Goal: Information Seeking & Learning: Learn about a topic

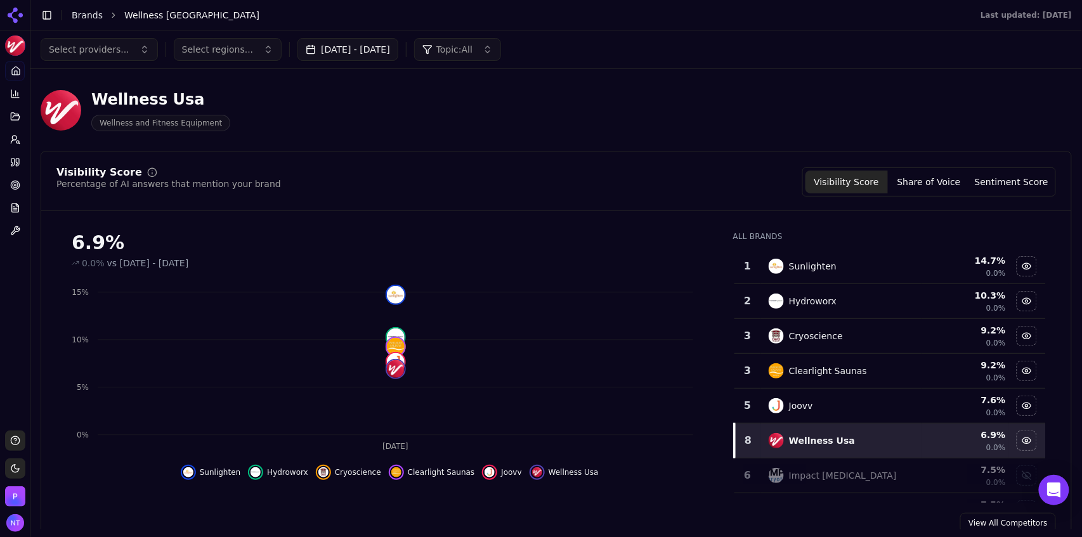
scroll to position [124, 0]
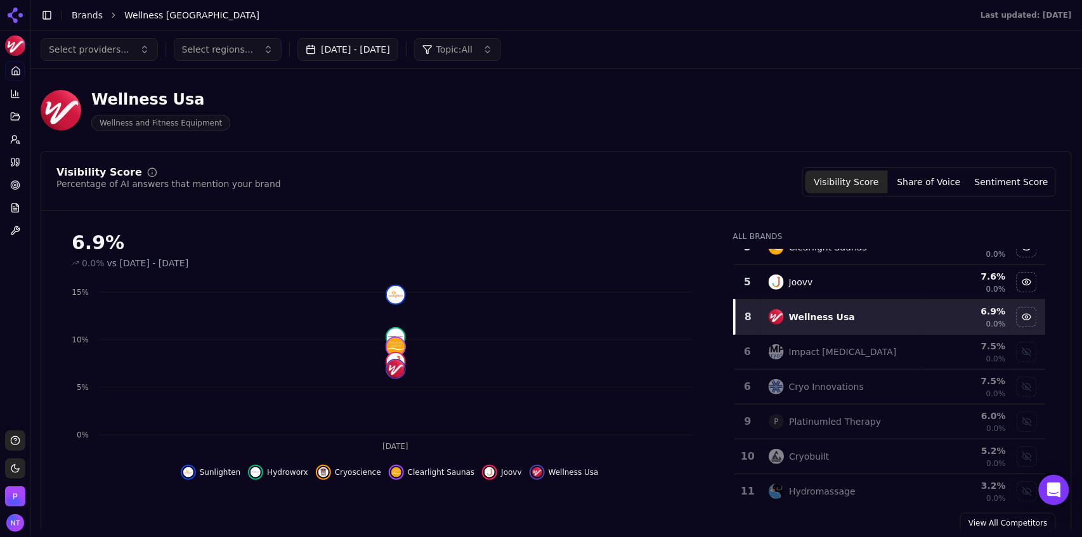
click at [85, 17] on link "Brands" at bounding box center [87, 15] width 31 height 10
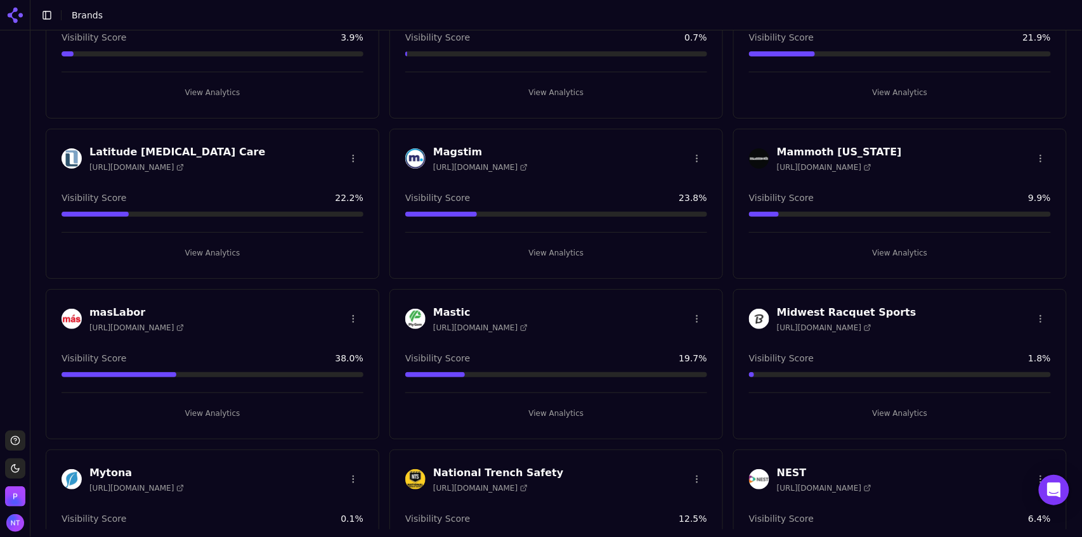
scroll to position [1764, 0]
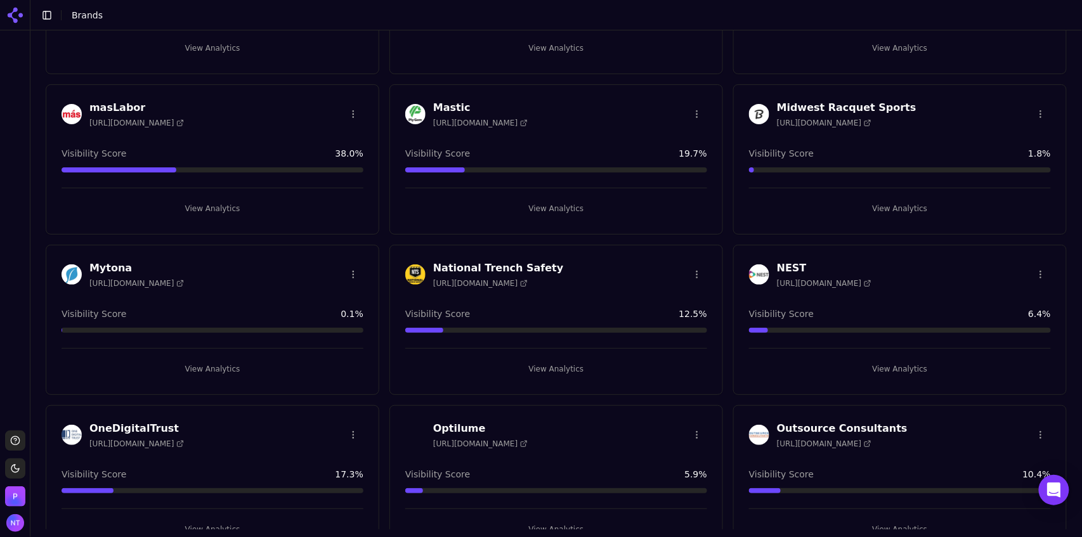
click at [883, 359] on button "View Analytics" at bounding box center [900, 369] width 302 height 20
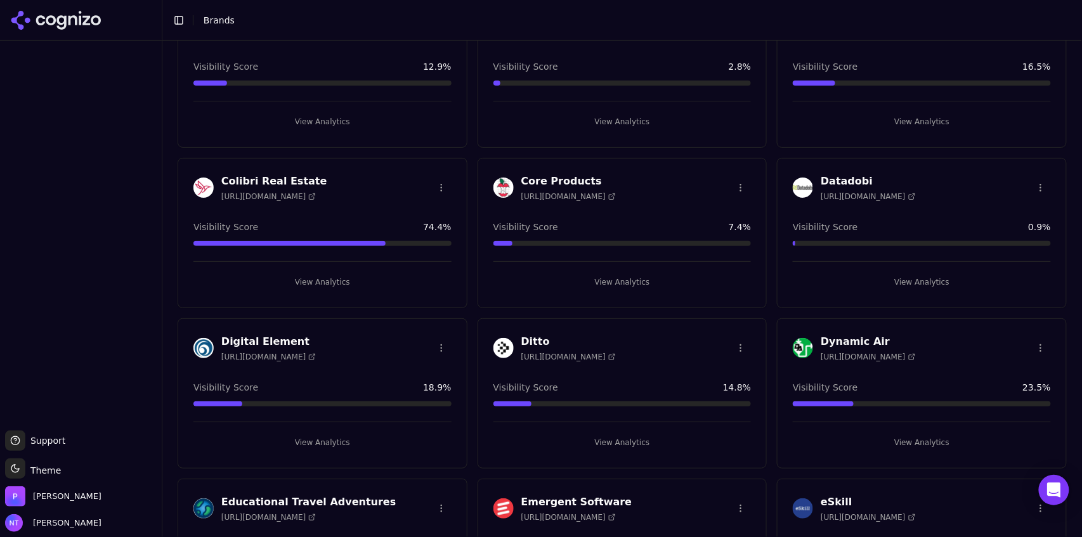
scroll to position [586, 0]
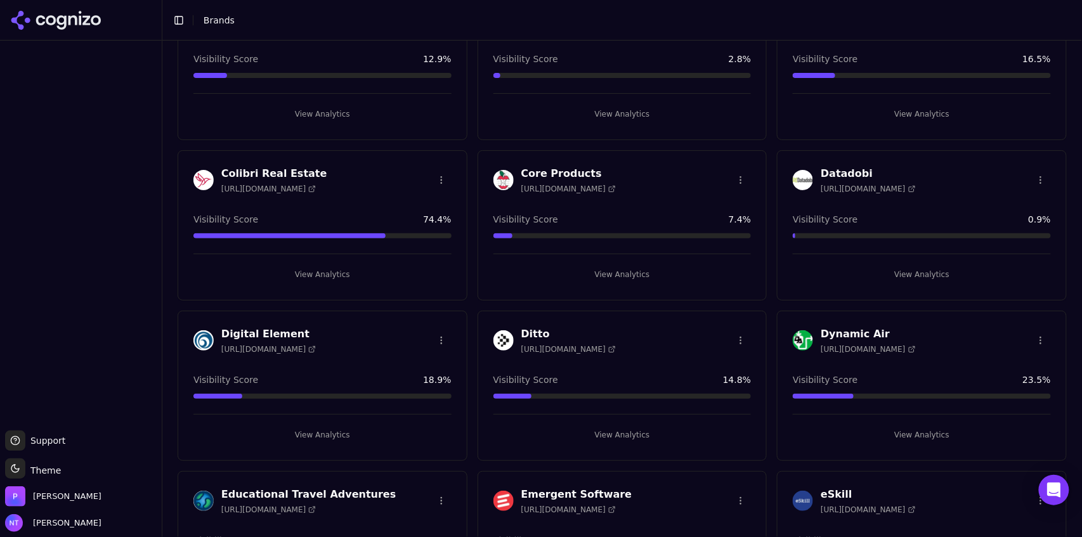
click at [936, 274] on button "View Analytics" at bounding box center [922, 274] width 258 height 20
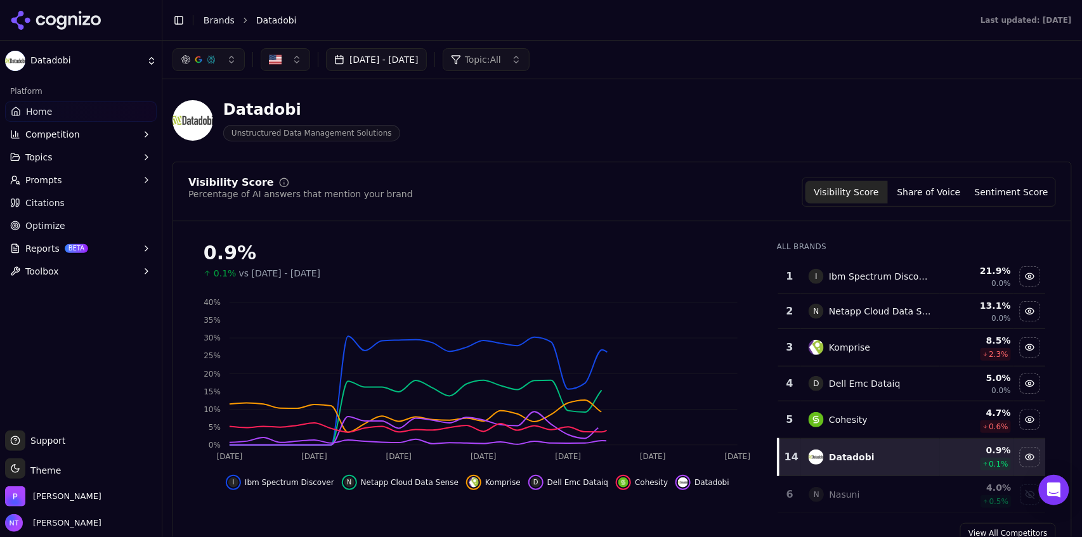
click at [179, 20] on button "Toggle Sidebar" at bounding box center [179, 20] width 18 height 18
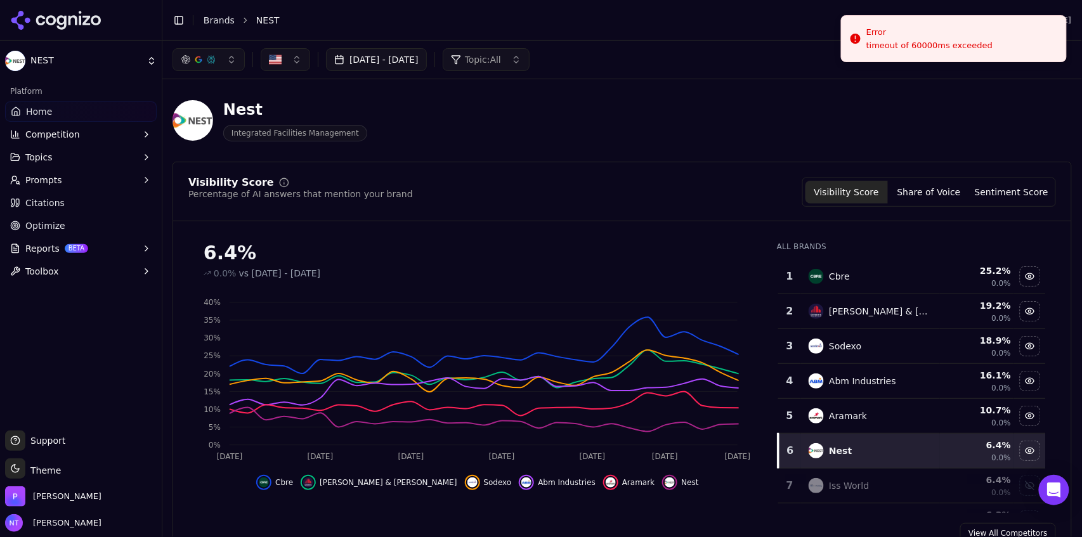
click at [221, 21] on link "Brands" at bounding box center [219, 20] width 31 height 10
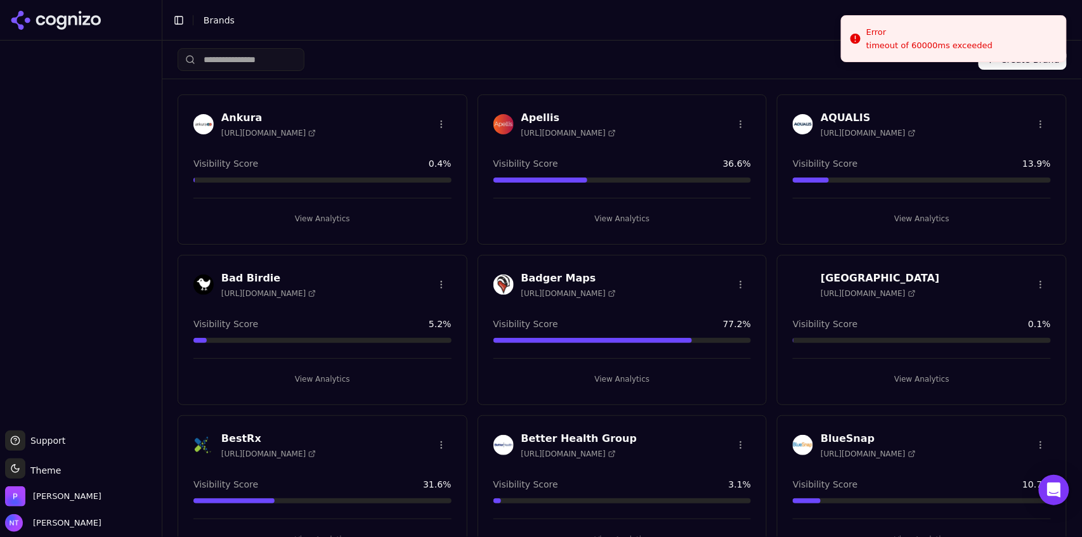
click at [564, 60] on div "Create Brand" at bounding box center [622, 60] width 889 height 38
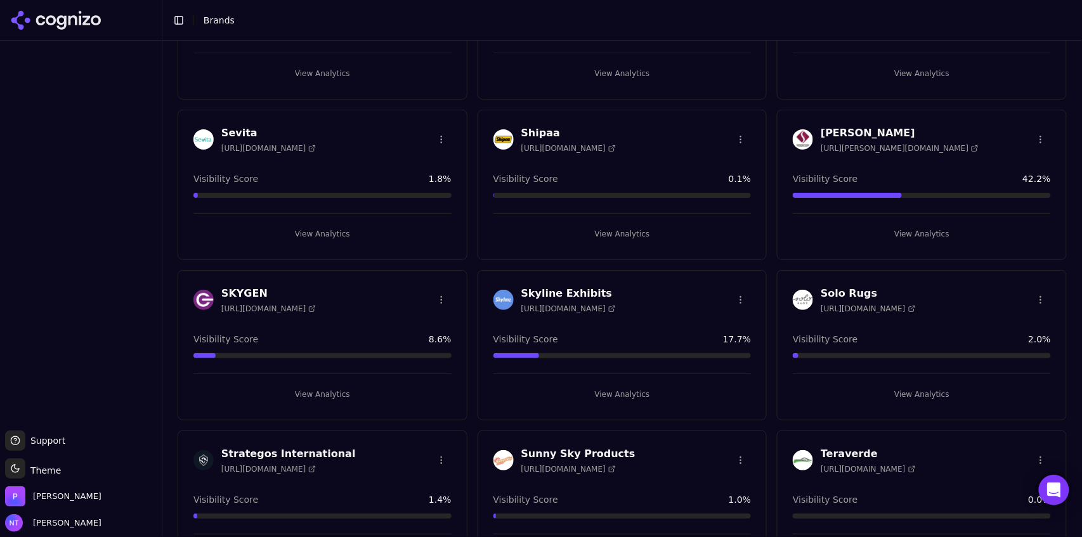
click at [905, 384] on button "View Analytics" at bounding box center [922, 394] width 258 height 20
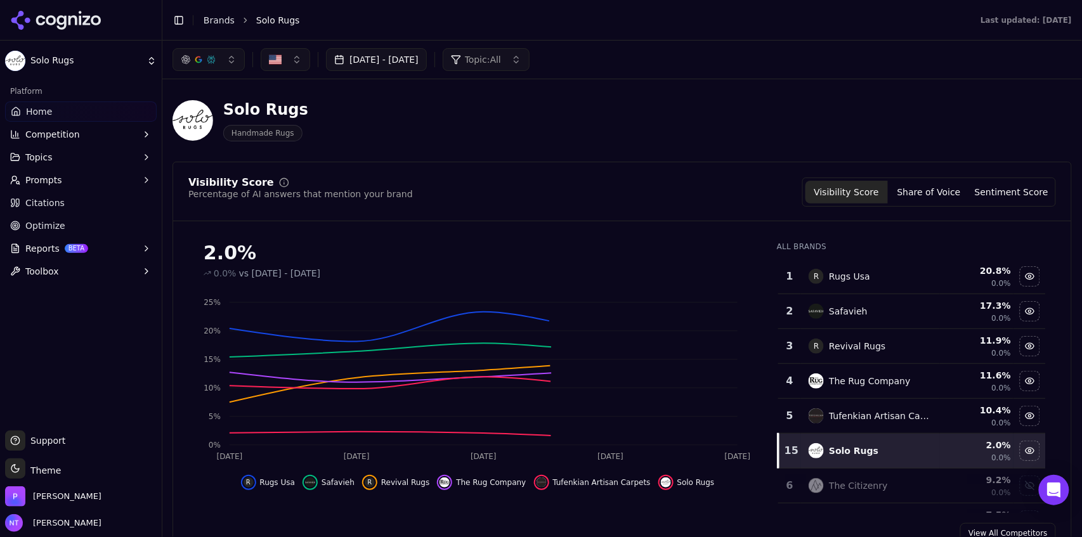
click at [178, 19] on button "Toggle Sidebar" at bounding box center [179, 20] width 18 height 18
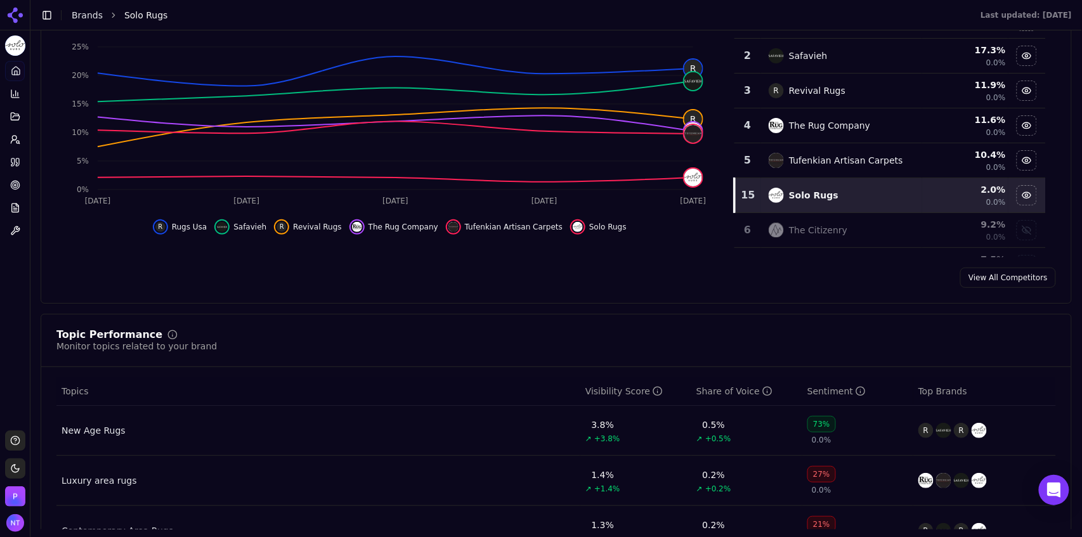
scroll to position [139, 0]
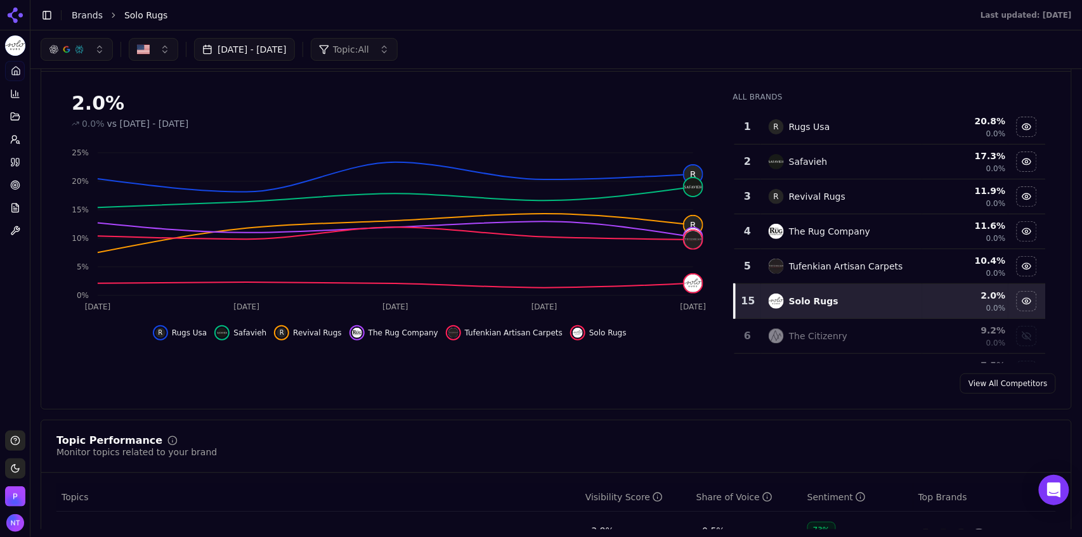
click at [81, 48] on div "button" at bounding box center [79, 49] width 10 height 10
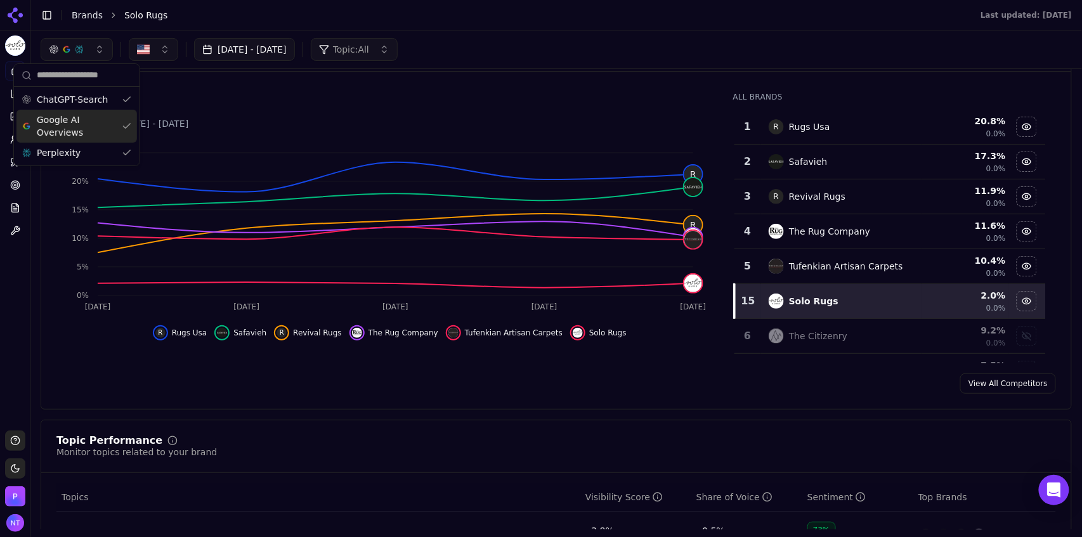
click at [73, 120] on span "Google AI Overviews" at bounding box center [77, 125] width 80 height 25
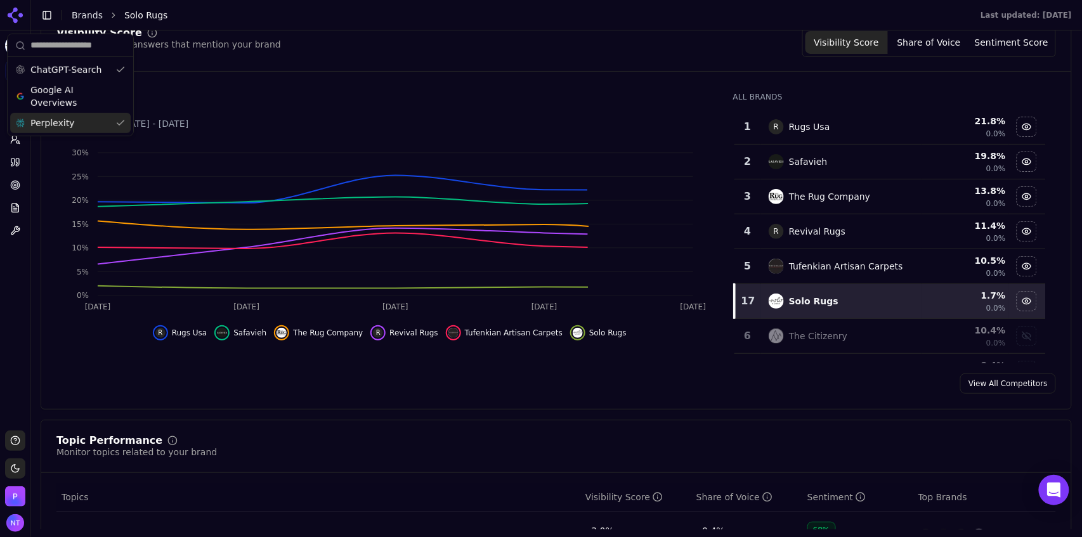
click at [74, 153] on icon "Oct 5 Oct 6 Oct 7 Oct 8 Oct 9 0% 5% 10% 15% 20% 25% 30%" at bounding box center [387, 229] width 662 height 178
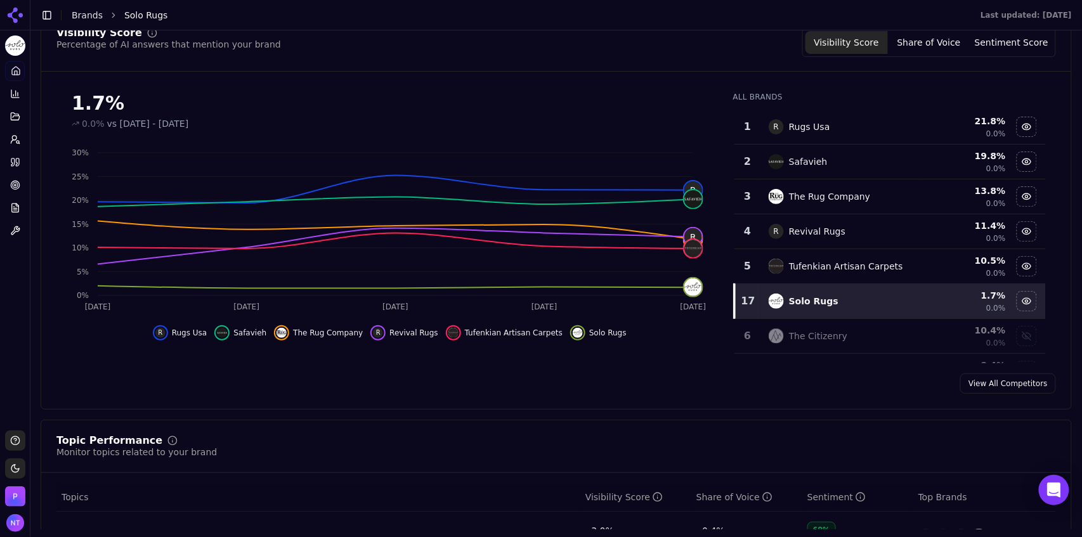
scroll to position [0, 0]
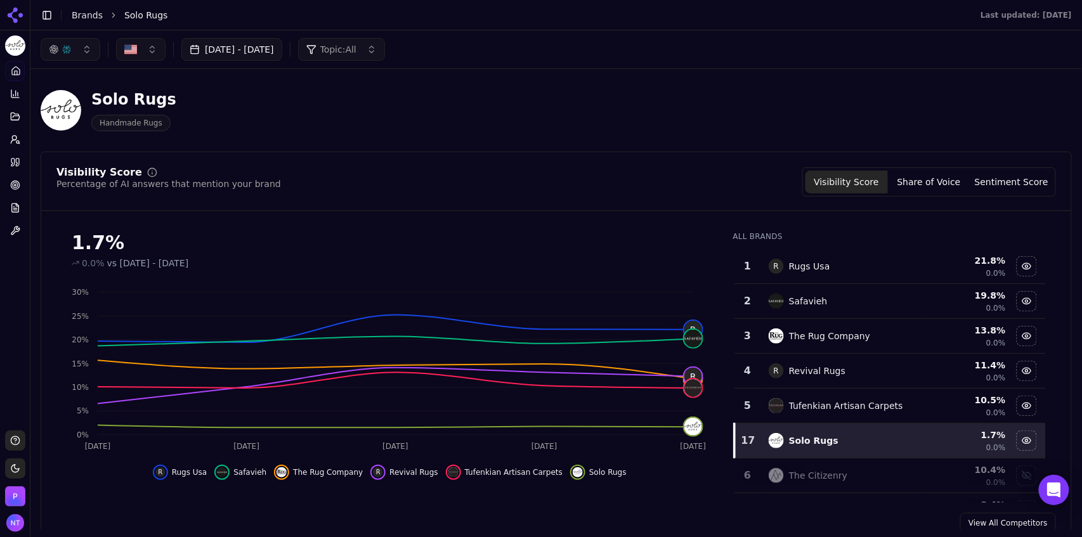
click at [69, 43] on button "button" at bounding box center [71, 49] width 60 height 23
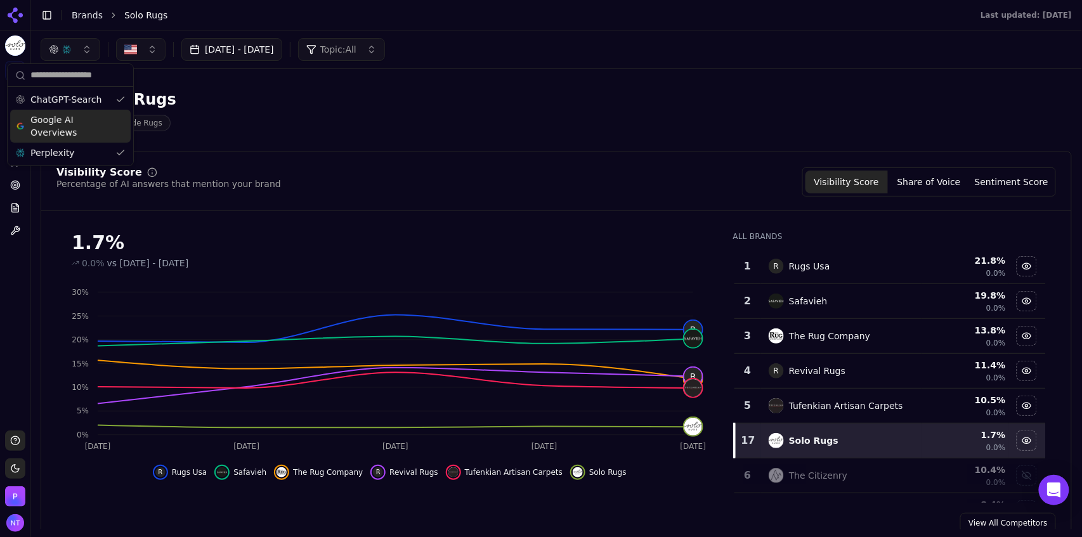
click at [63, 133] on span "Google AI Overviews" at bounding box center [70, 125] width 80 height 25
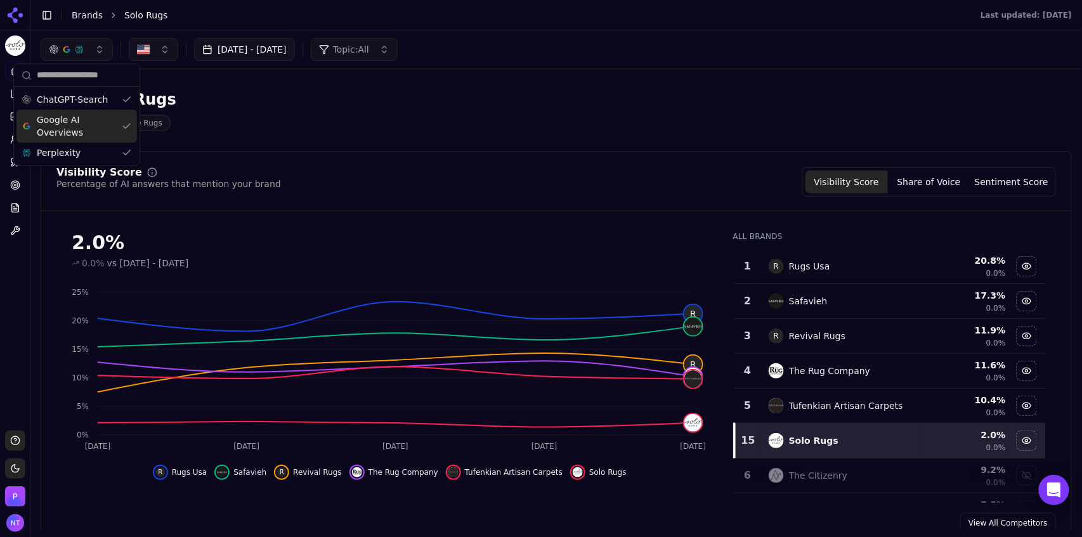
click at [292, 102] on div "Solo Rugs Handmade Rugs" at bounding box center [325, 110] width 568 height 42
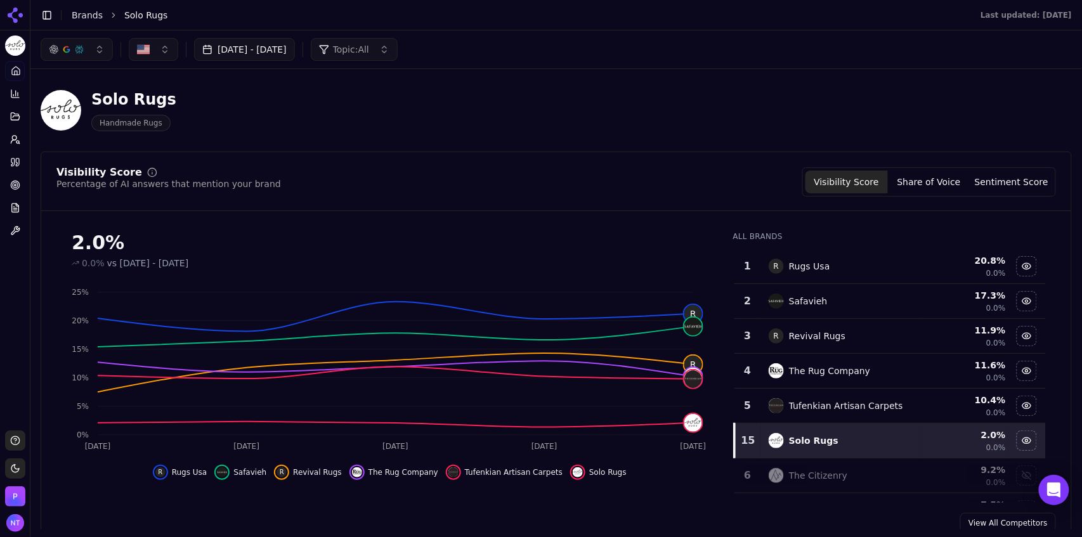
click at [74, 46] on div "button" at bounding box center [79, 49] width 10 height 10
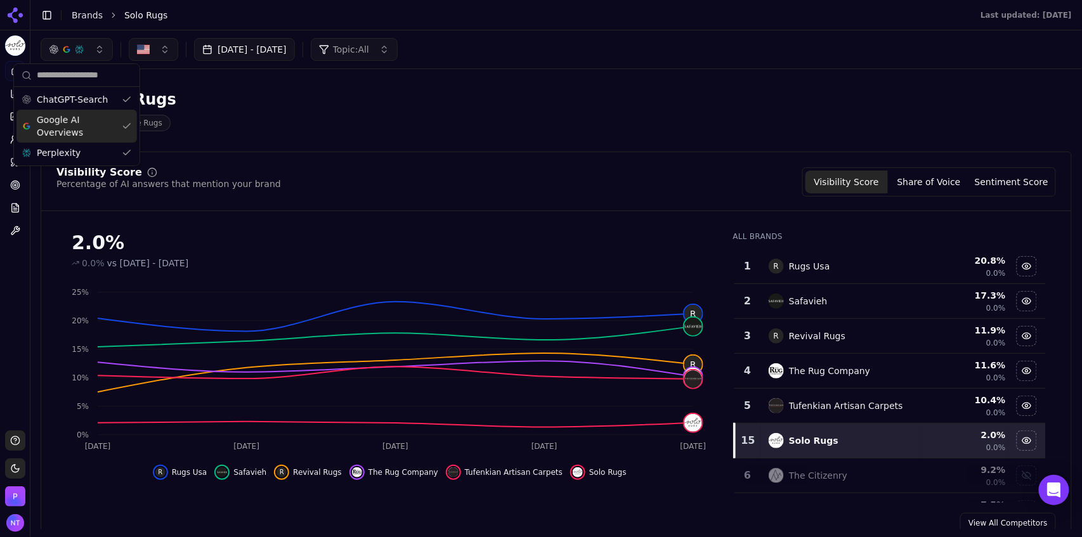
click at [73, 119] on span "Google AI Overviews" at bounding box center [77, 125] width 80 height 25
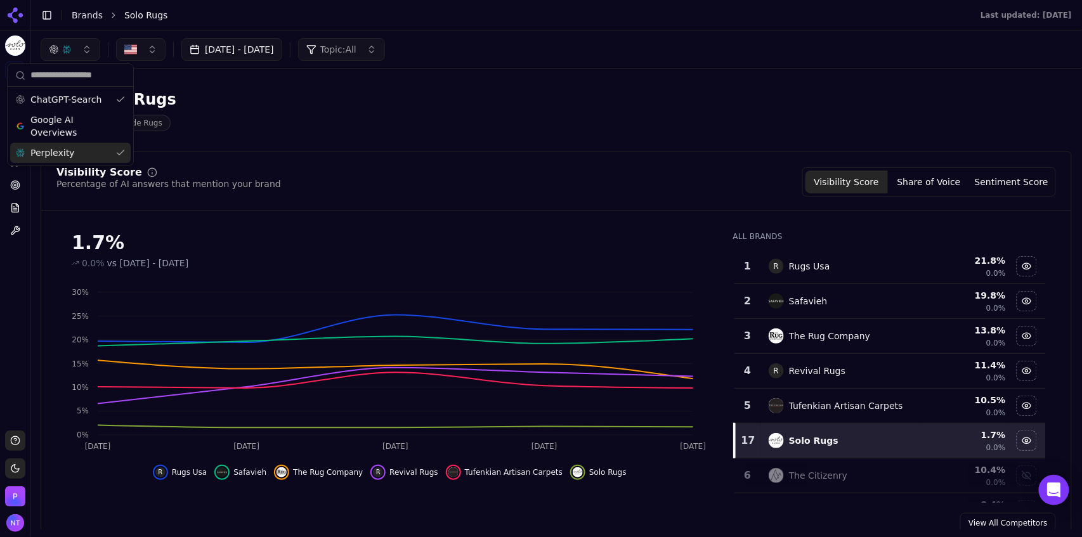
click at [75, 146] on div "Perplexity" at bounding box center [70, 153] width 120 height 20
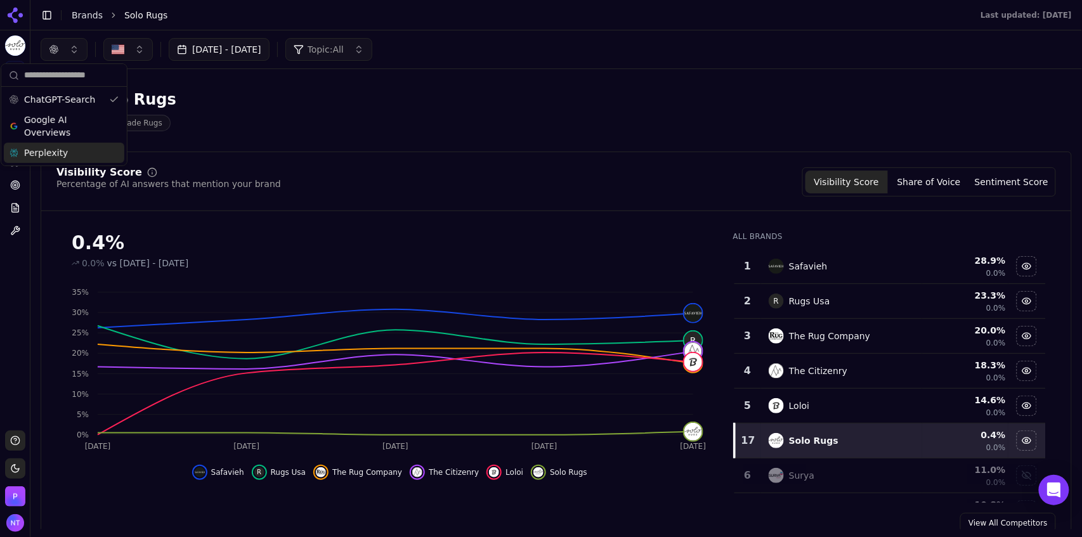
click at [67, 149] on div "Perplexity" at bounding box center [64, 153] width 120 height 20
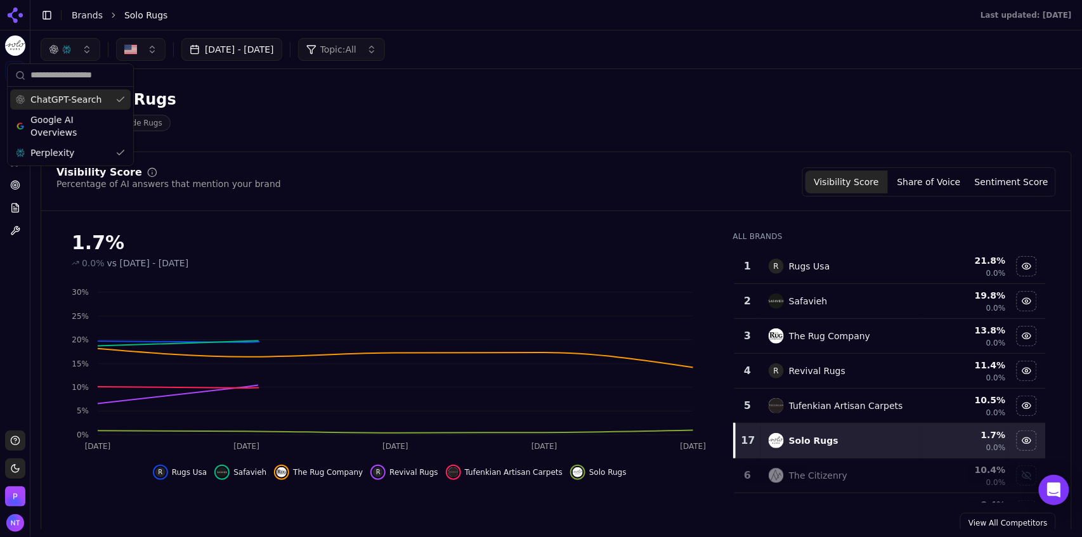
click at [81, 103] on span "ChatGPT-Search" at bounding box center [65, 99] width 71 height 13
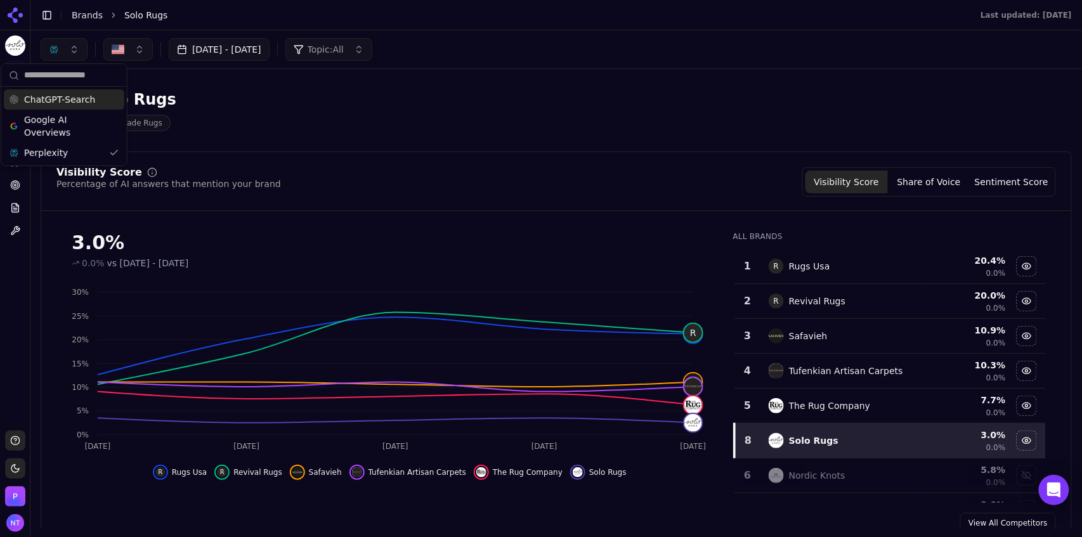
click at [79, 103] on span "ChatGPT-Search" at bounding box center [59, 99] width 71 height 13
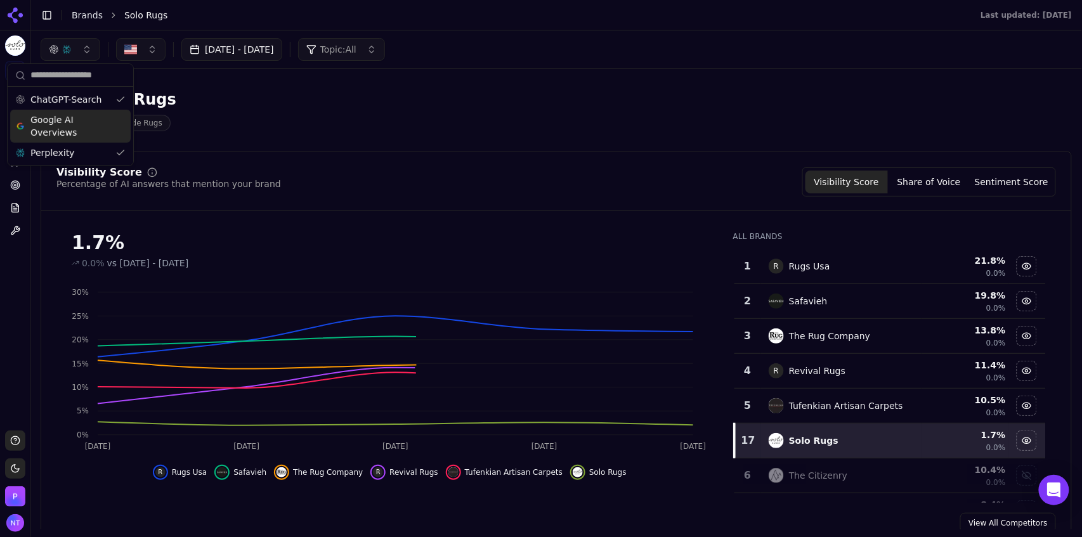
click at [75, 127] on span "Google AI Overviews" at bounding box center [70, 125] width 80 height 25
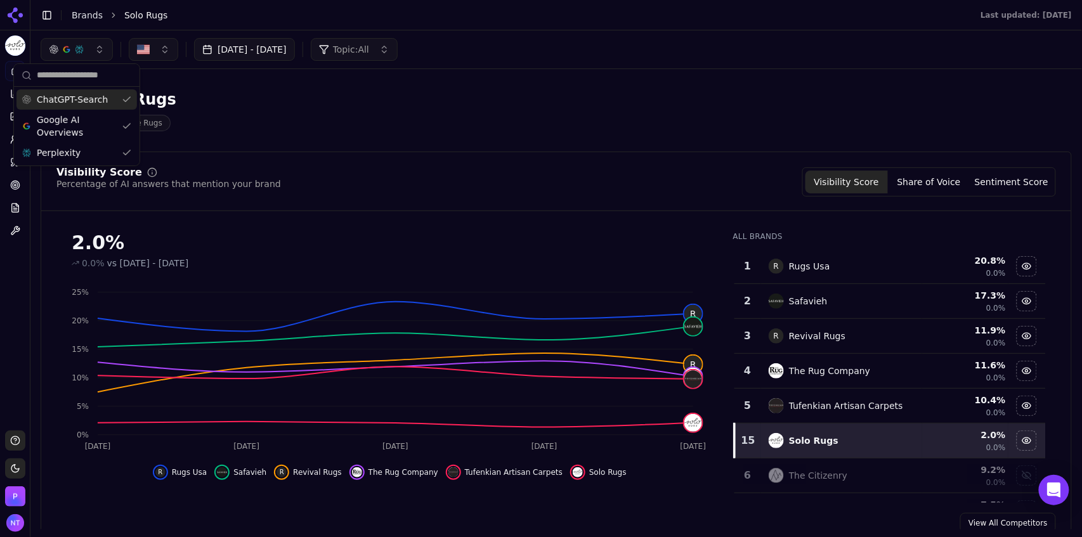
click at [63, 88] on div "ChatGPT-Search Google AI Overviews Perplexity" at bounding box center [77, 126] width 126 height 79
click at [68, 105] on span "ChatGPT-Search" at bounding box center [72, 99] width 71 height 13
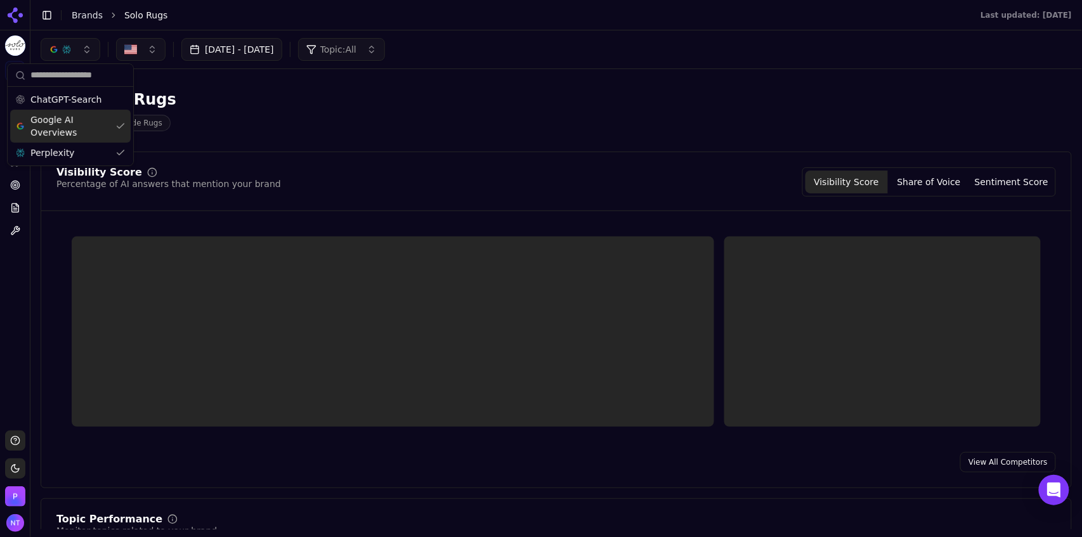
click at [68, 130] on span "Google AI Overviews" at bounding box center [70, 125] width 80 height 25
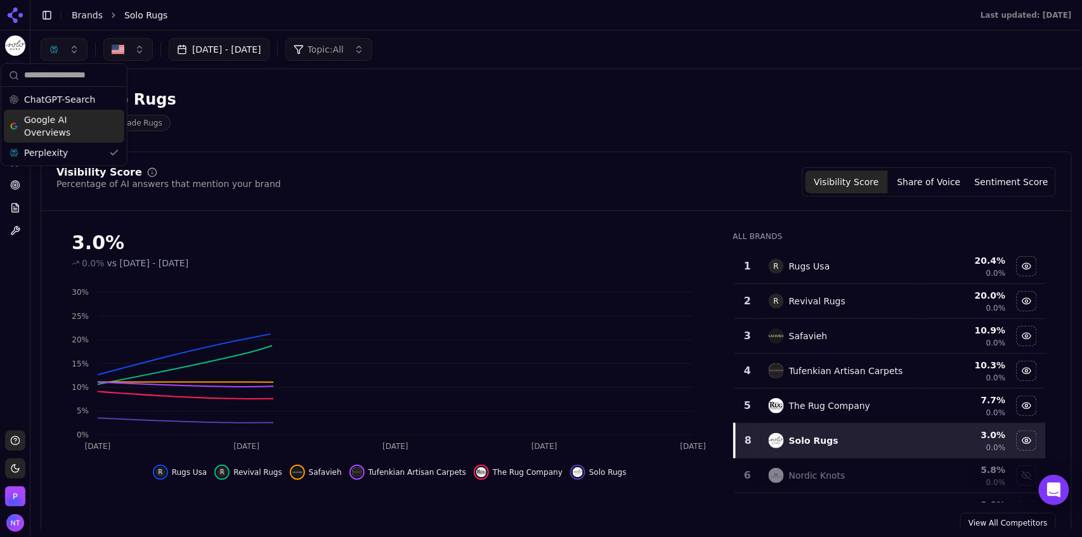
click at [433, 138] on div "Solo Rugs Handmade Rugs" at bounding box center [556, 110] width 1031 height 62
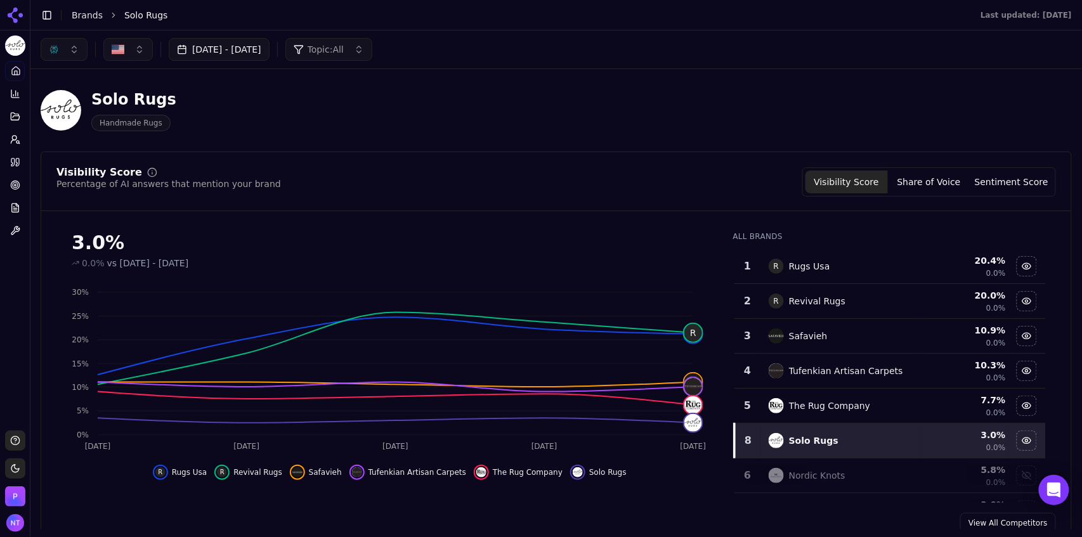
click at [69, 50] on button "button" at bounding box center [64, 49] width 47 height 23
click at [67, 102] on span "ChatGPT-Search" at bounding box center [59, 99] width 71 height 13
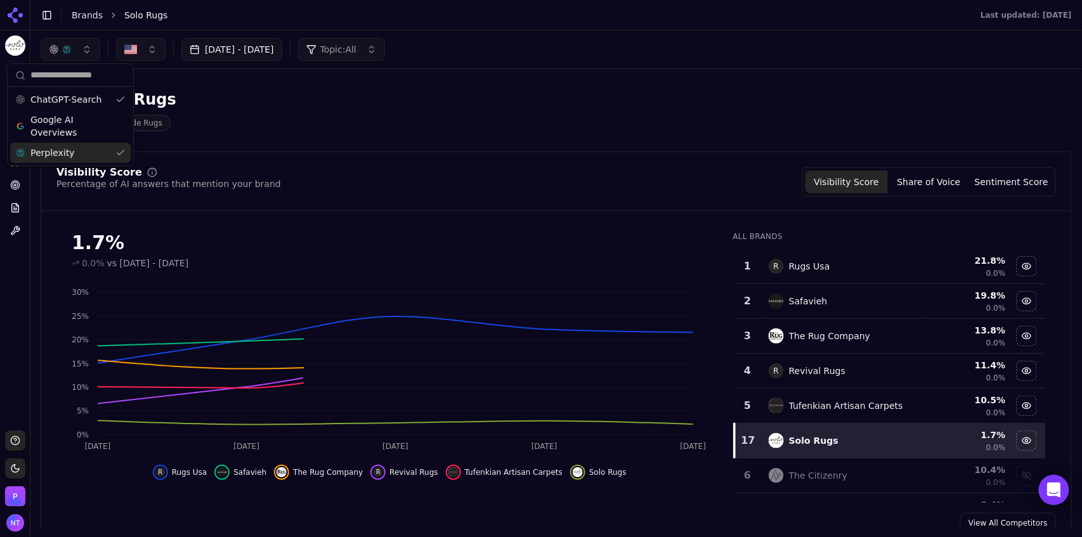
click at [61, 154] on span "Perplexity" at bounding box center [52, 152] width 44 height 13
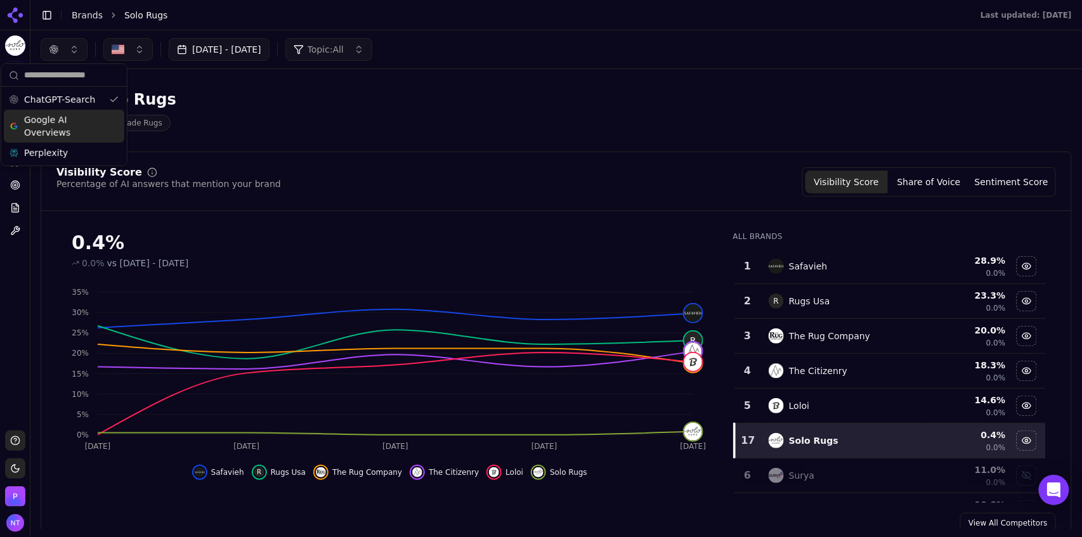
click at [75, 124] on span "Google AI Overviews" at bounding box center [64, 125] width 80 height 25
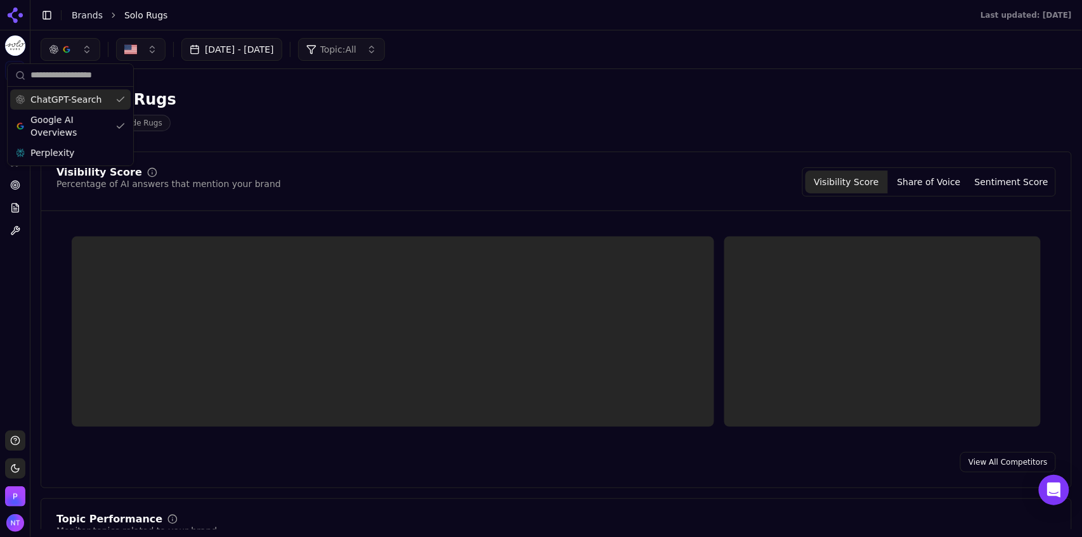
click at [79, 95] on span "ChatGPT-Search" at bounding box center [65, 99] width 71 height 13
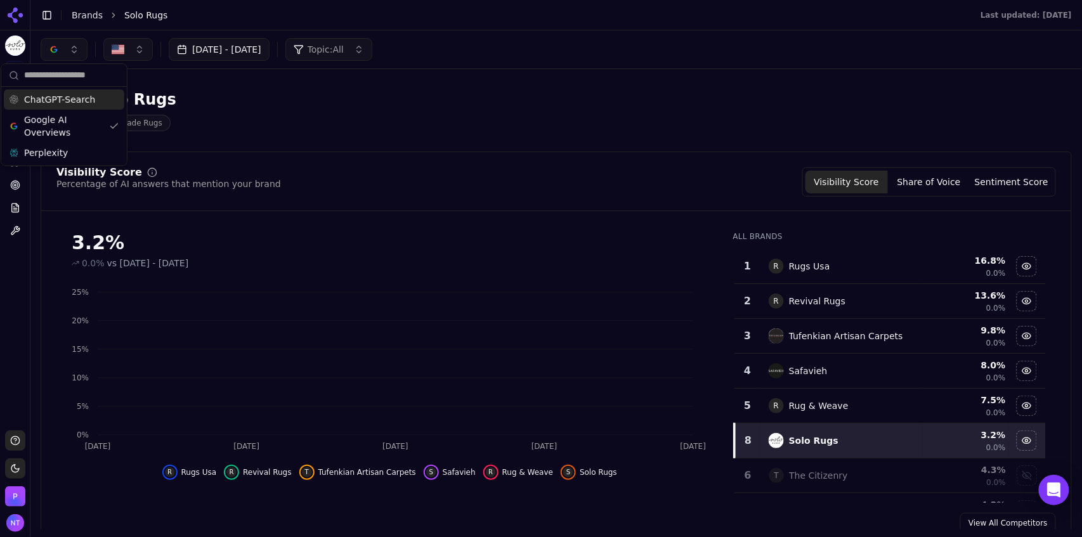
click at [479, 120] on div "Solo Rugs Handmade Rugs" at bounding box center [325, 110] width 568 height 42
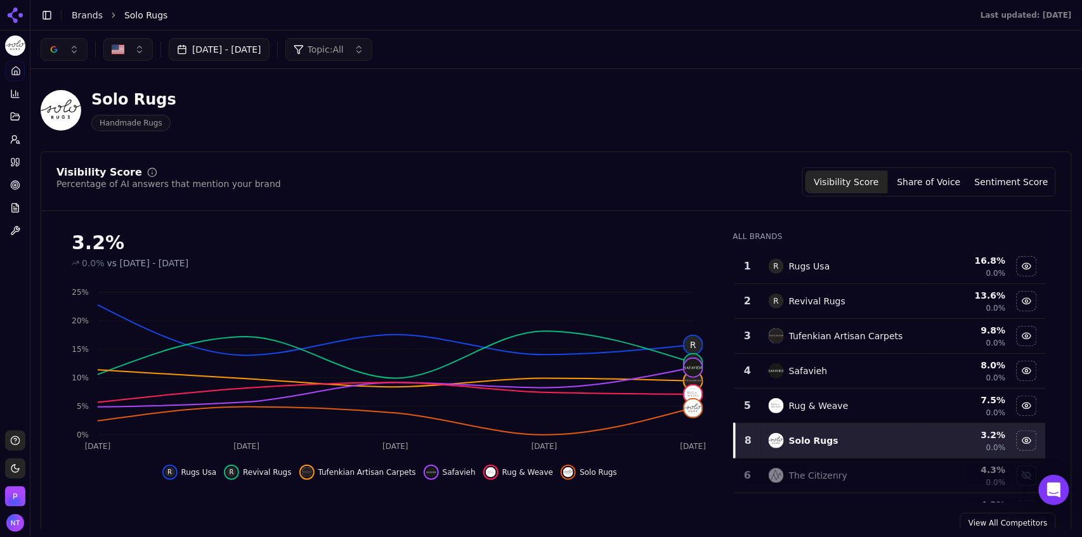
click at [42, 44] on button "button" at bounding box center [64, 49] width 47 height 23
click at [60, 103] on span "ChatGPT-Search" at bounding box center [59, 99] width 71 height 13
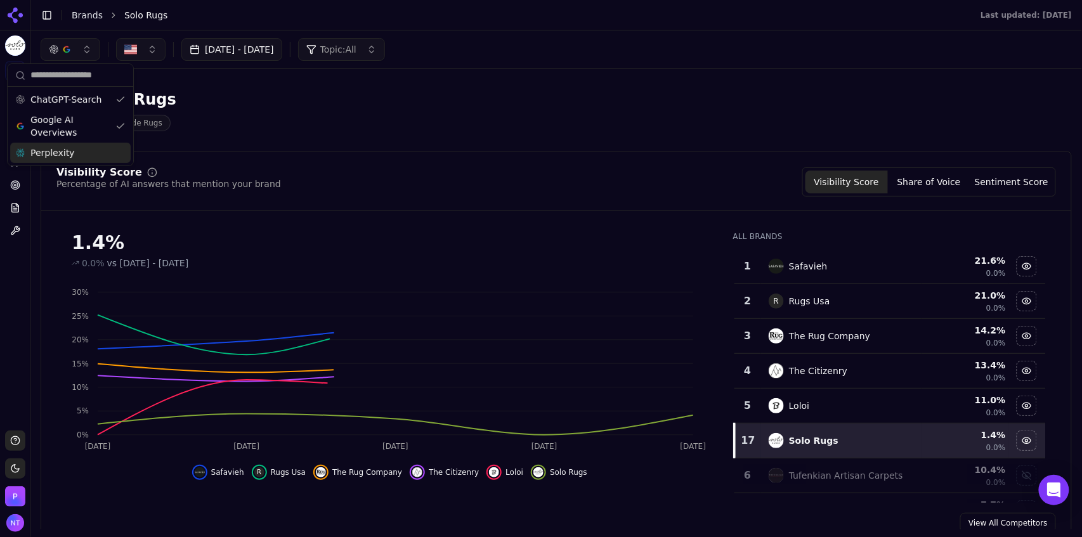
click at [59, 160] on div "Perplexity" at bounding box center [70, 153] width 120 height 20
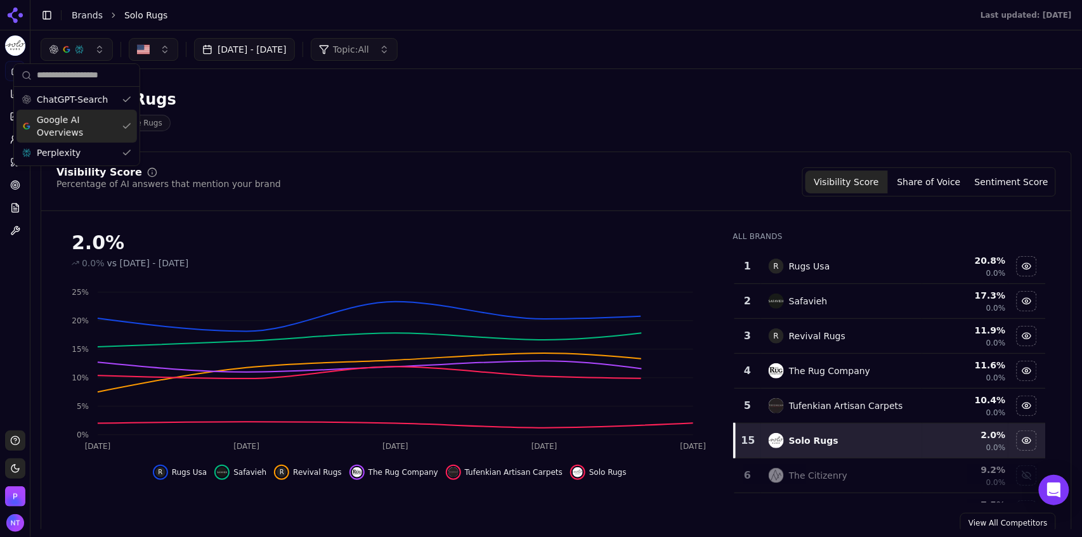
click at [514, 103] on div "Solo Rugs Handmade Rugs" at bounding box center [325, 110] width 568 height 42
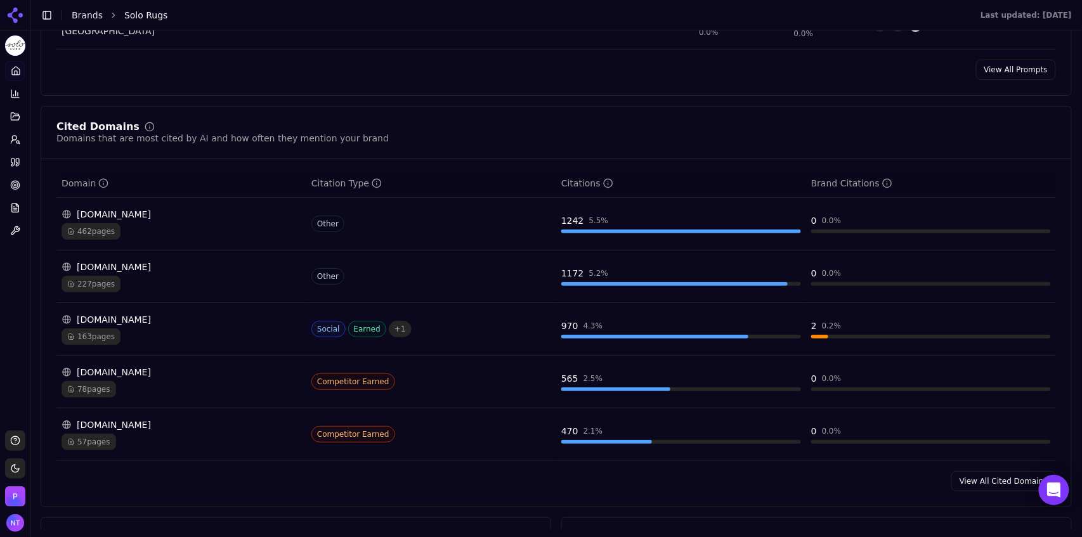
scroll to position [1207, 0]
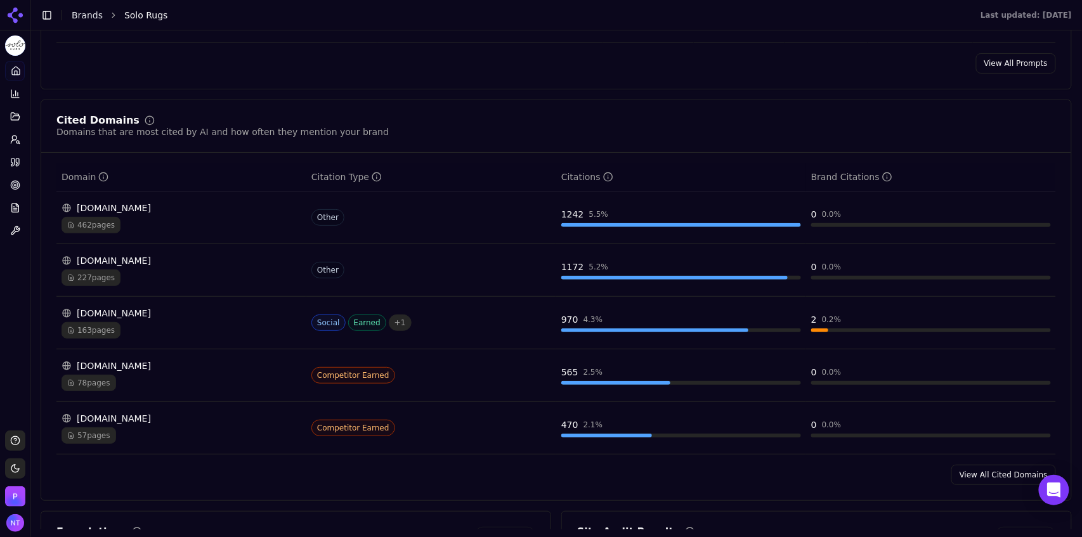
click at [987, 475] on link "View All Cited Domains" at bounding box center [1003, 475] width 105 height 20
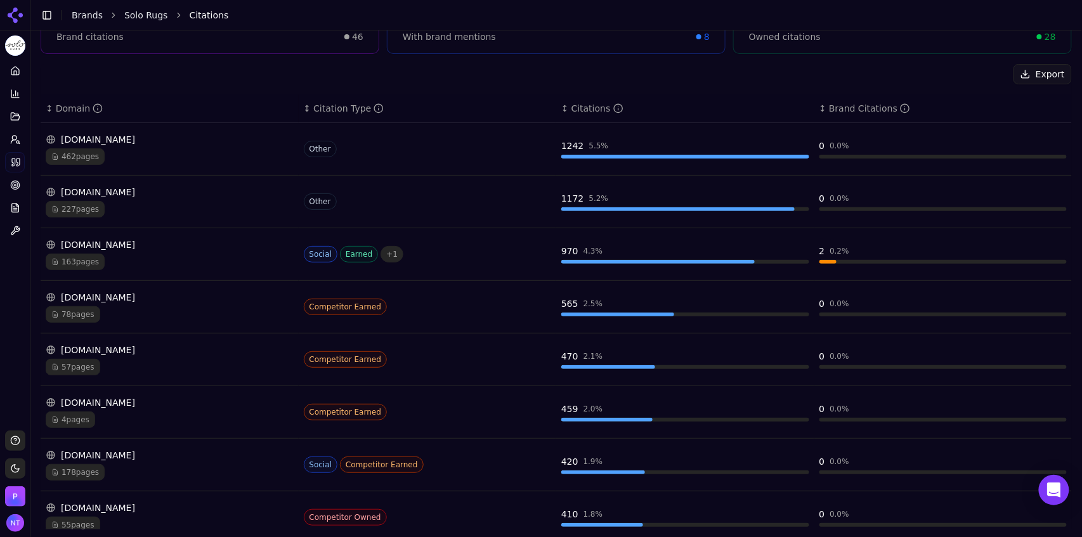
scroll to position [151, 0]
click at [146, 422] on div "4 pages" at bounding box center [170, 419] width 248 height 16
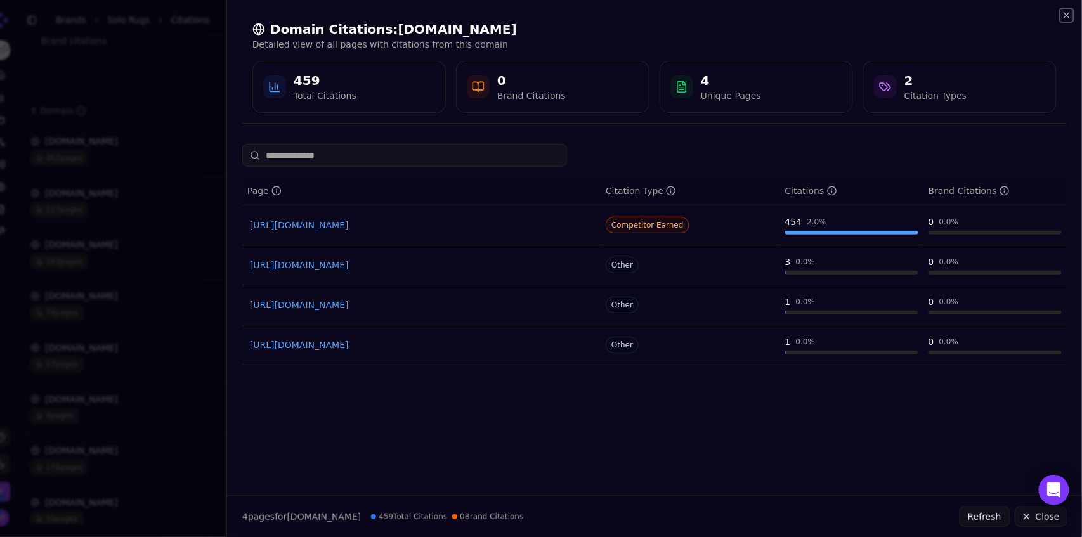
click at [1065, 18] on icon "button" at bounding box center [1066, 15] width 10 height 10
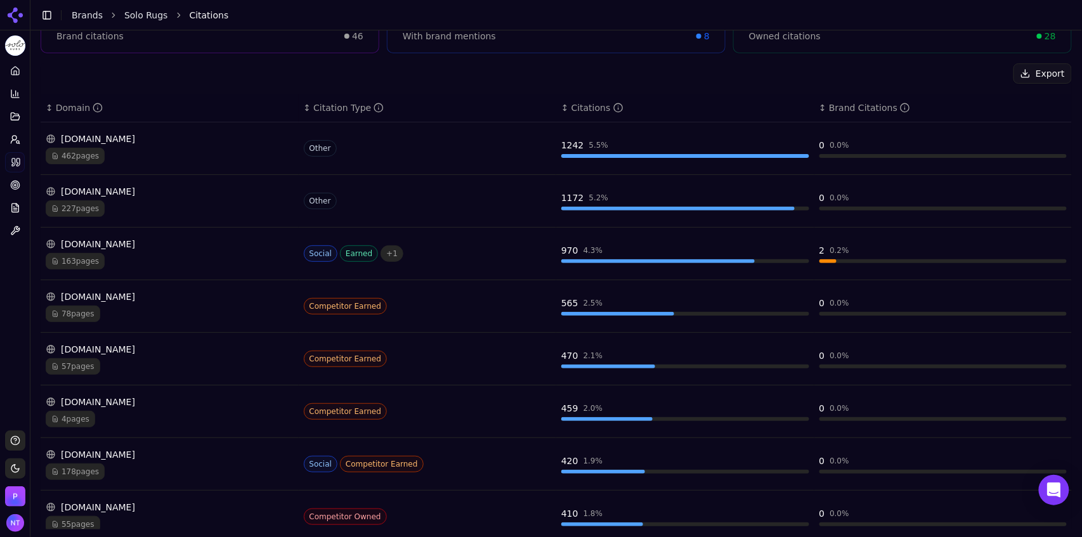
scroll to position [0, 0]
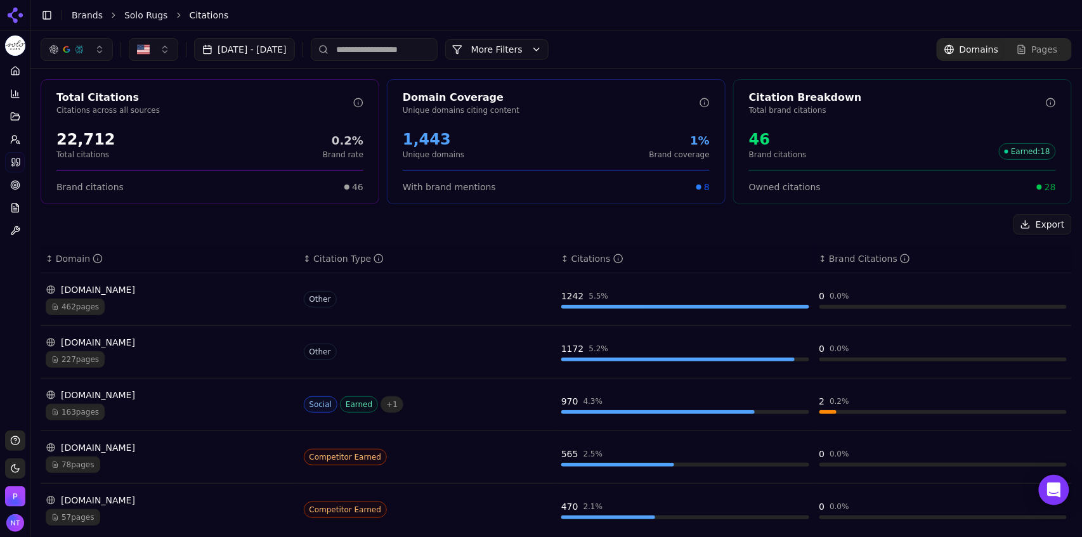
click at [437, 48] on input at bounding box center [374, 49] width 127 height 23
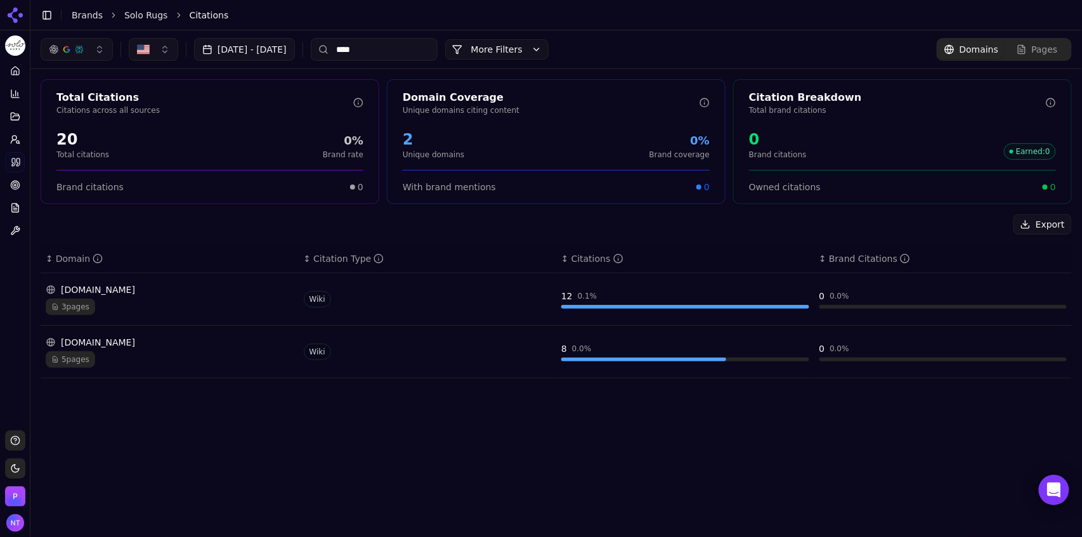
click at [437, 55] on input "****" at bounding box center [374, 49] width 127 height 23
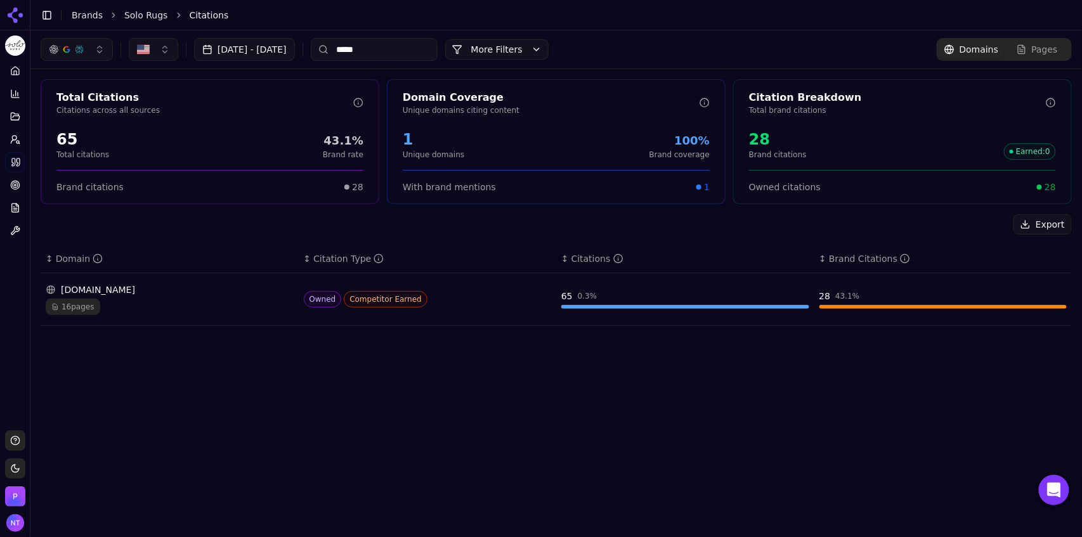
click at [400, 53] on input "*****" at bounding box center [374, 49] width 127 height 23
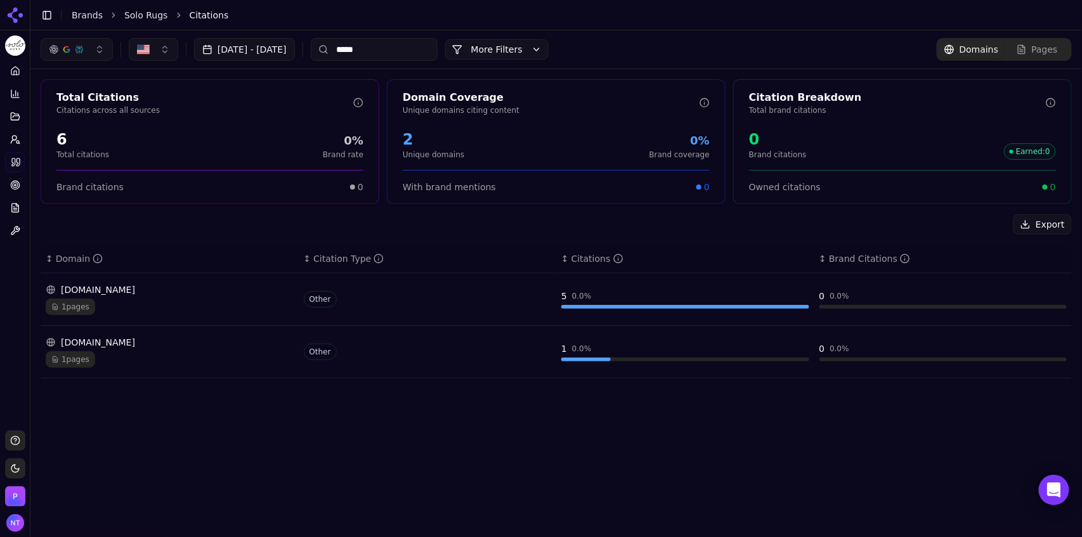
click at [1039, 49] on span "Pages" at bounding box center [1045, 49] width 26 height 13
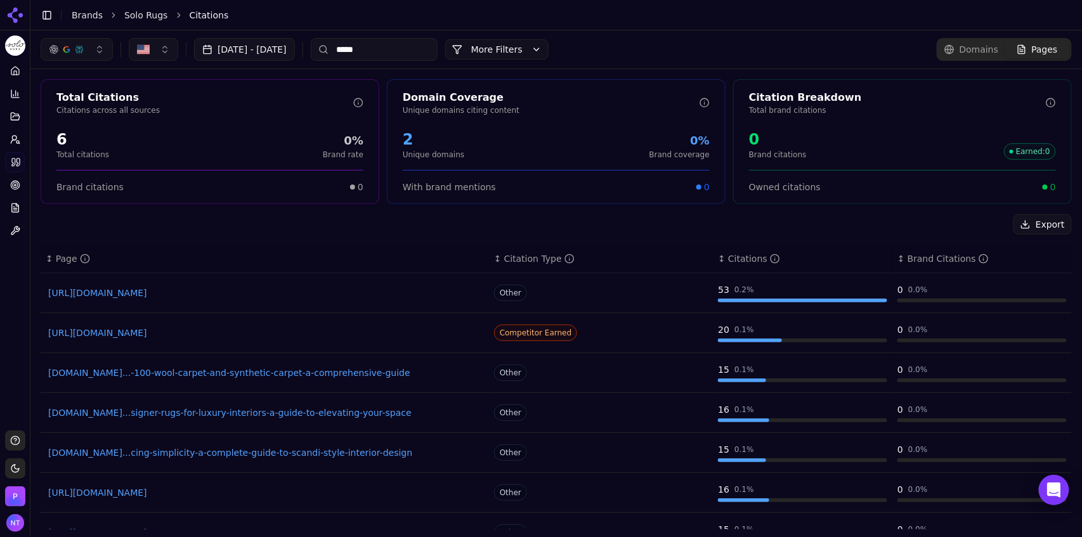
click at [236, 294] on link "https://sisalcarpet.com/guides/high-traffic-area-rugs" at bounding box center [264, 293] width 433 height 13
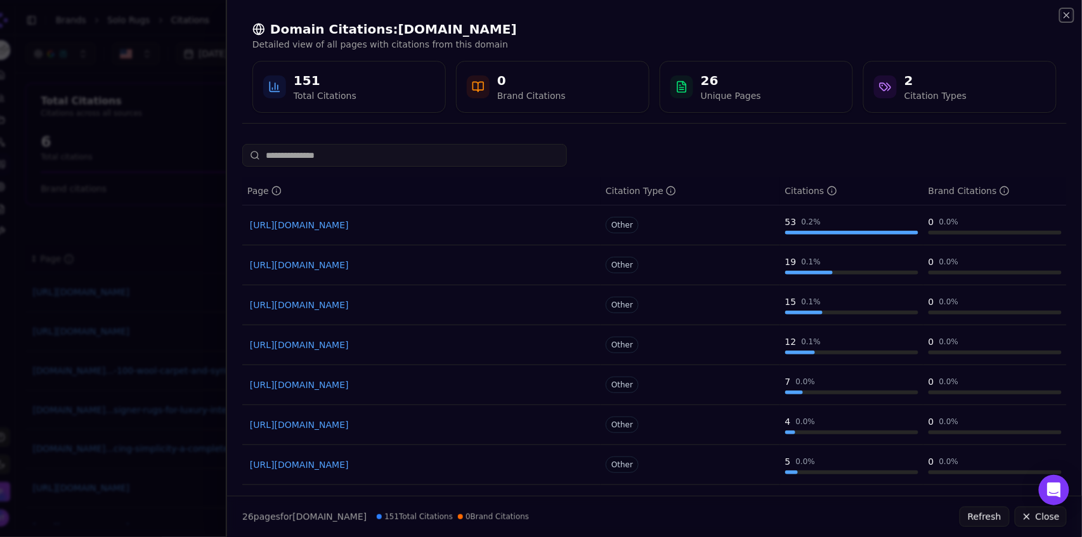
click at [1069, 14] on icon "button" at bounding box center [1066, 15] width 10 height 10
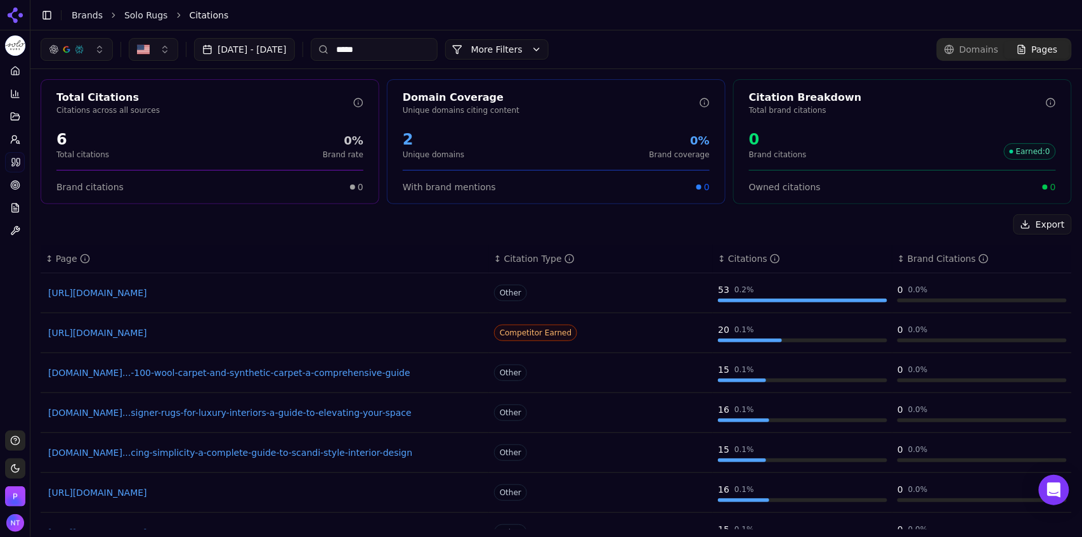
click at [397, 55] on input "*****" at bounding box center [374, 49] width 127 height 23
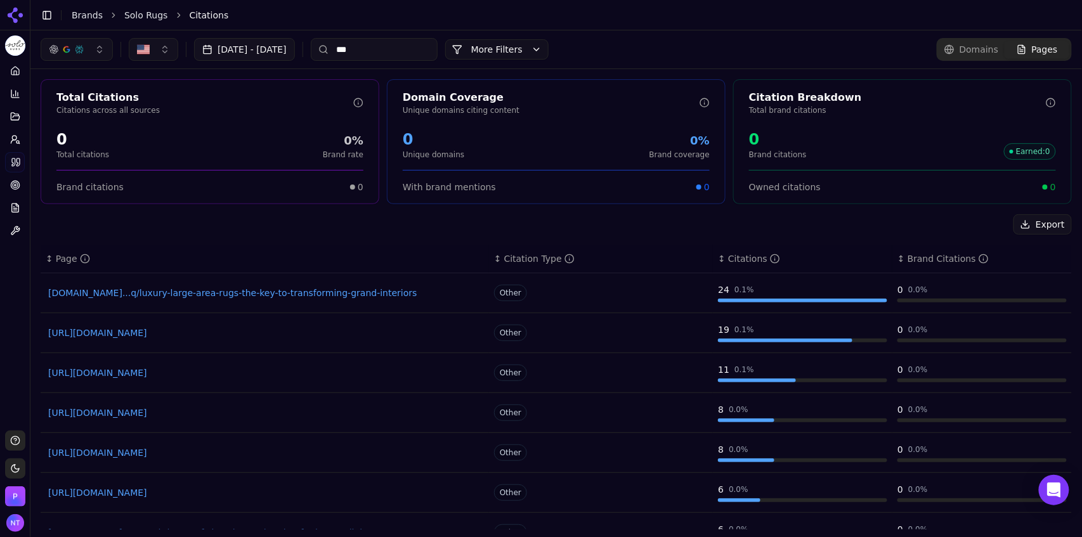
click at [305, 334] on link "https://tufenkian.com/blogs/faq/the-best-ways-to-identify-high-quality-area-rugs" at bounding box center [264, 333] width 433 height 13
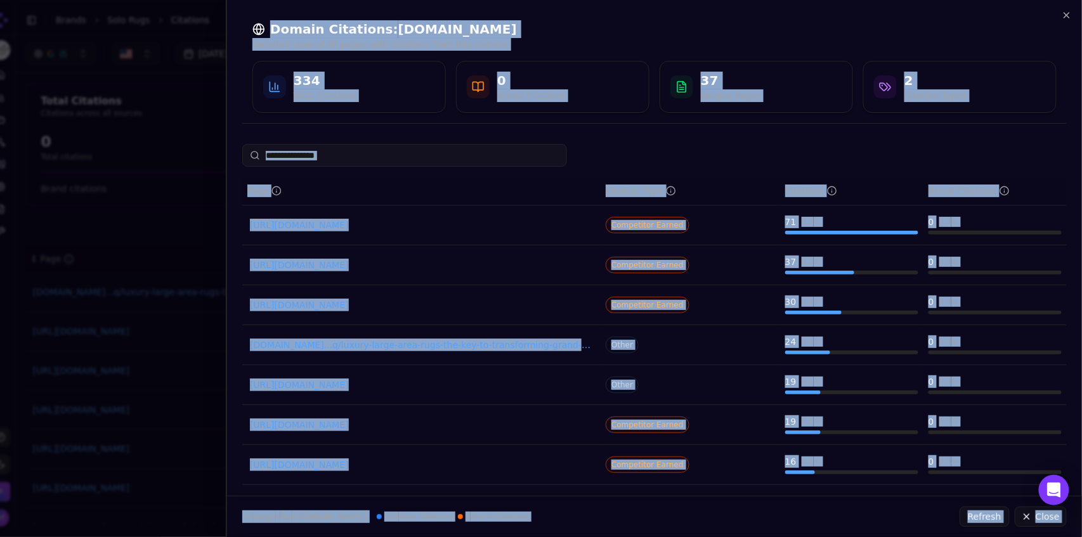
drag, startPoint x: 1065, startPoint y: 0, endPoint x: 1066, endPoint y: 19, distance: 19.1
click at [1066, 19] on div "Domain Citations: tufenkian.com Detailed view of all pages with citations from …" at bounding box center [654, 268] width 856 height 537
click at [1066, 19] on icon "button" at bounding box center [1066, 15] width 10 height 10
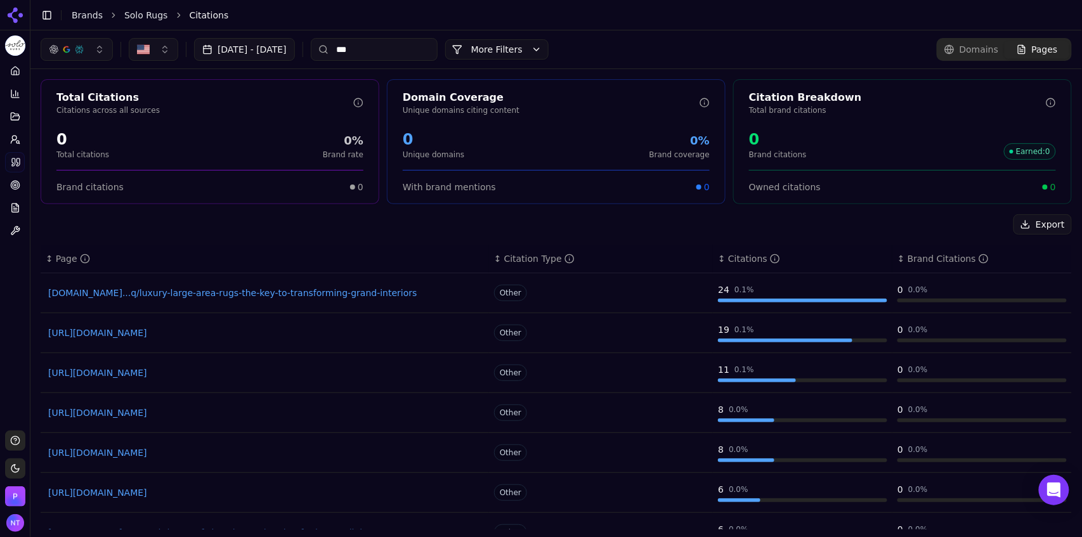
click at [437, 47] on input "***" at bounding box center [374, 49] width 127 height 23
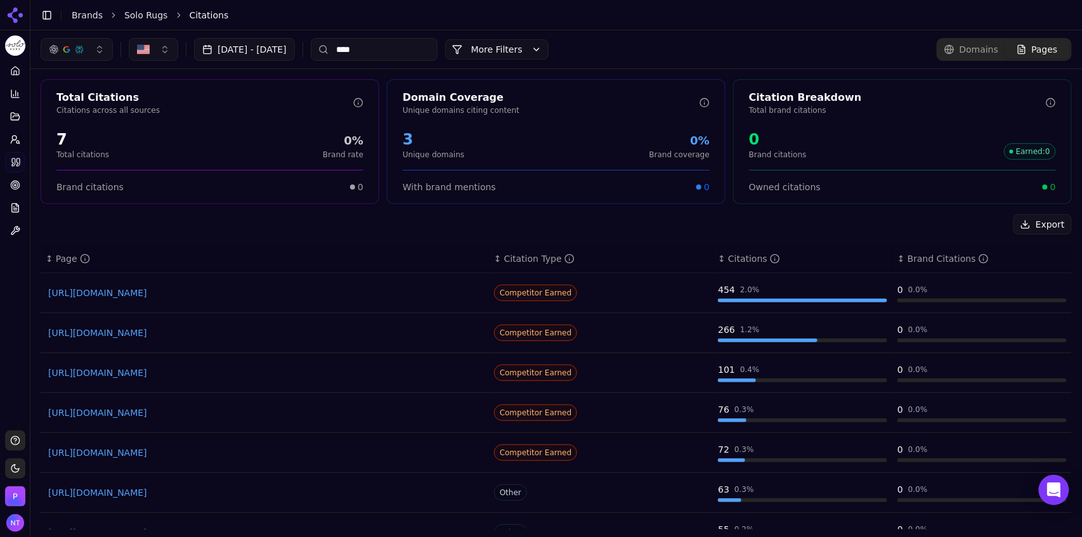
type input "****"
click at [221, 411] on link "https://thegoodtrade.com/features/best-nontoxic-rugs" at bounding box center [264, 412] width 433 height 13
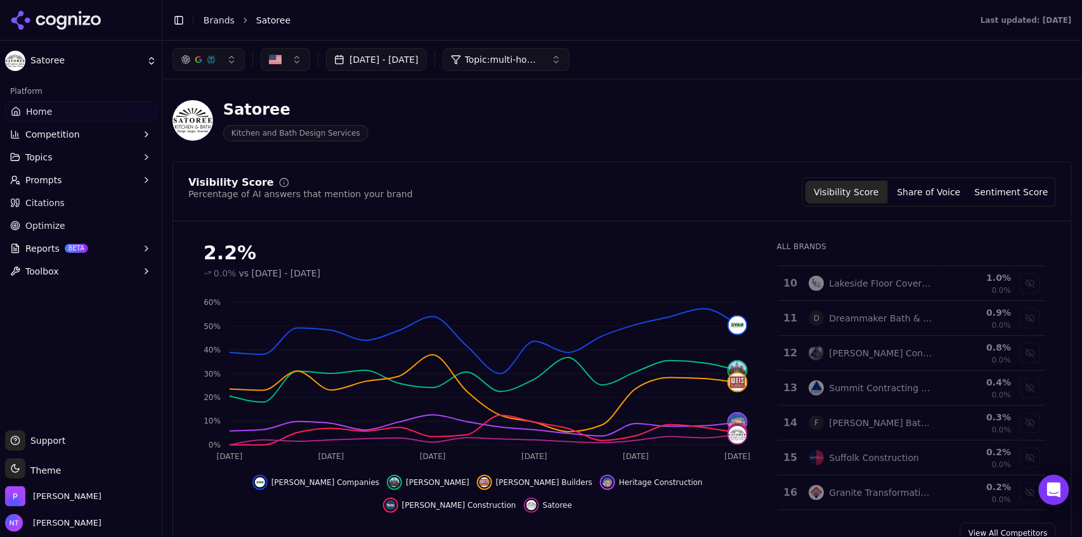
scroll to position [310, 0]
click at [884, 354] on div "[PERSON_NAME] Construction" at bounding box center [880, 350] width 103 height 13
click at [884, 354] on div "Dreammaker Bath & Kitchen ([GEOGRAPHIC_DATA])" at bounding box center [880, 350] width 103 height 13
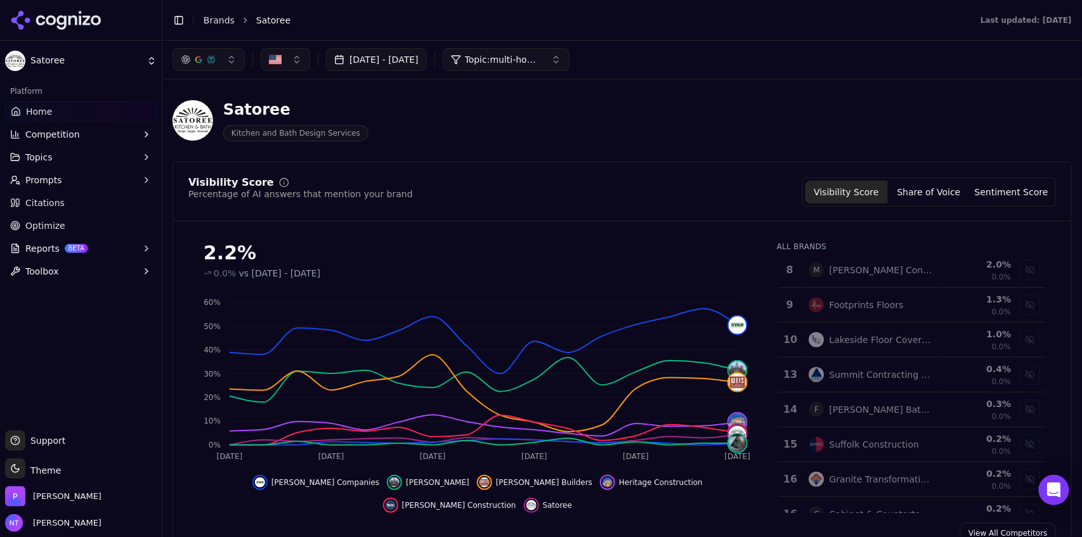
scroll to position [99, 0]
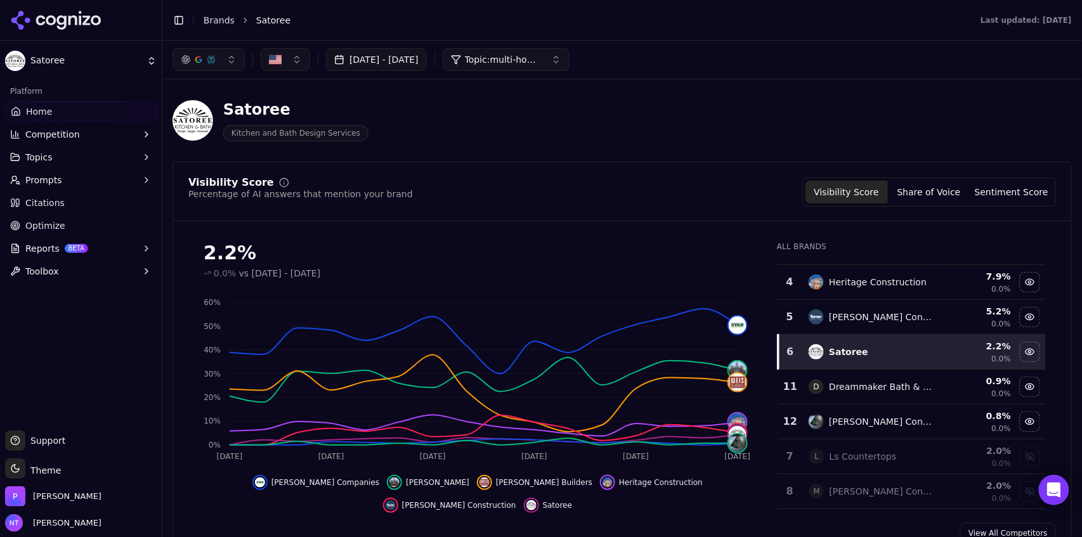
click at [896, 412] on td "[PERSON_NAME] Construction" at bounding box center [870, 422] width 138 height 35
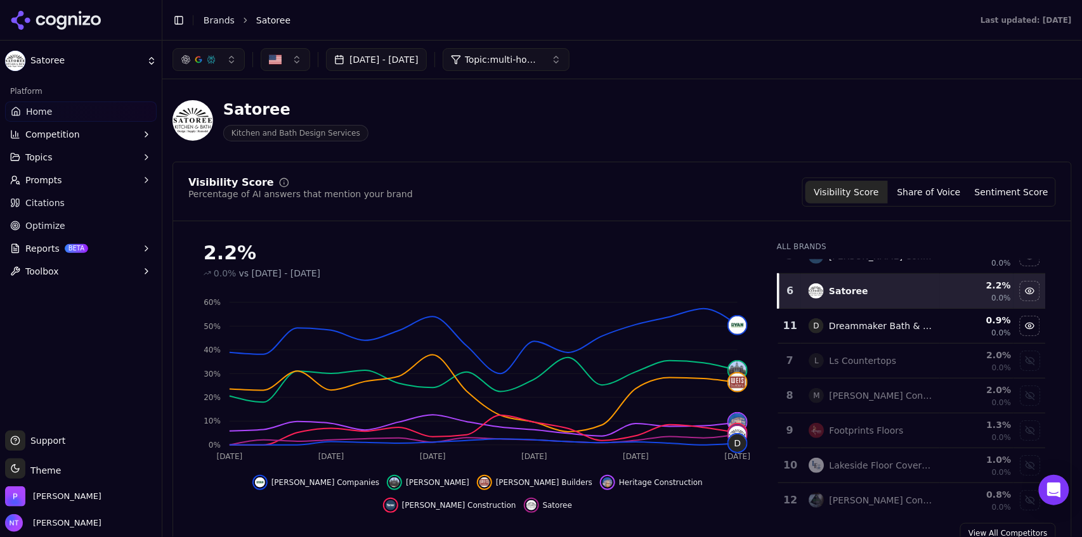
scroll to position [169, 0]
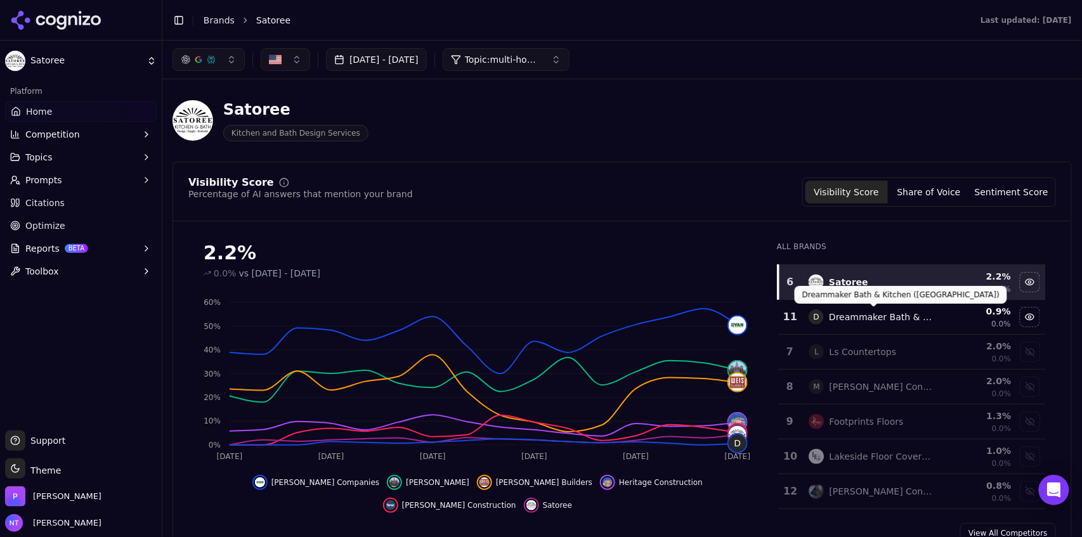
click at [881, 318] on div "Dreammaker Bath & Kitchen ([GEOGRAPHIC_DATA])" at bounding box center [880, 317] width 103 height 13
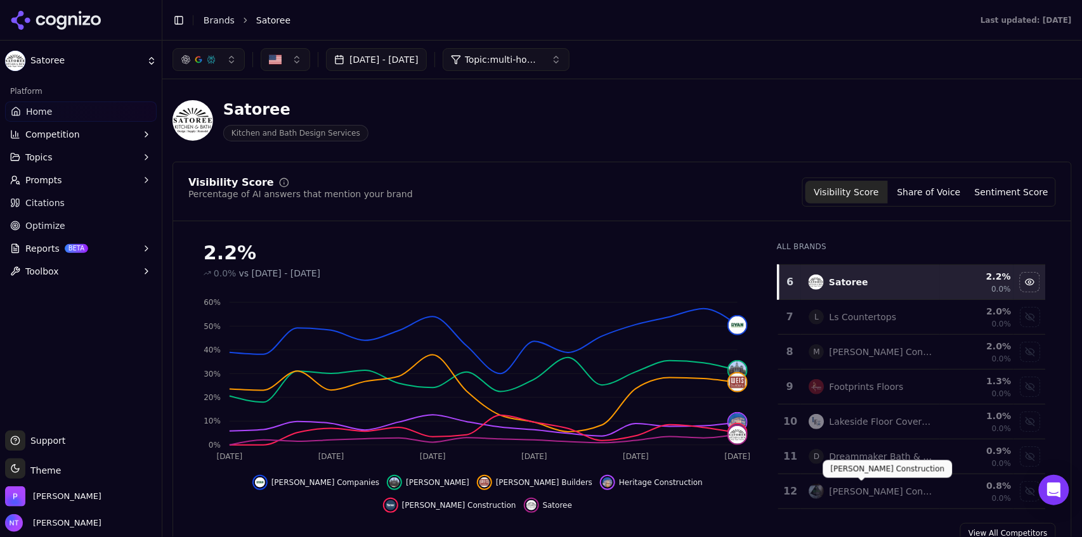
click at [845, 490] on div "[PERSON_NAME] Construction" at bounding box center [880, 491] width 103 height 13
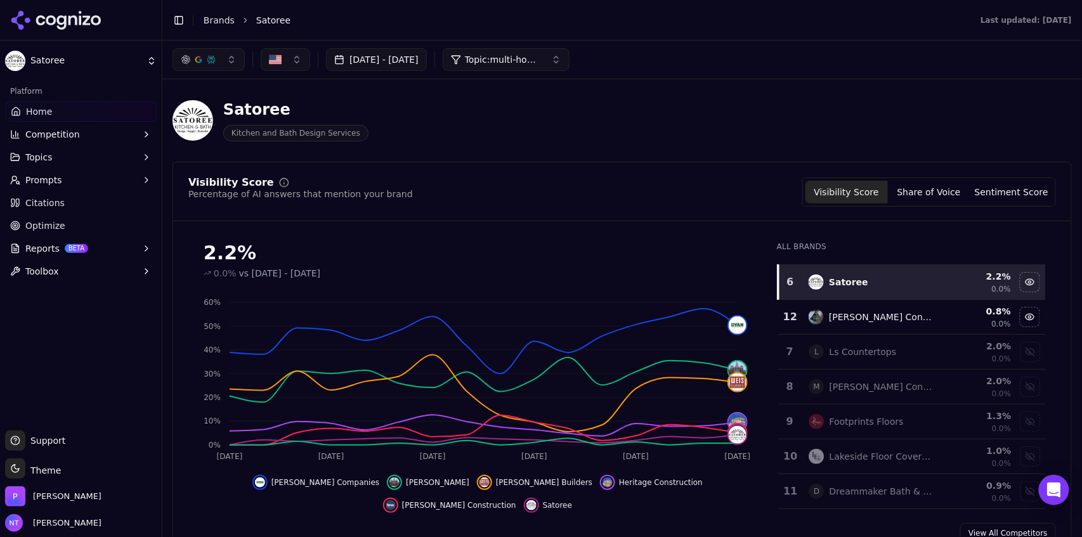
scroll to position [0, 0]
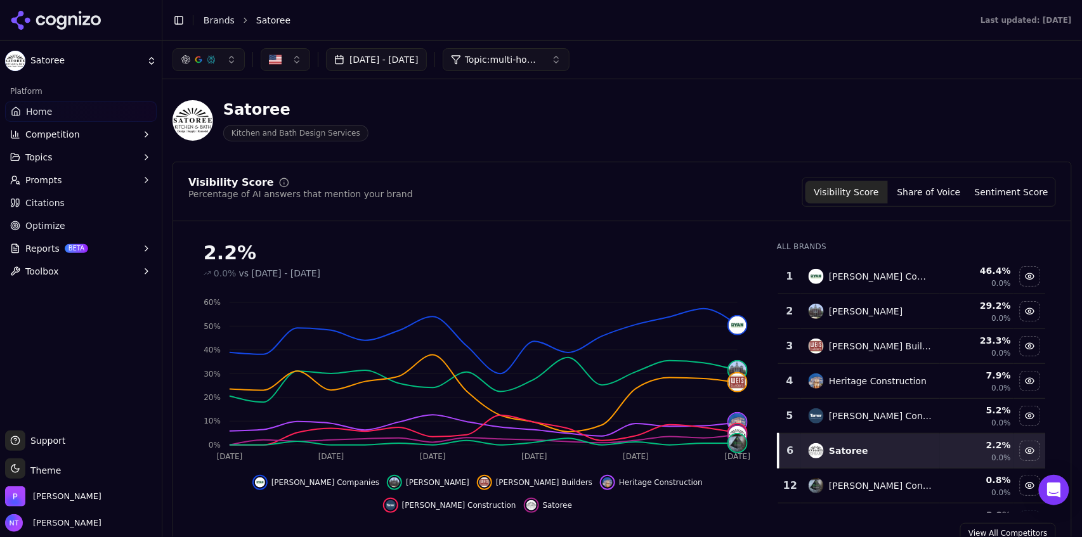
click at [530, 55] on span "Topic: multi-housing construction twin cities" at bounding box center [503, 59] width 76 height 13
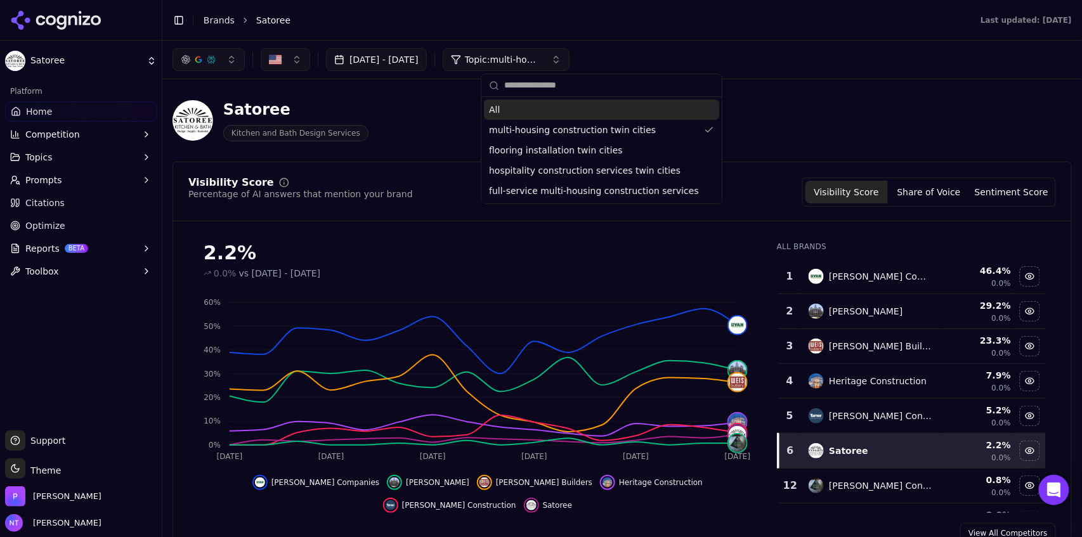
click at [545, 117] on div "All" at bounding box center [601, 110] width 235 height 20
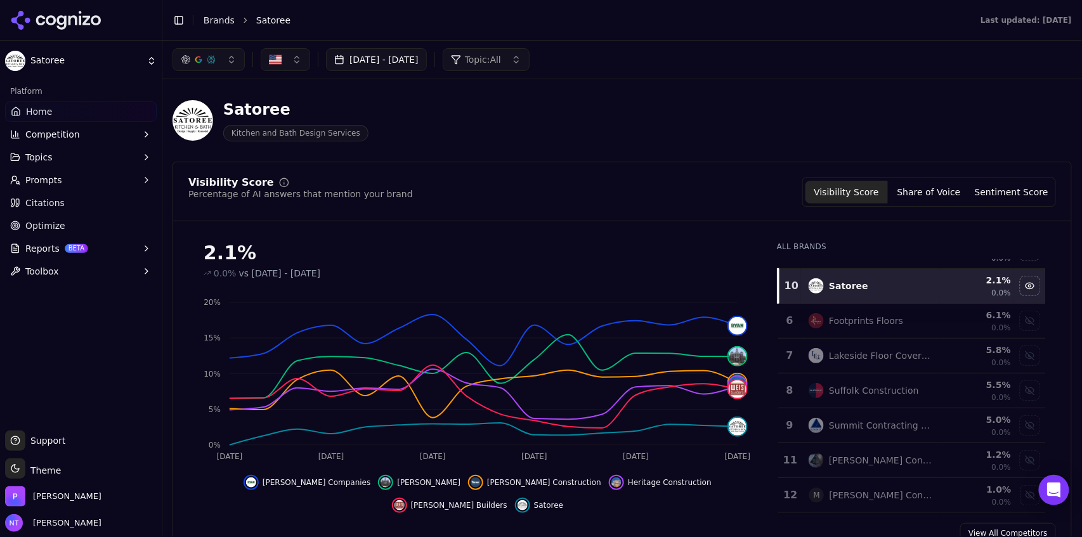
scroll to position [170, 0]
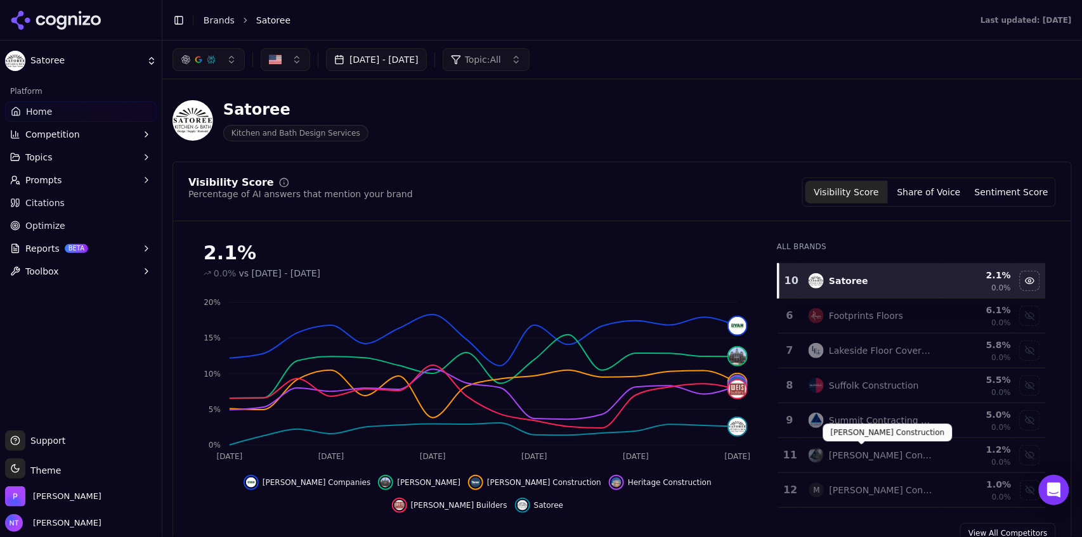
click at [879, 460] on div "[PERSON_NAME] Construction" at bounding box center [869, 455] width 123 height 15
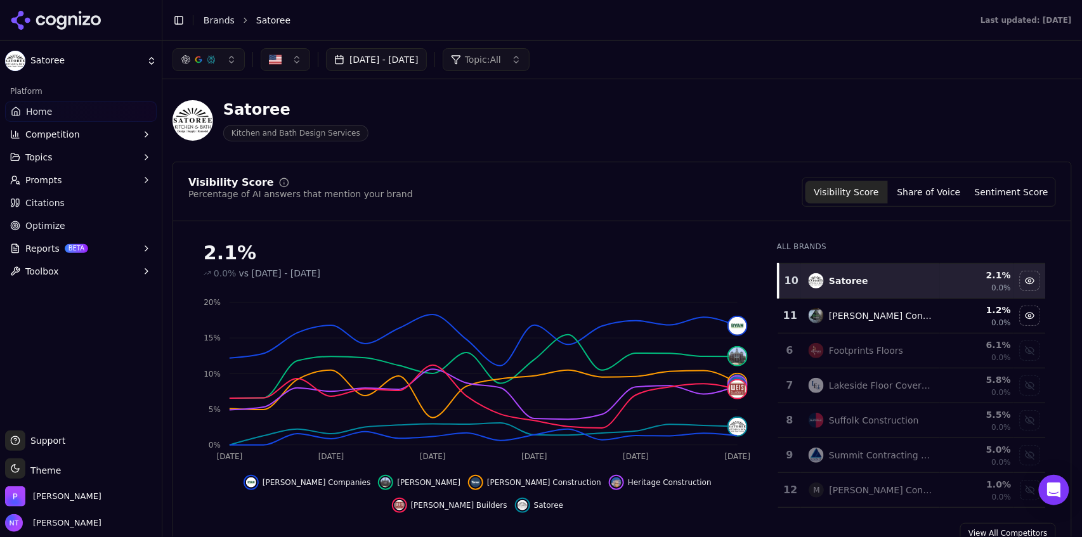
click at [529, 55] on button "Topic: All" at bounding box center [486, 59] width 87 height 23
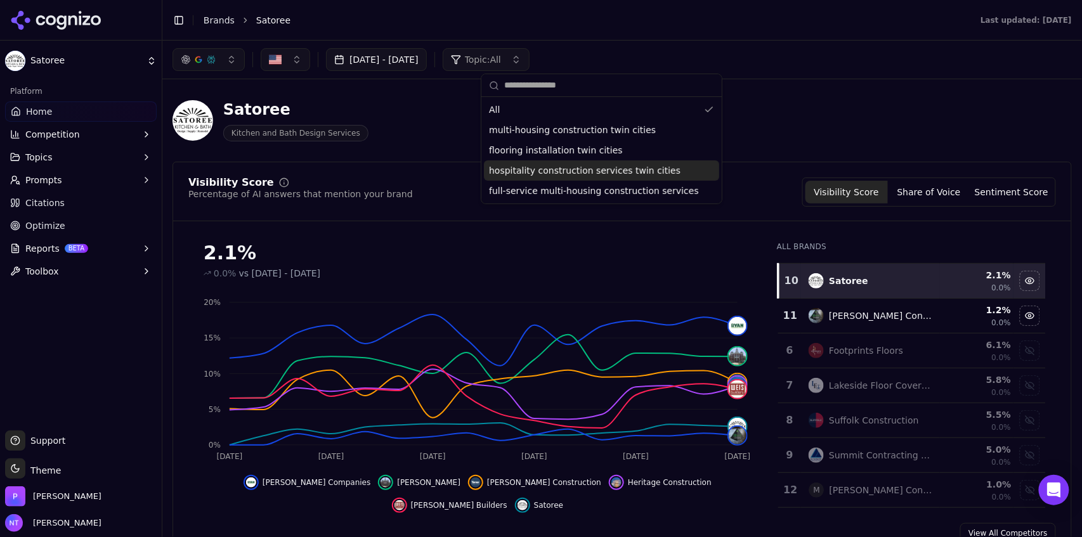
click at [572, 176] on div "hospitality construction services twin cities" at bounding box center [601, 170] width 235 height 20
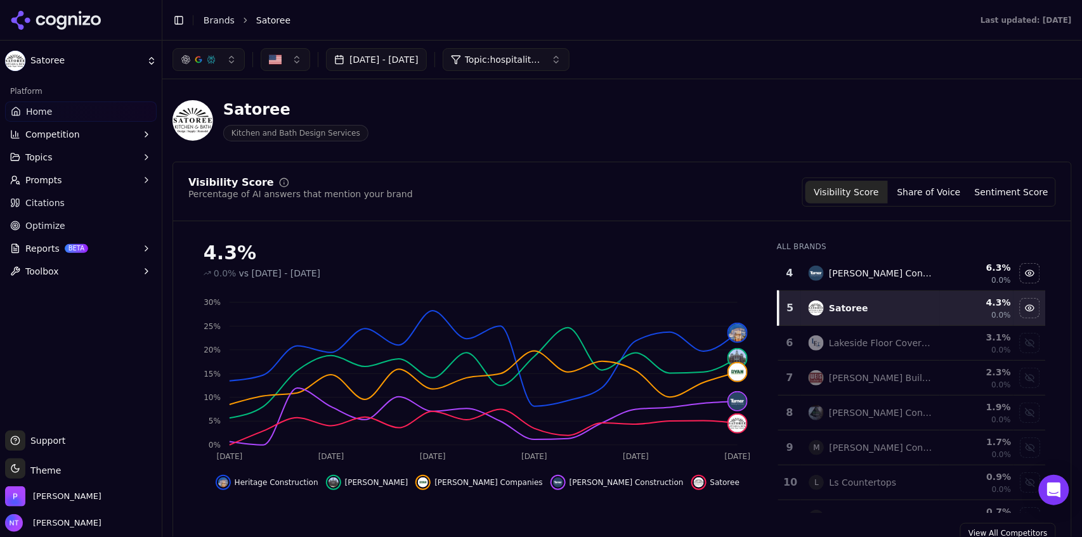
scroll to position [0, 0]
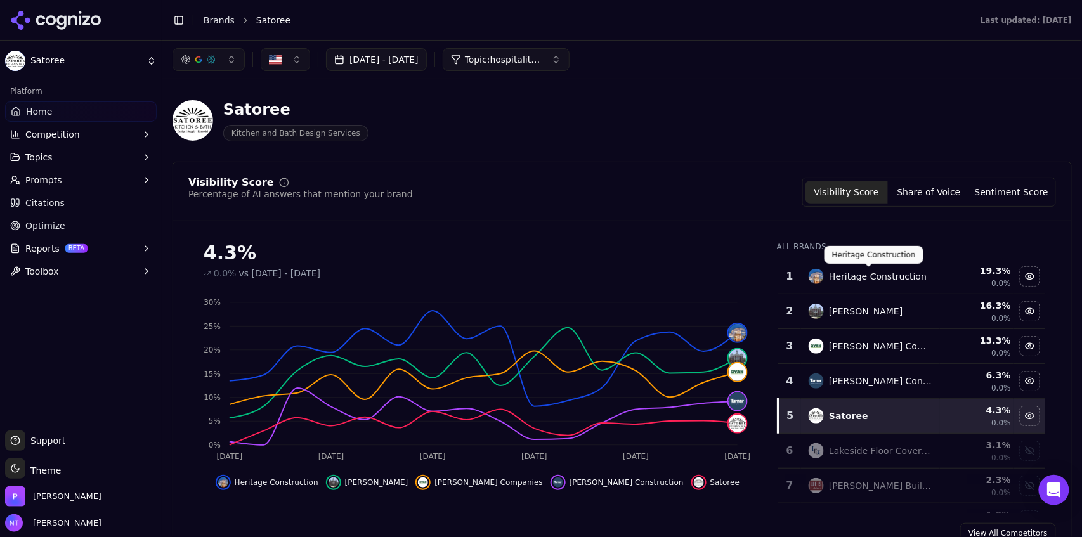
click at [895, 275] on div "Heritage Construction" at bounding box center [878, 276] width 98 height 13
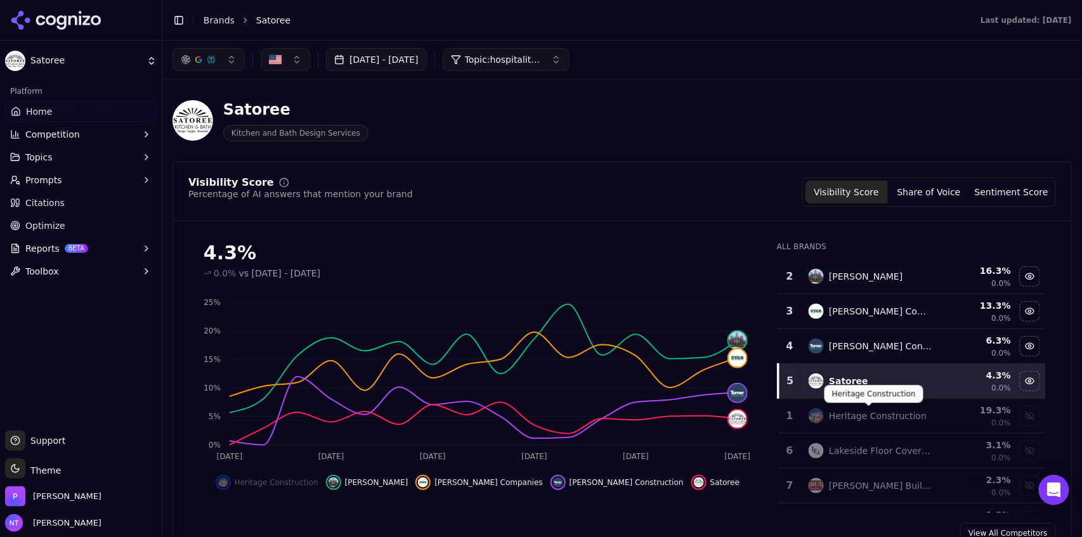
click at [867, 412] on body "Satoree Platform Home Competition Topics Prompts Citations Optimize Reports BET…" at bounding box center [541, 268] width 1082 height 537
click at [872, 427] on td "Heritage Construction" at bounding box center [870, 416] width 138 height 35
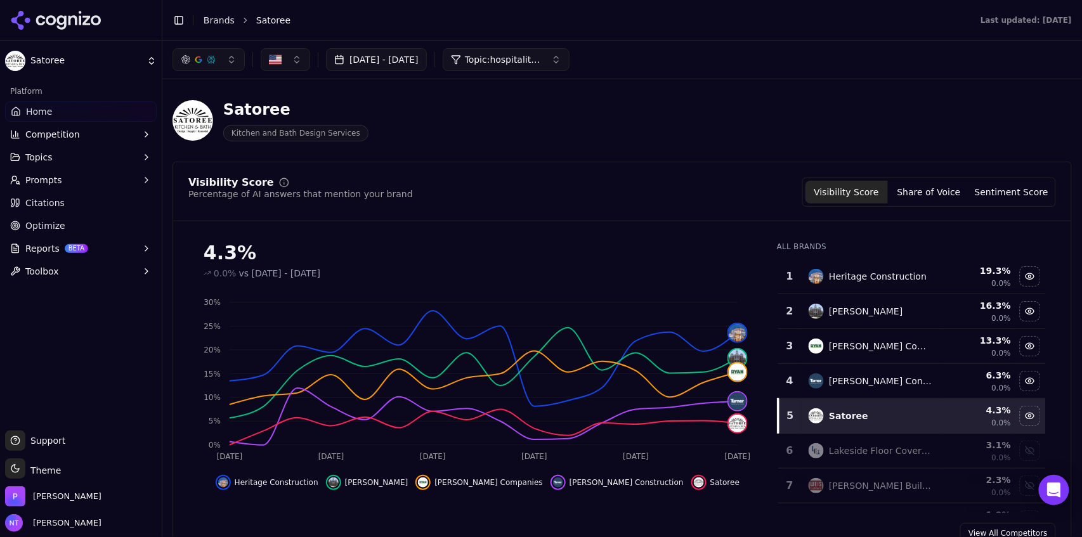
click at [563, 67] on button "Topic: hospitality construction services twin cities" at bounding box center [506, 59] width 127 height 23
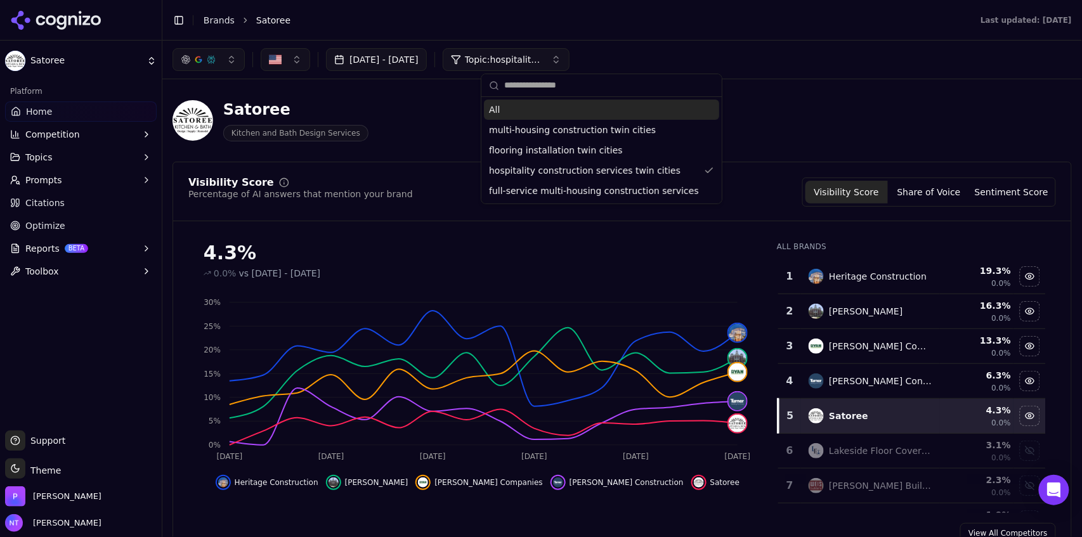
click at [557, 108] on div "All" at bounding box center [601, 110] width 235 height 20
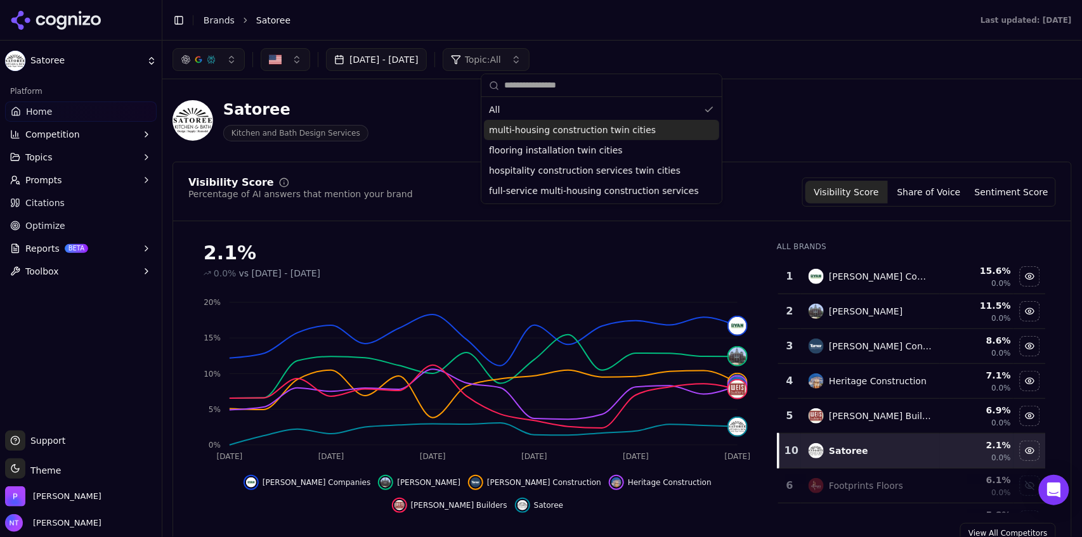
click at [566, 134] on span "multi-housing construction twin cities" at bounding box center [572, 130] width 167 height 13
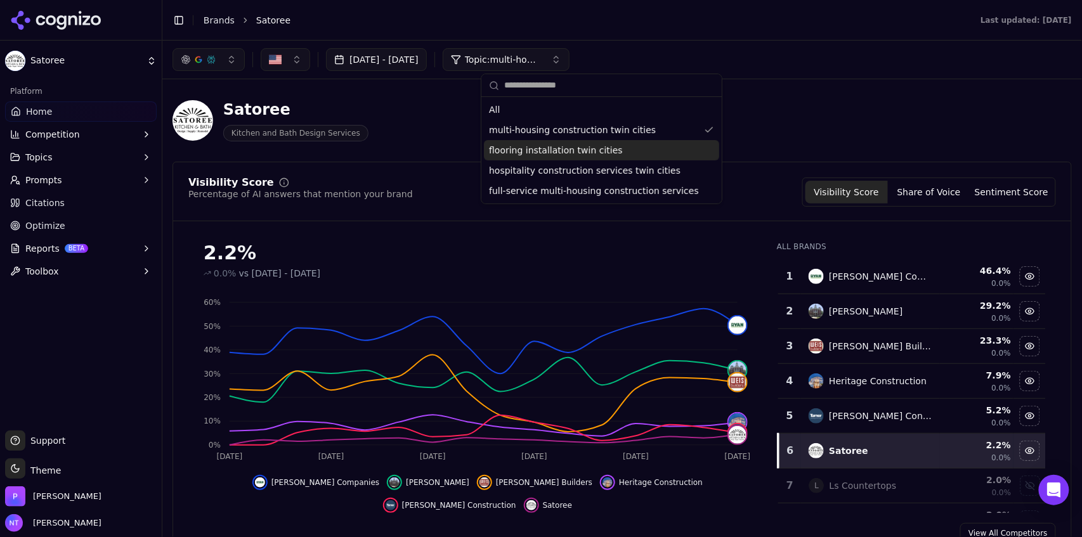
click at [569, 152] on span "flooring installation twin cities" at bounding box center [556, 150] width 134 height 13
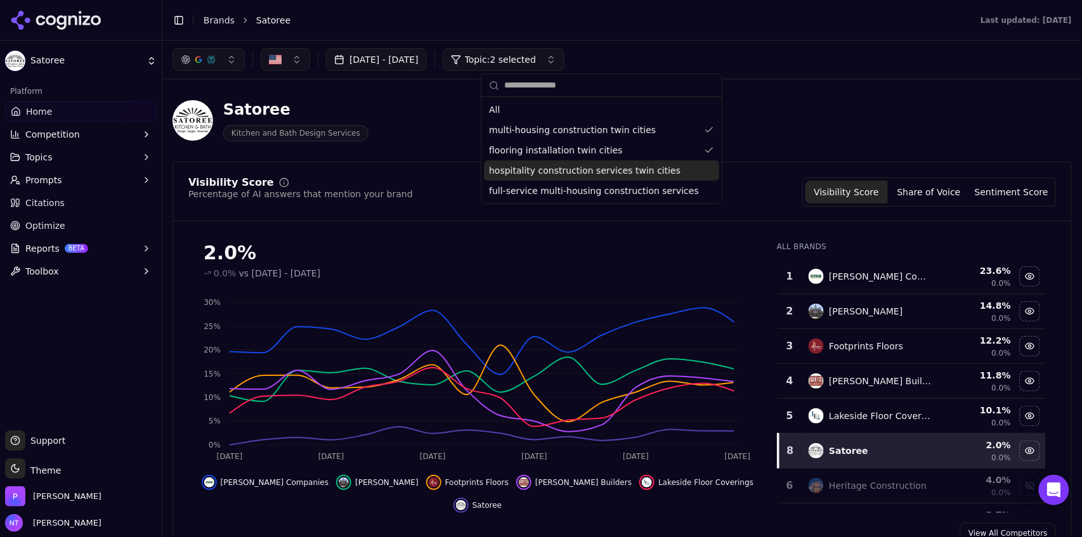
click at [577, 171] on span "hospitality construction services twin cities" at bounding box center [584, 170] width 191 height 13
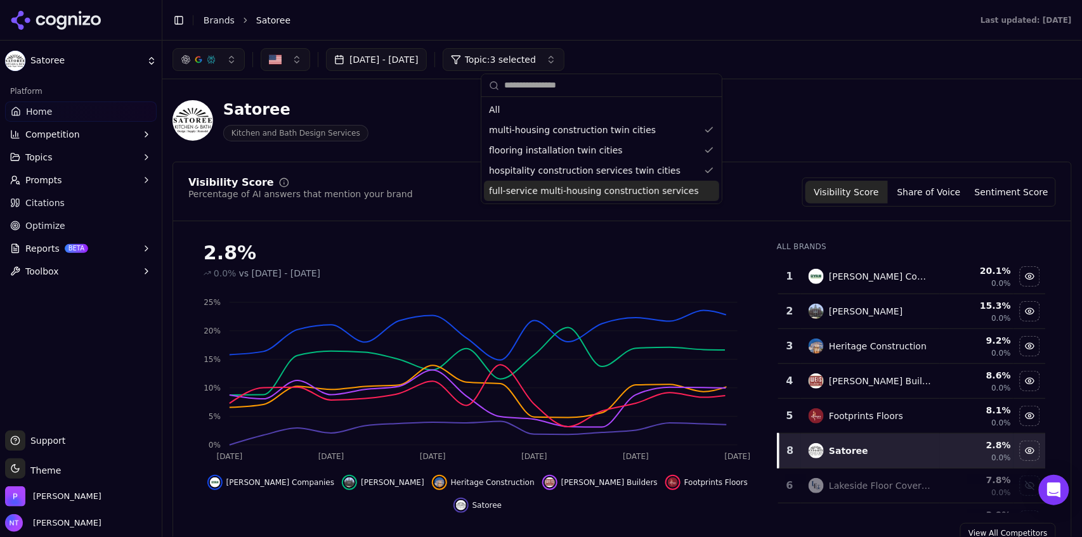
click at [581, 188] on span "full-service multi-housing construction services" at bounding box center [594, 190] width 210 height 13
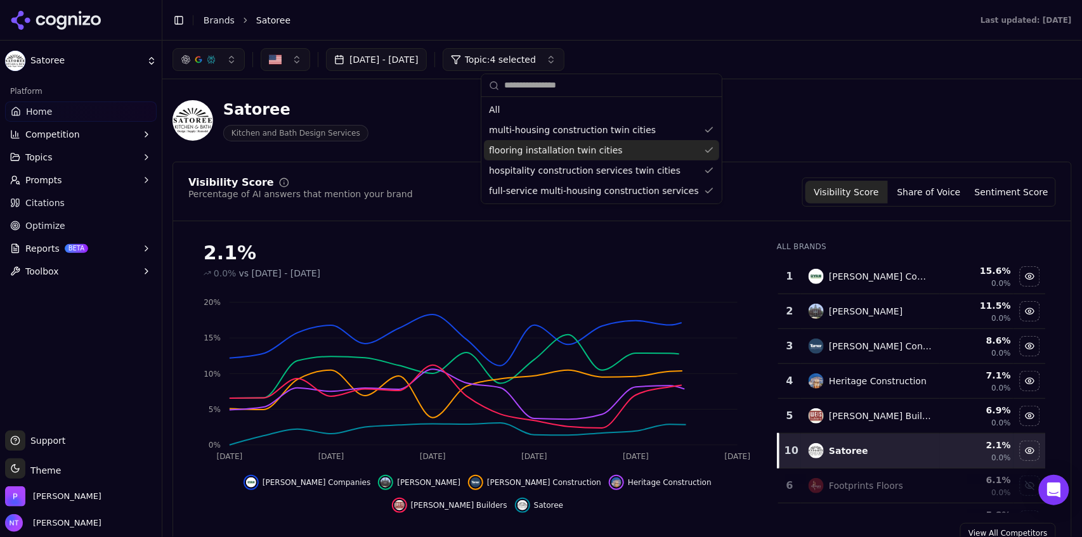
click at [578, 150] on span "flooring installation twin cities" at bounding box center [556, 150] width 134 height 13
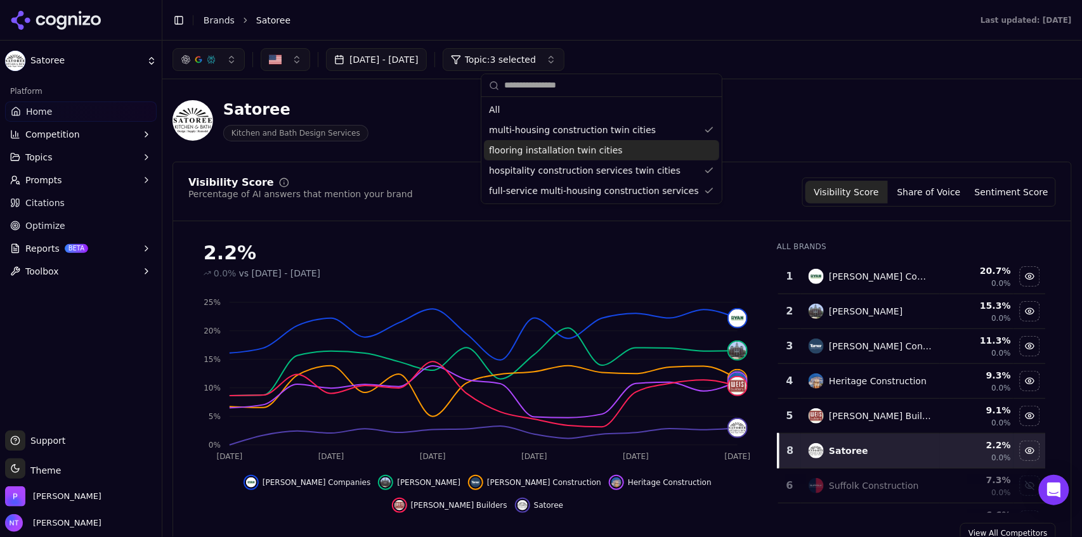
click at [746, 146] on div "Satoree Kitchen and Bath Design Services" at bounding box center [621, 120] width 899 height 62
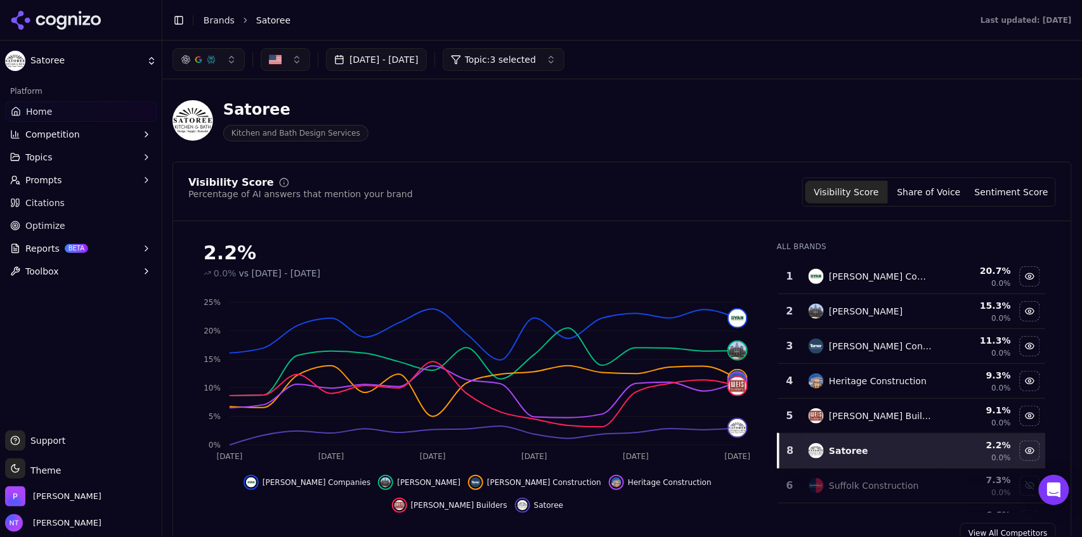
click at [193, 62] on div "button" at bounding box center [198, 60] width 10 height 10
click at [195, 143] on span "Google AI Overviews" at bounding box center [209, 136] width 80 height 25
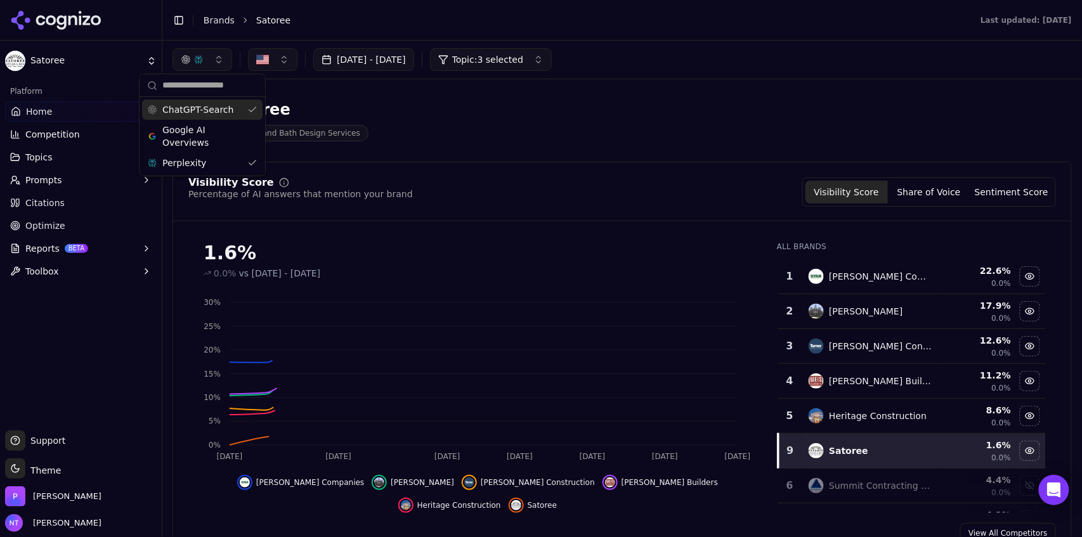
click at [207, 113] on span "ChatGPT-Search" at bounding box center [197, 109] width 71 height 13
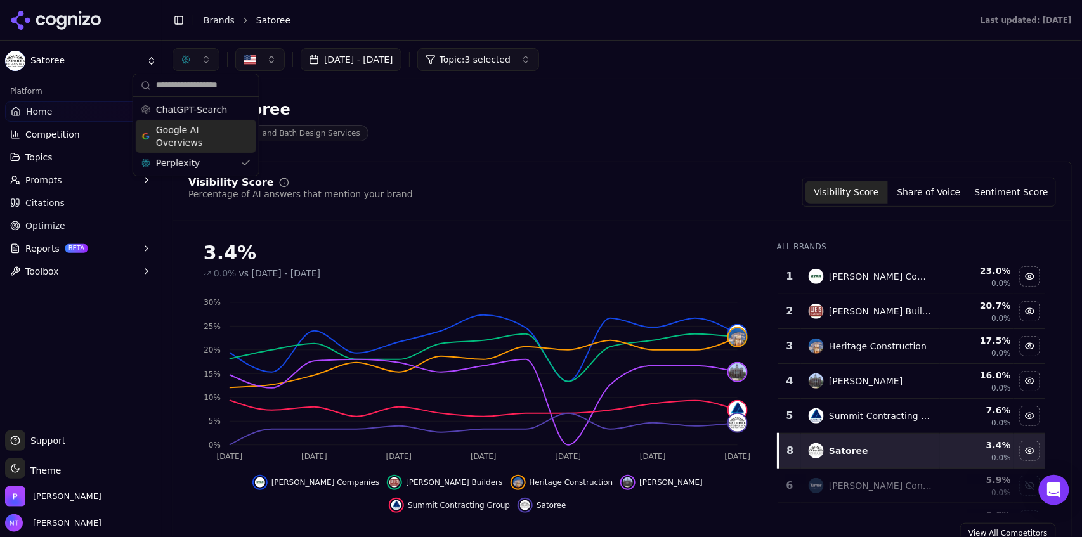
click at [201, 119] on div "ChatGPT-Search" at bounding box center [196, 110] width 120 height 20
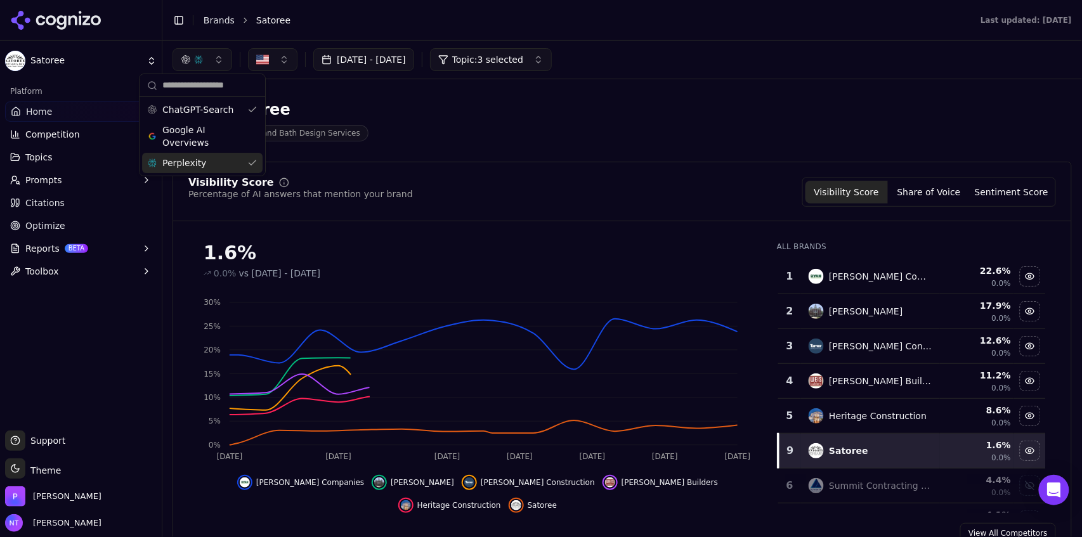
click at [196, 164] on span "Perplexity" at bounding box center [184, 163] width 44 height 13
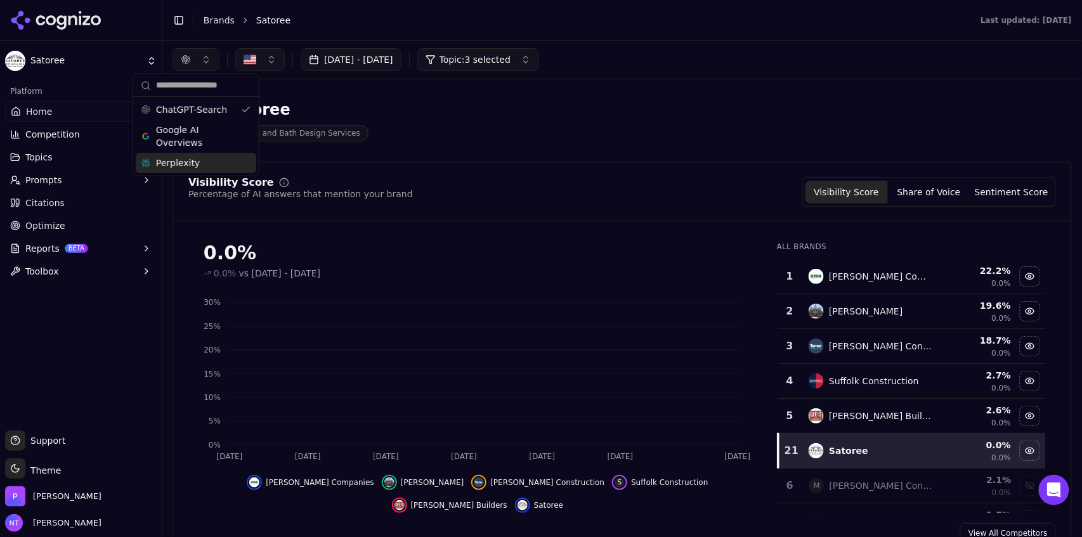
click at [571, 123] on div "Satoree Kitchen and Bath Design Services" at bounding box center [456, 121] width 568 height 42
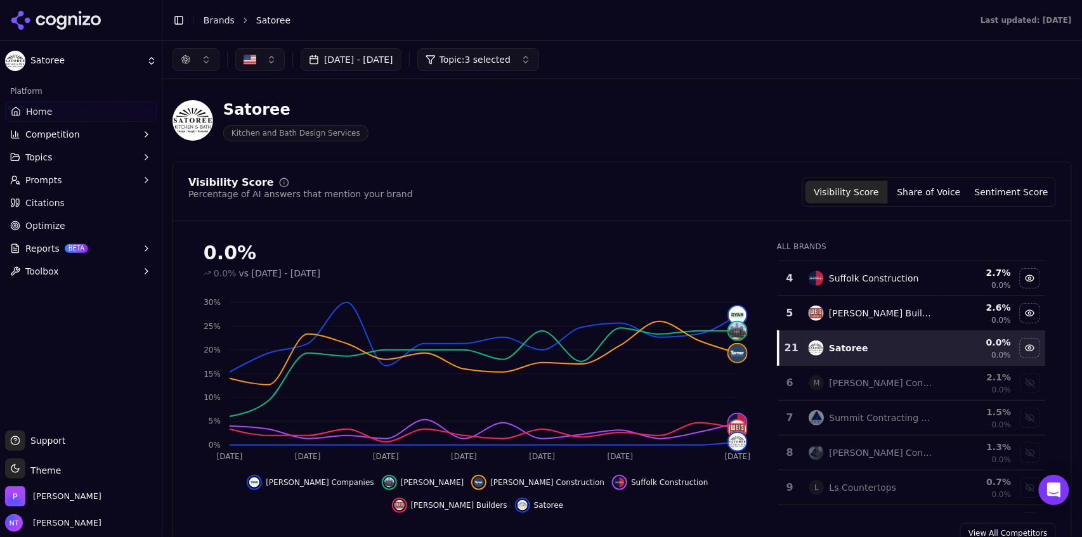
scroll to position [104, 0]
click at [195, 62] on button "button" at bounding box center [195, 59] width 47 height 23
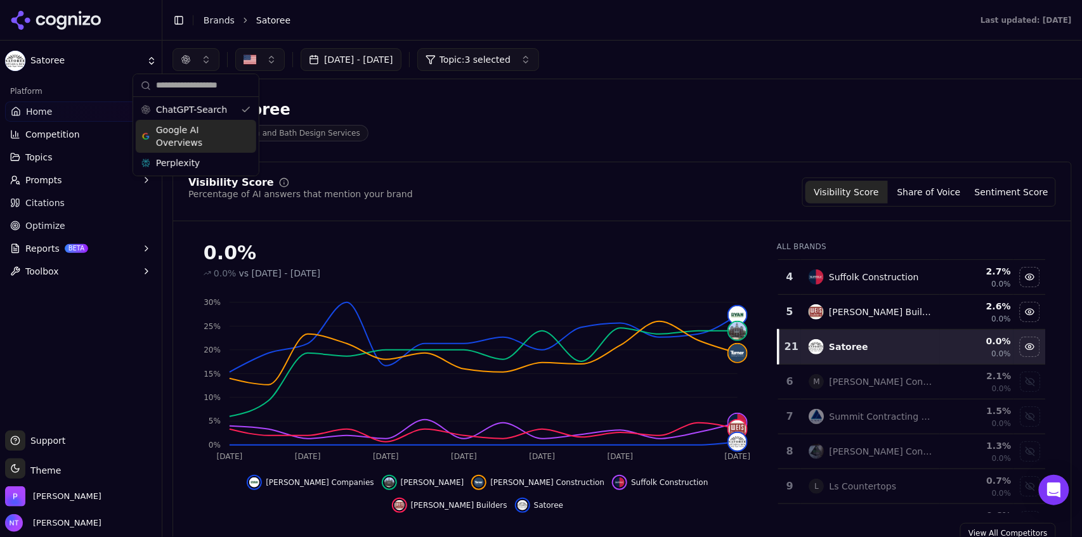
click at [190, 144] on span "Google AI Overviews" at bounding box center [196, 136] width 80 height 25
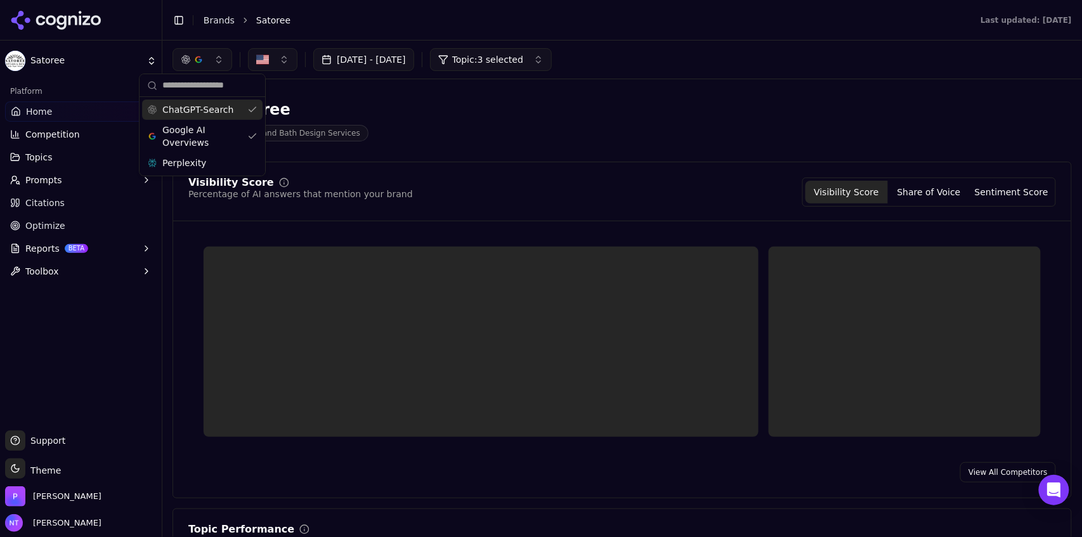
click at [202, 108] on span "ChatGPT-Search" at bounding box center [197, 109] width 71 height 13
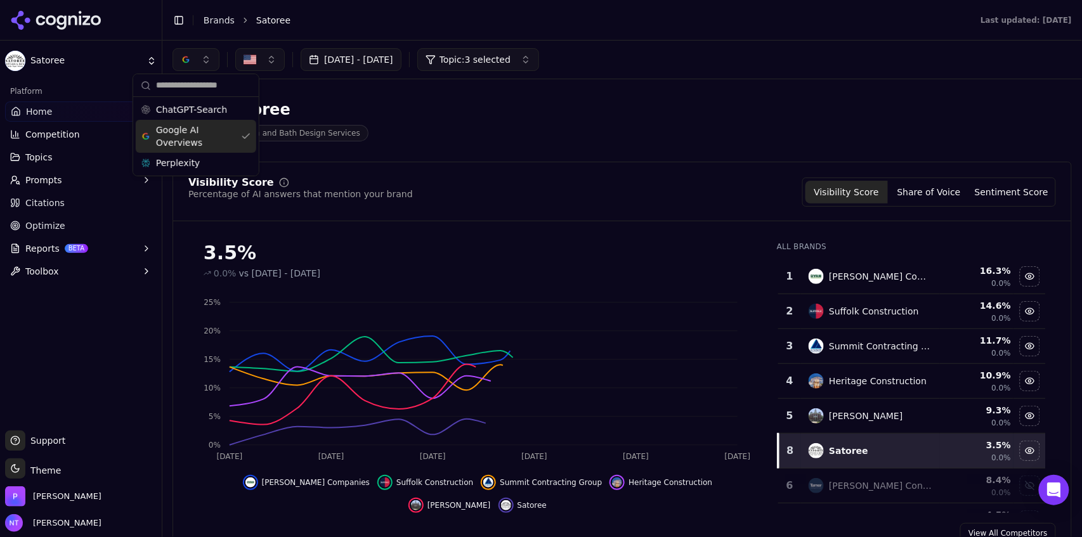
click at [584, 101] on div "Satoree Kitchen and Bath Design Services" at bounding box center [456, 121] width 568 height 42
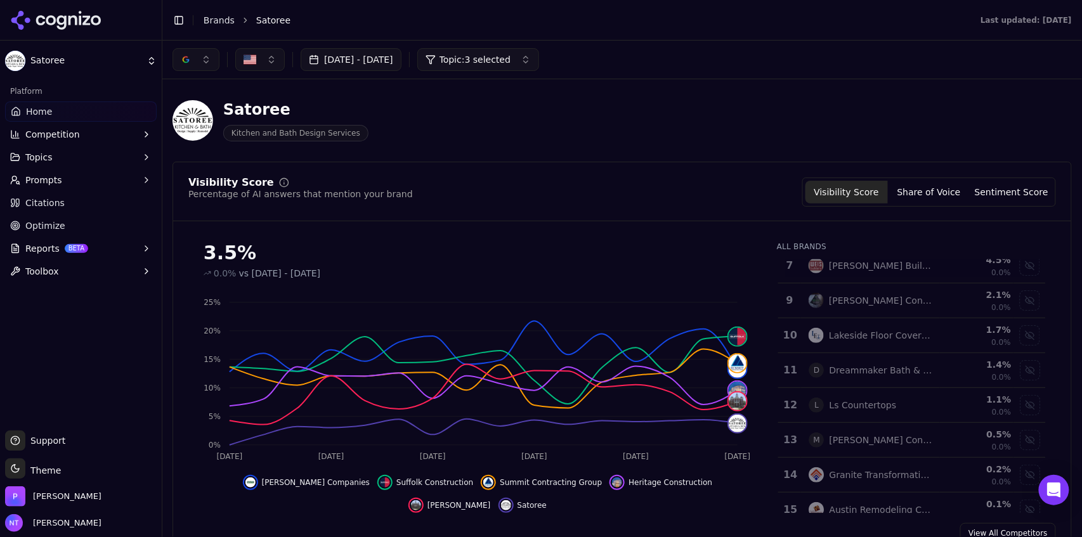
scroll to position [256, 0]
click at [834, 292] on div "[PERSON_NAME] Construction" at bounding box center [869, 299] width 123 height 15
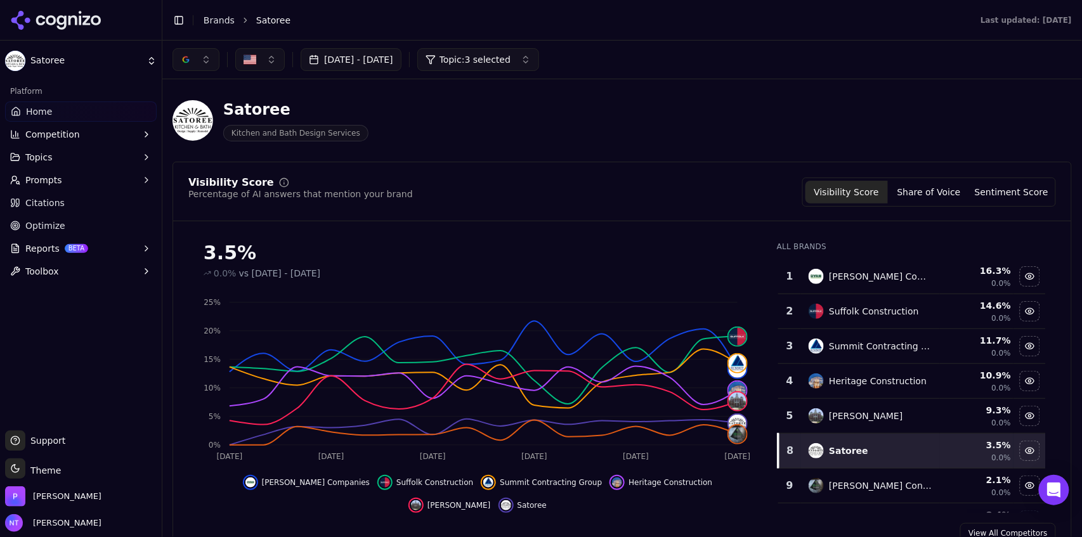
click at [199, 60] on button "button" at bounding box center [195, 59] width 47 height 23
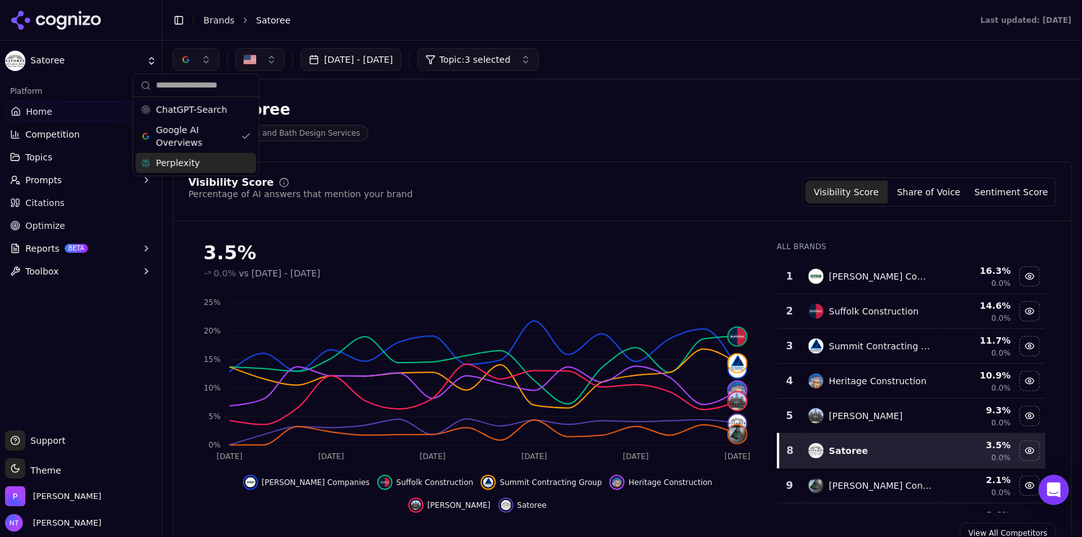
click at [190, 157] on span "Perplexity" at bounding box center [178, 163] width 44 height 13
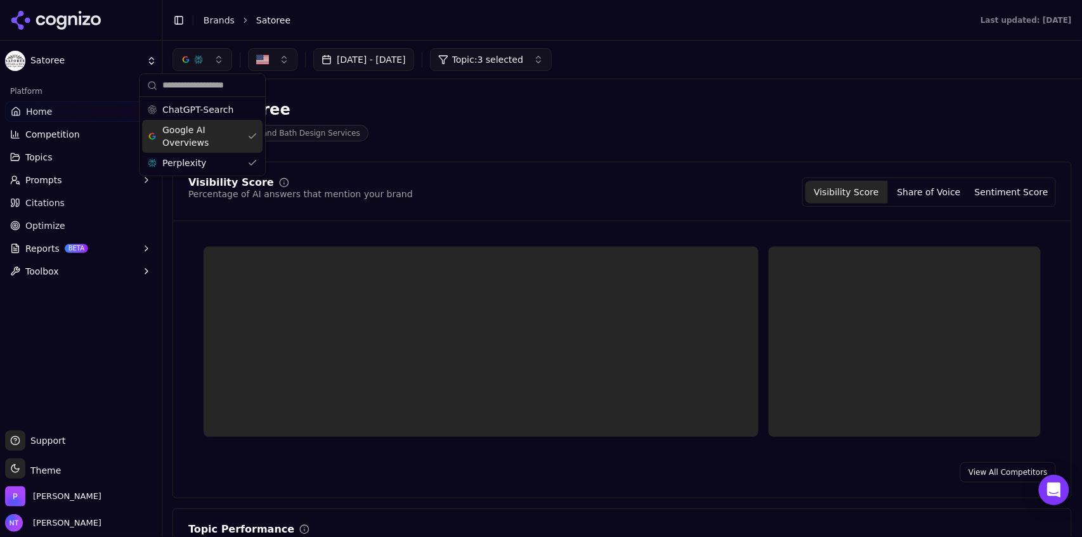
click at [199, 138] on span "Google AI Overviews" at bounding box center [202, 136] width 80 height 25
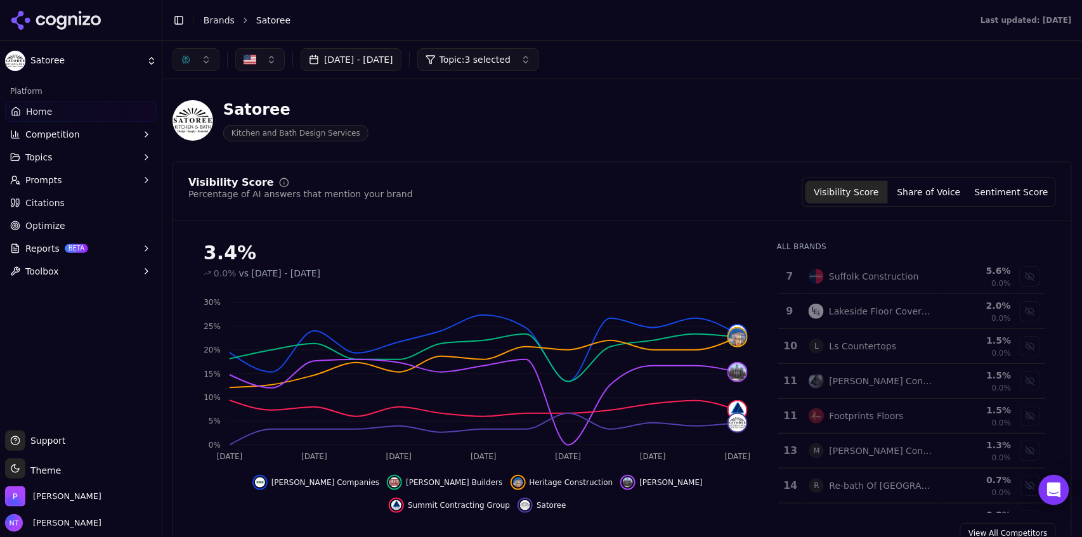
scroll to position [253, 0]
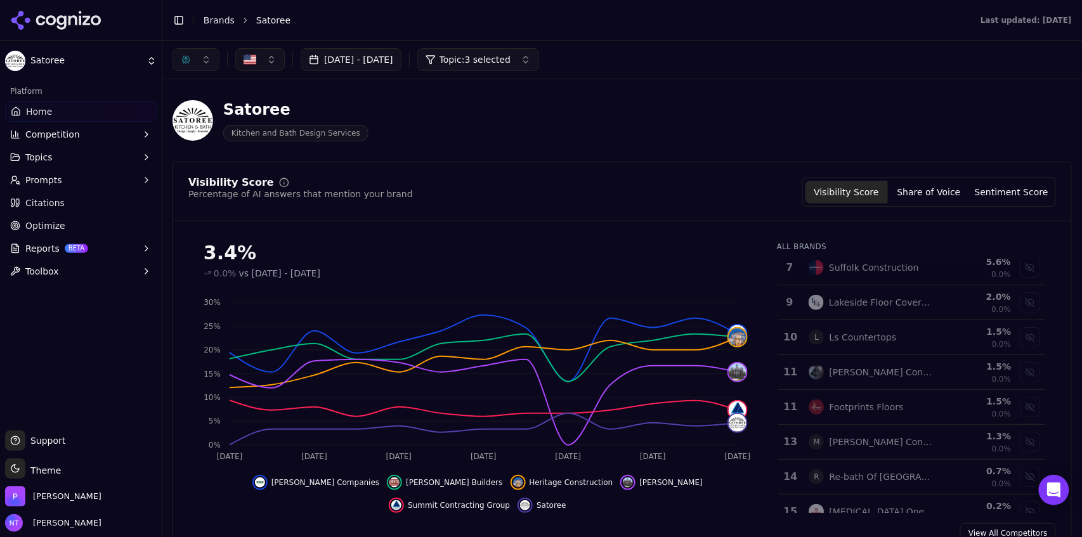
click at [196, 60] on button "button" at bounding box center [195, 59] width 47 height 23
click at [186, 131] on span "Google AI Overviews" at bounding box center [196, 136] width 80 height 25
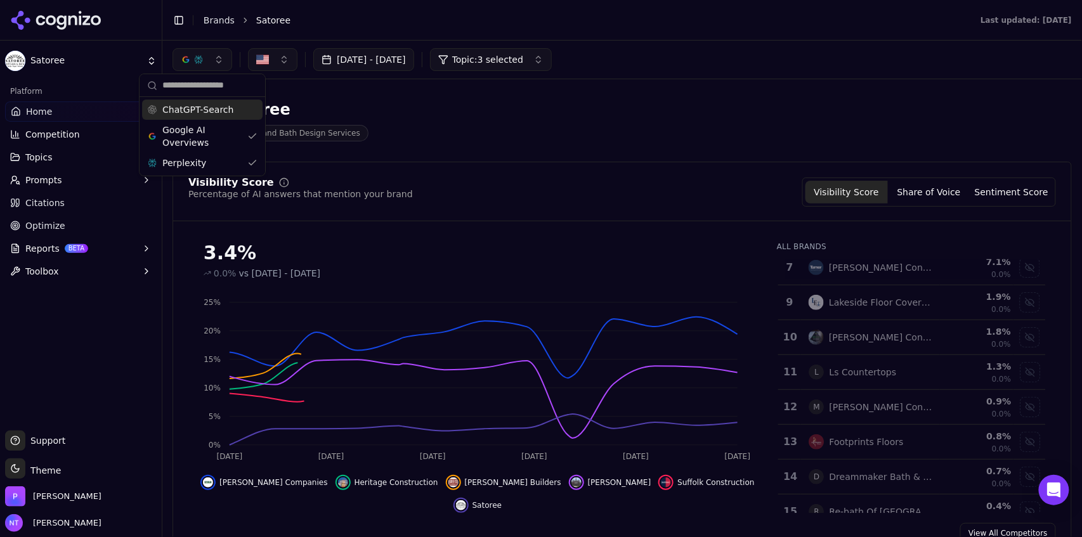
click at [190, 110] on span "ChatGPT-Search" at bounding box center [197, 109] width 71 height 13
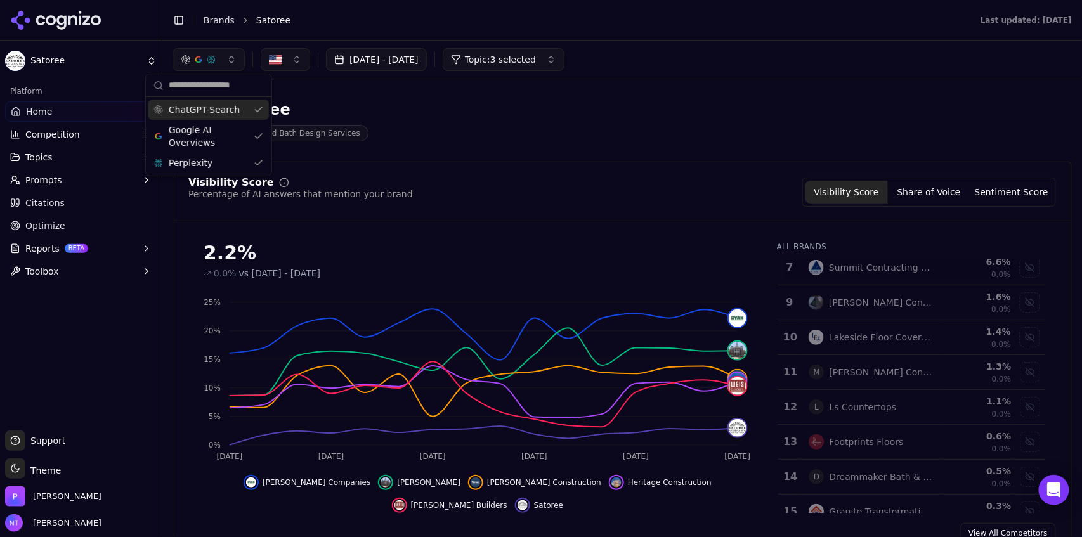
click at [536, 53] on span "Topic: 3 selected" at bounding box center [500, 59] width 71 height 13
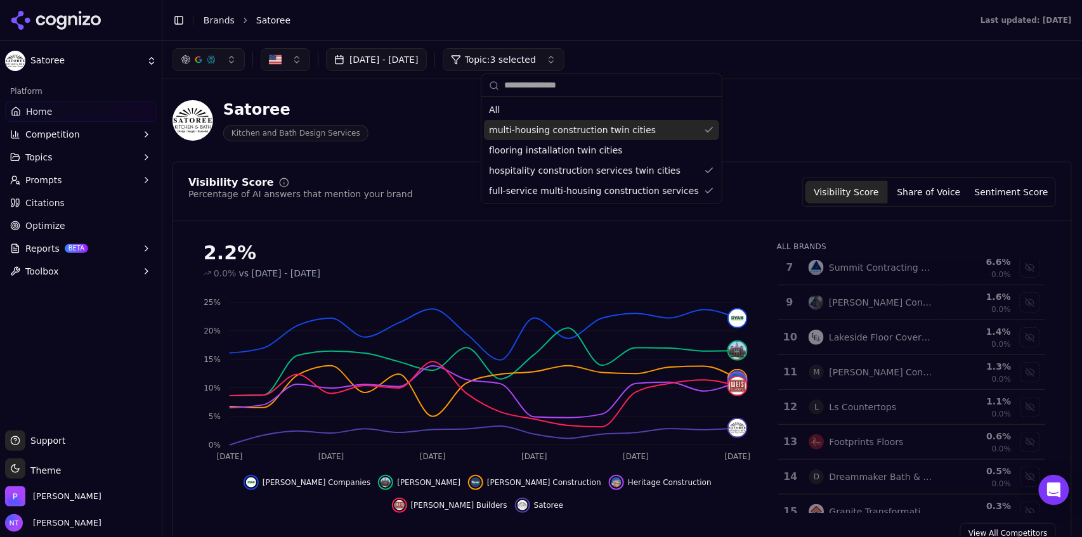
click at [591, 133] on span "multi-housing construction twin cities" at bounding box center [572, 130] width 167 height 13
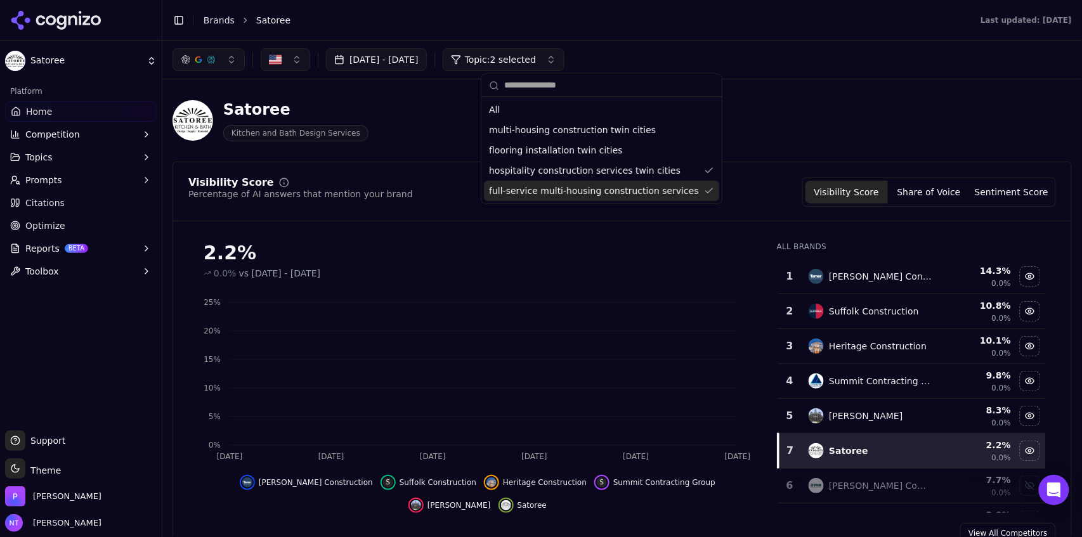
click at [588, 191] on span "full-service multi-housing construction services" at bounding box center [594, 190] width 210 height 13
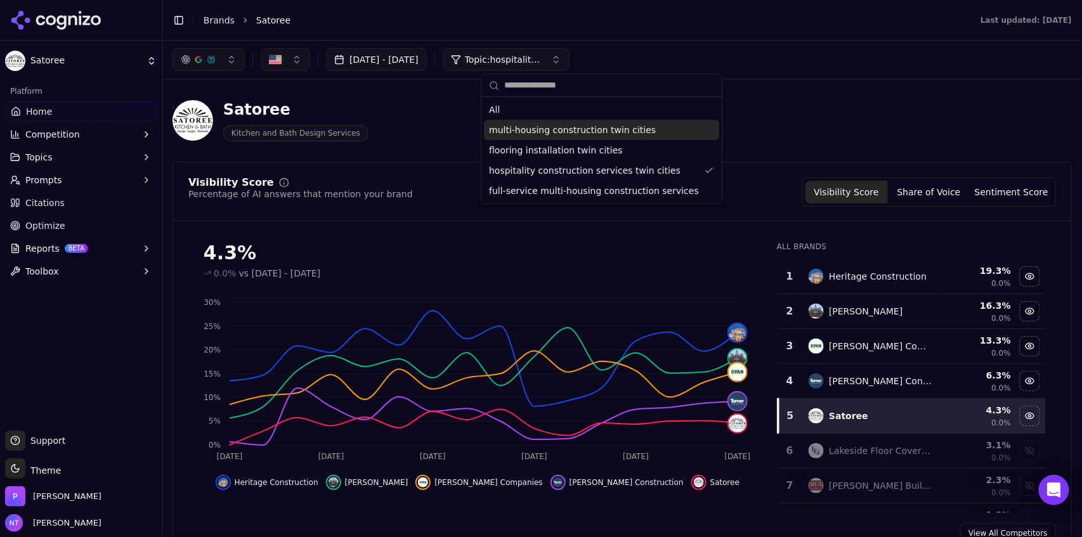
click at [584, 131] on span "multi-housing construction twin cities" at bounding box center [572, 130] width 167 height 13
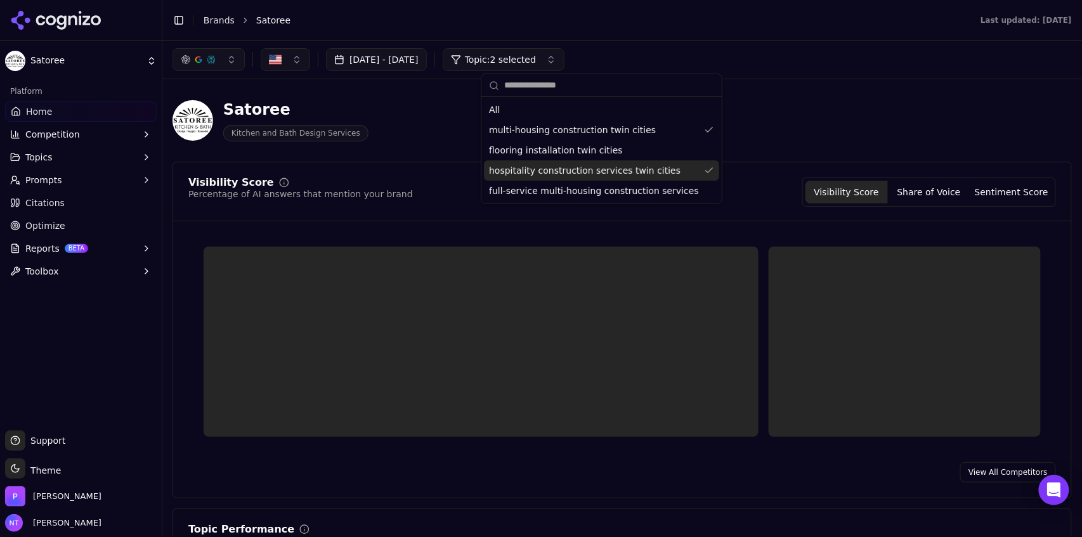
click at [589, 169] on span "hospitality construction services twin cities" at bounding box center [584, 170] width 191 height 13
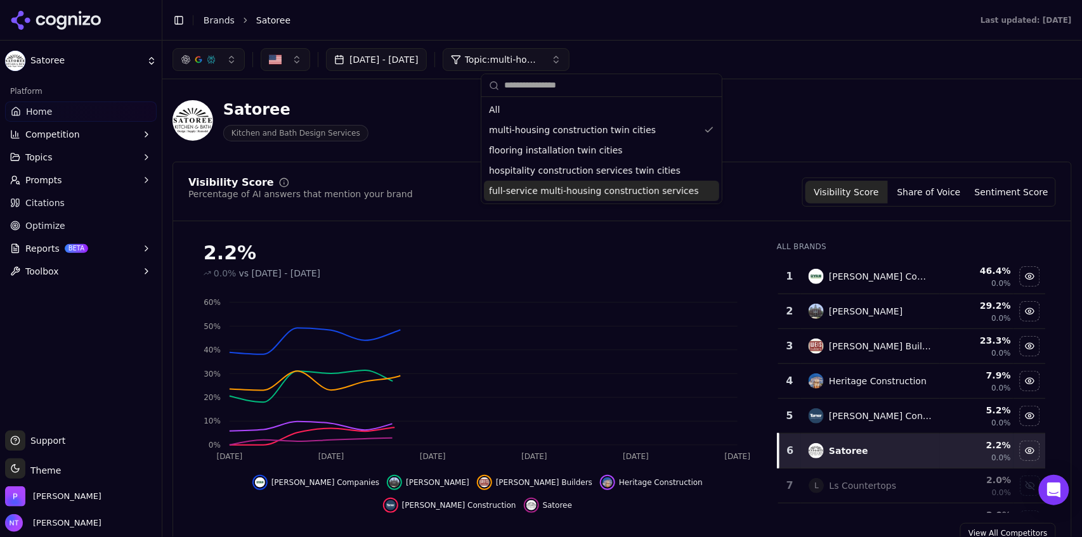
click at [590, 188] on span "full-service multi-housing construction services" at bounding box center [594, 190] width 210 height 13
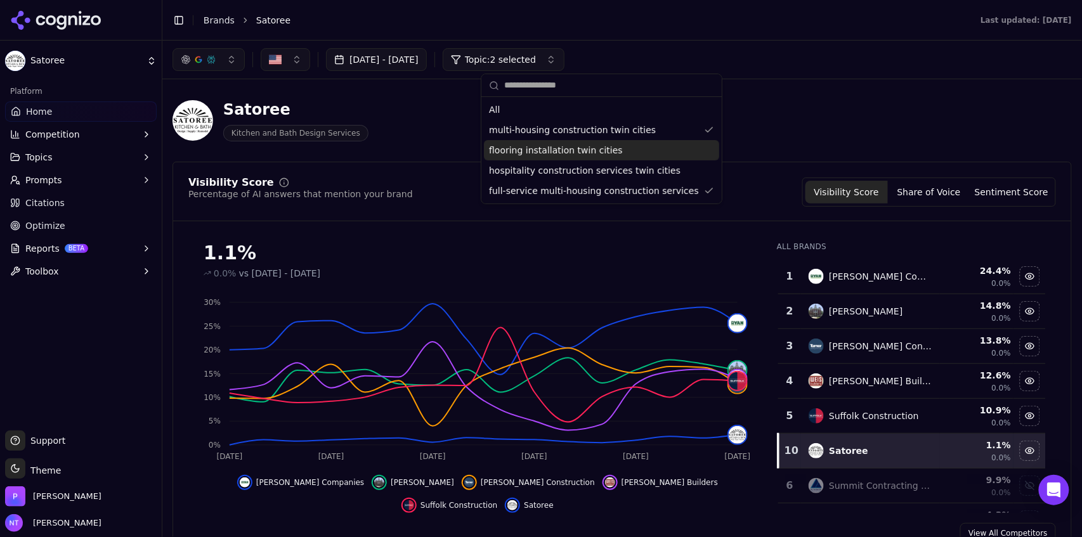
click at [562, 148] on span "flooring installation twin cities" at bounding box center [556, 150] width 134 height 13
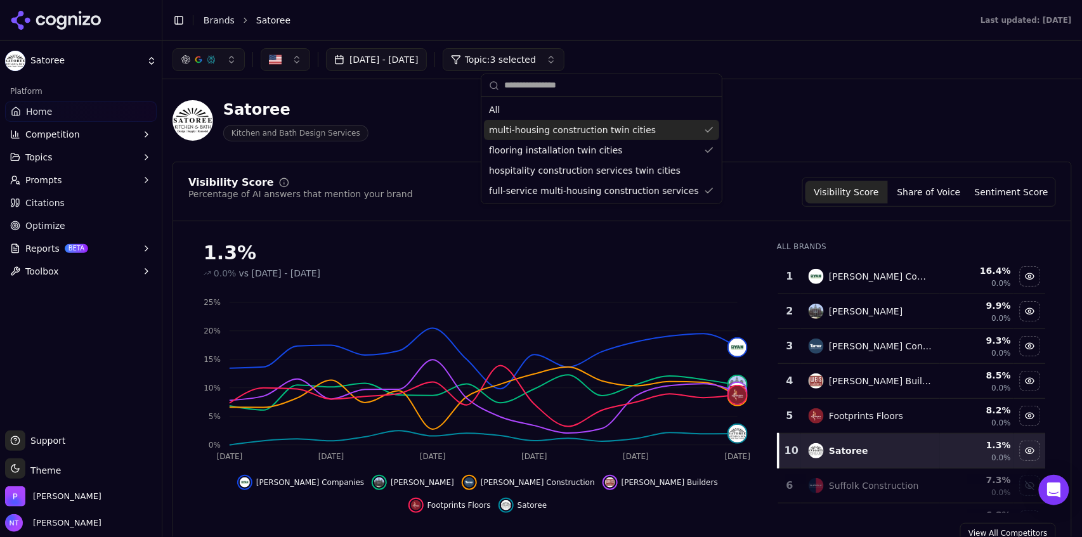
click at [654, 127] on div "multi-housing construction twin cities" at bounding box center [601, 130] width 235 height 20
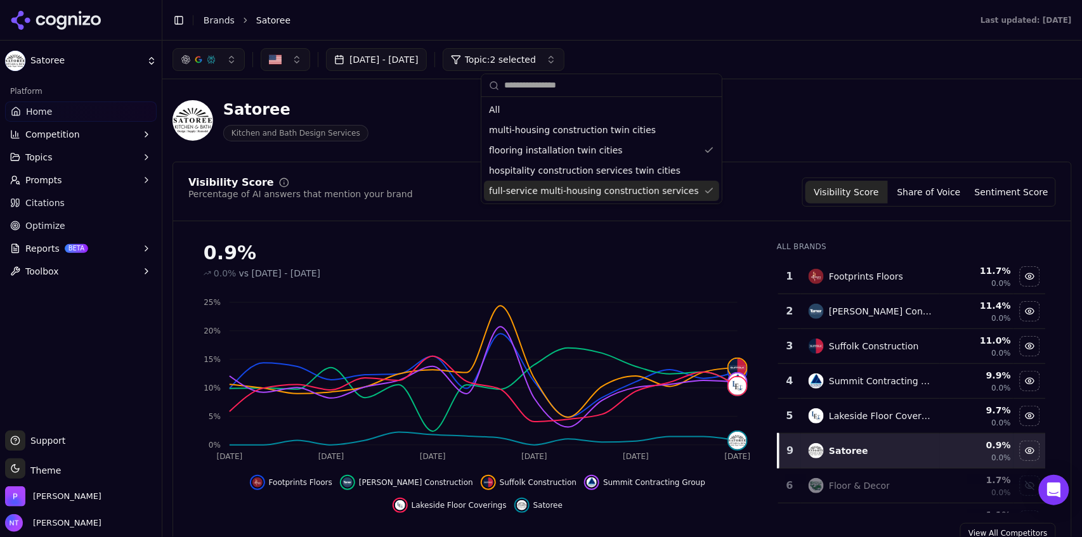
click at [639, 191] on span "full-service multi-housing construction services" at bounding box center [594, 190] width 210 height 13
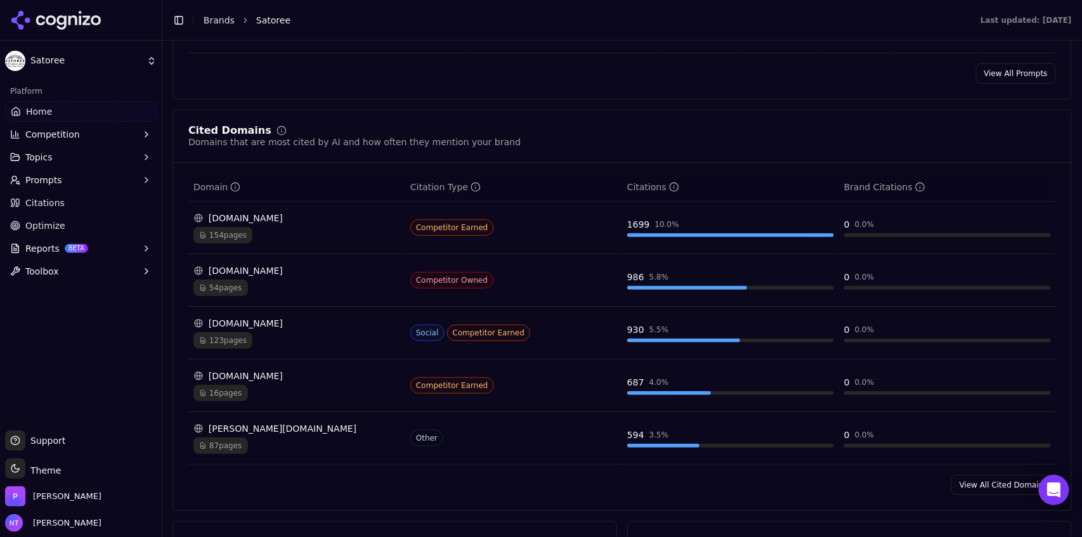
scroll to position [1209, 0]
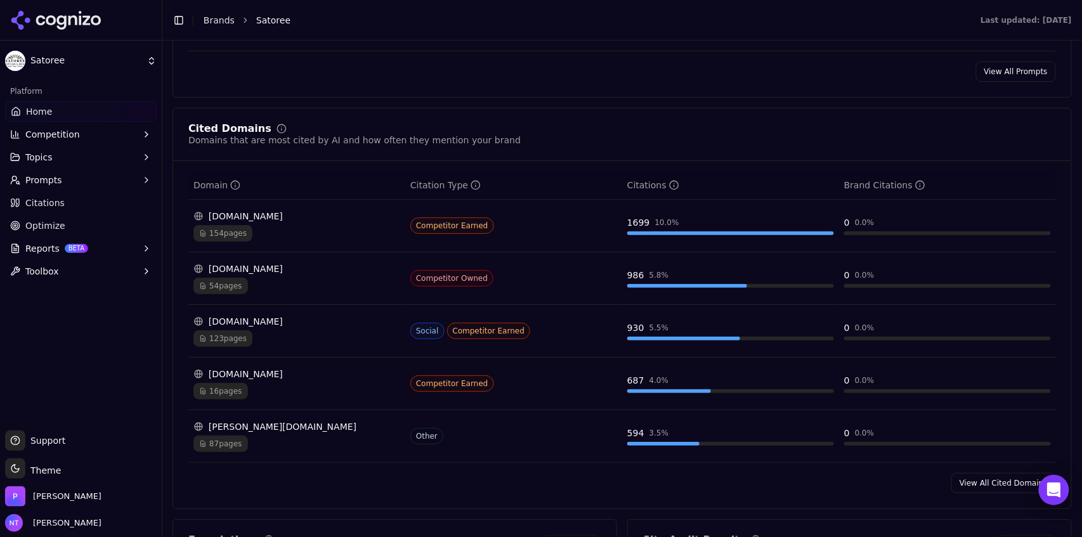
click at [969, 483] on link "View All Cited Domains" at bounding box center [1003, 483] width 105 height 20
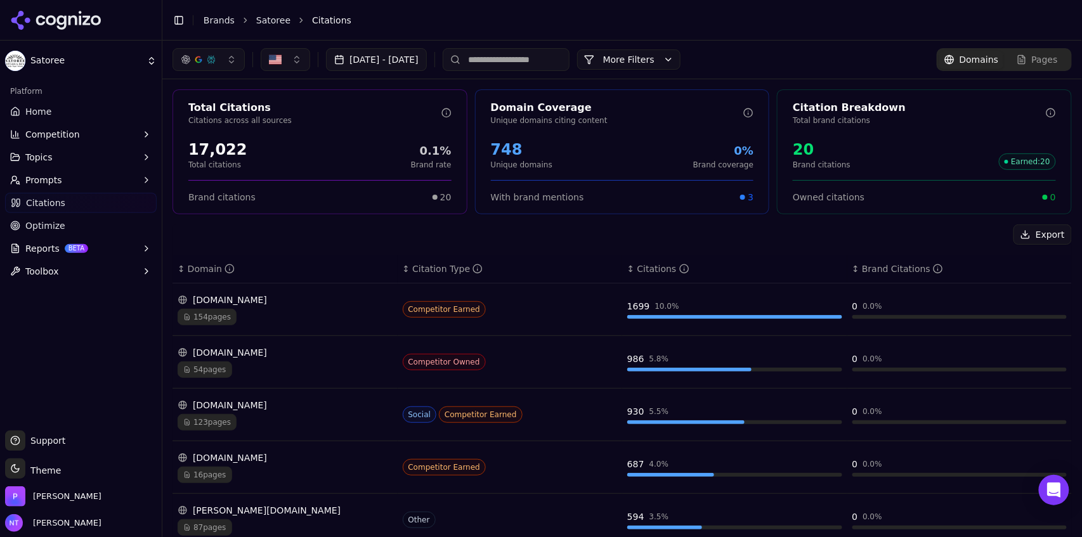
click at [332, 291] on td "[DOMAIN_NAME] 154 pages" at bounding box center [284, 309] width 225 height 53
click at [336, 306] on div "[DOMAIN_NAME] 154 pages" at bounding box center [285, 310] width 215 height 32
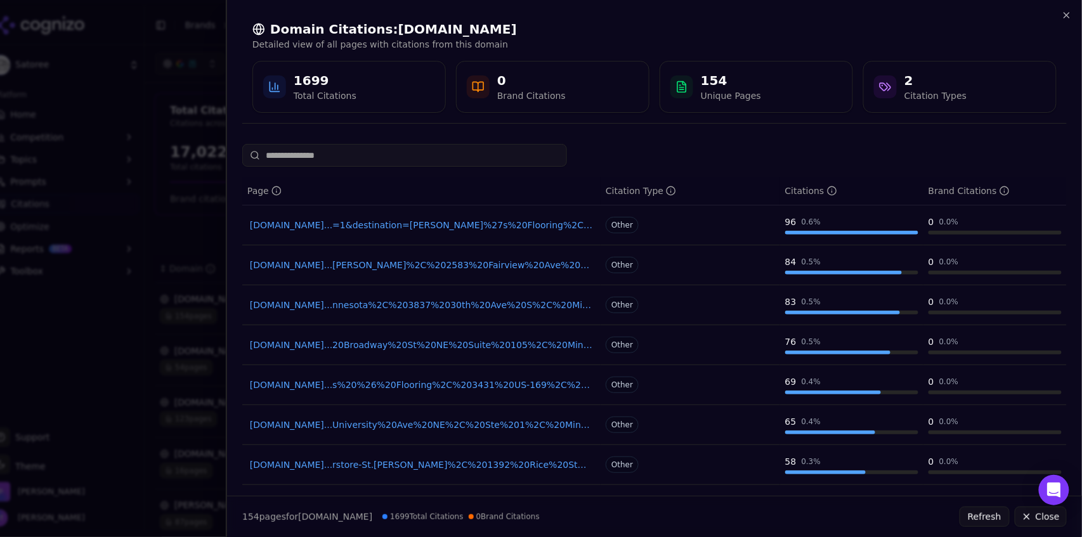
click at [1069, 21] on div "Domain Citations: [DOMAIN_NAME] Detailed view of all pages with citations from …" at bounding box center [654, 67] width 855 height 134
click at [1068, 16] on icon "button" at bounding box center [1066, 15] width 10 height 10
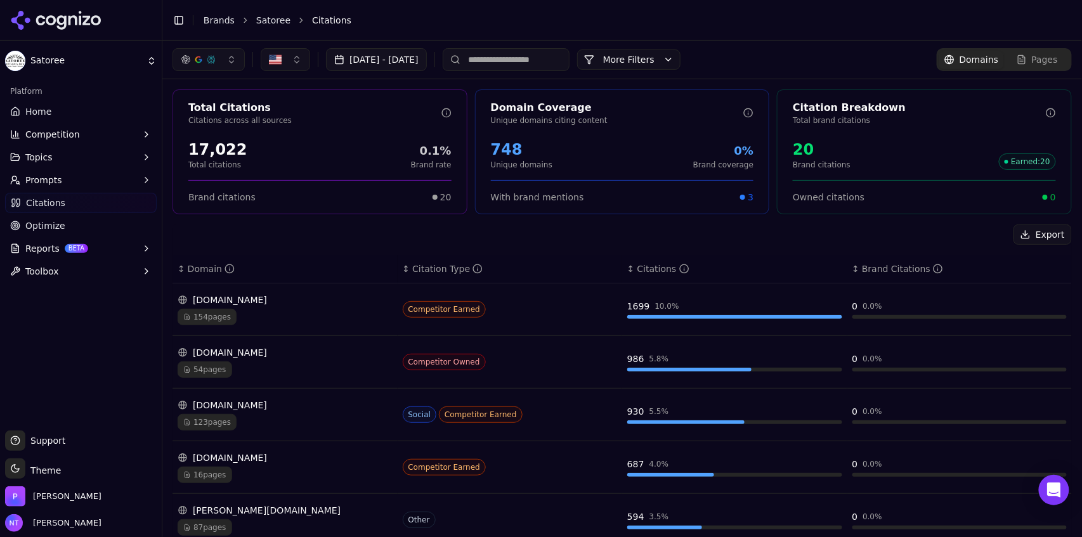
click at [521, 65] on input at bounding box center [506, 59] width 127 height 23
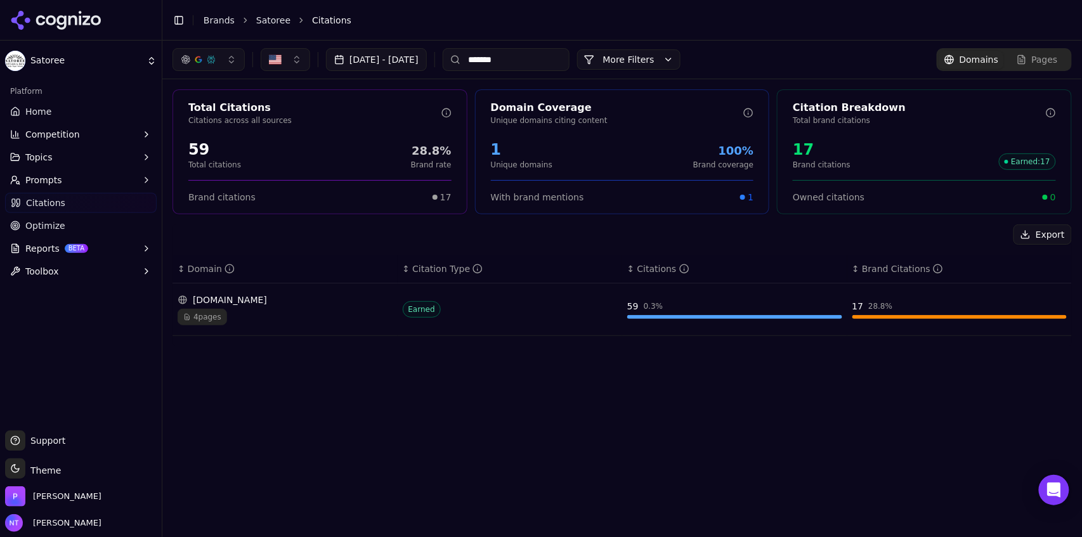
click at [555, 61] on input "*******" at bounding box center [506, 59] width 127 height 23
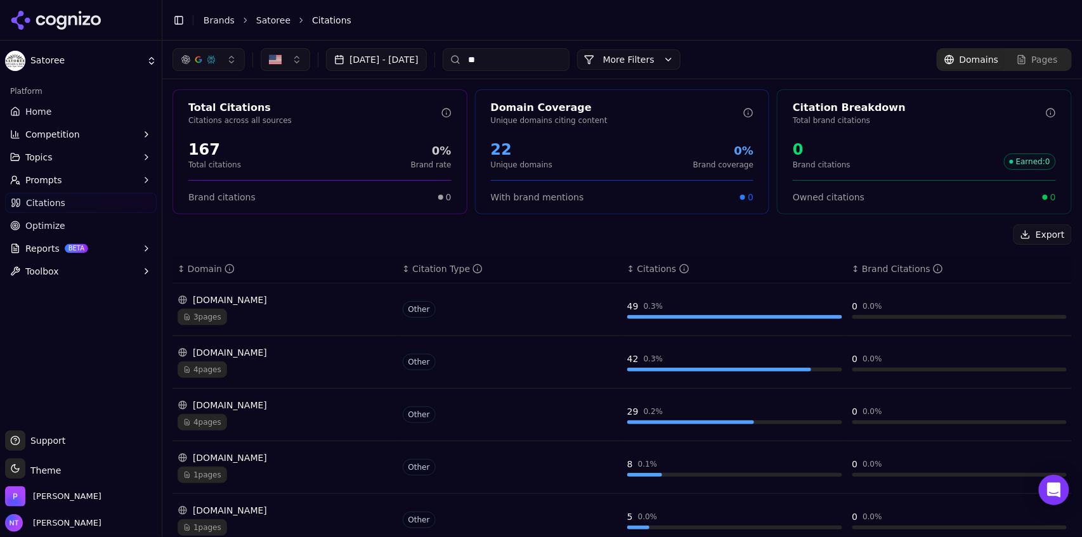
type input "*"
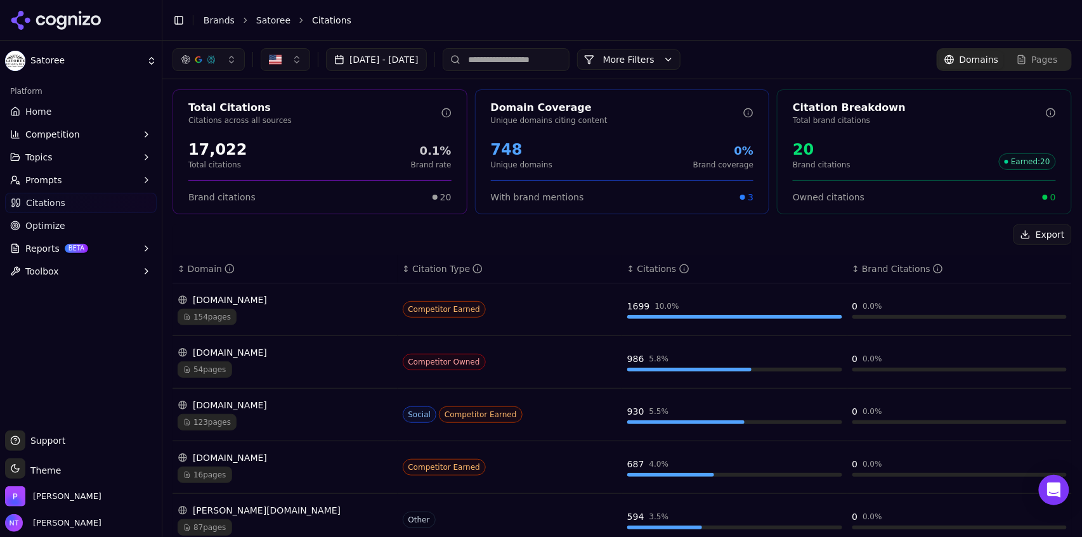
click at [528, 64] on input at bounding box center [506, 59] width 127 height 23
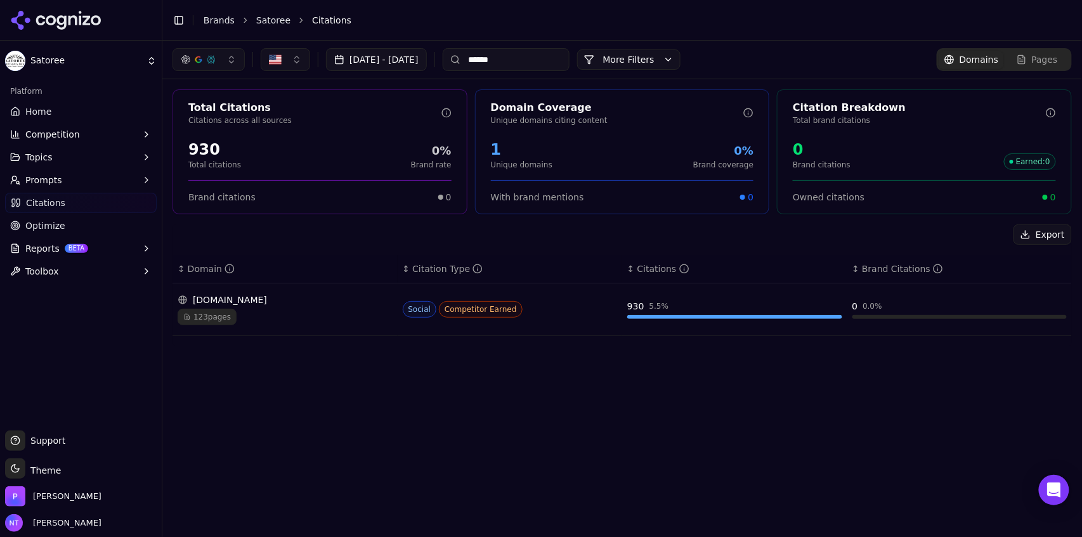
click at [266, 304] on div "[DOMAIN_NAME]" at bounding box center [285, 300] width 215 height 13
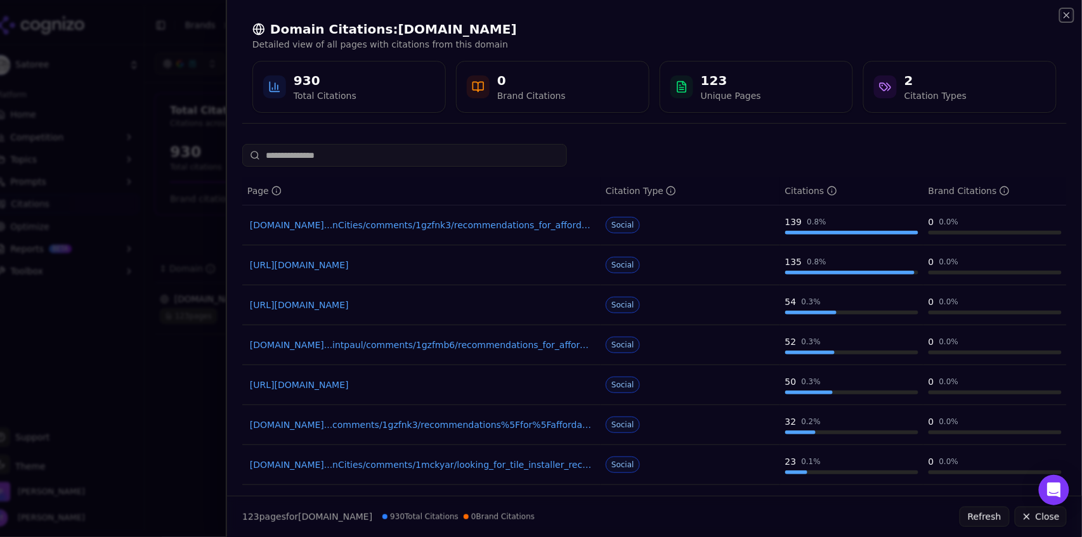
click at [1068, 16] on icon "button" at bounding box center [1066, 15] width 5 height 5
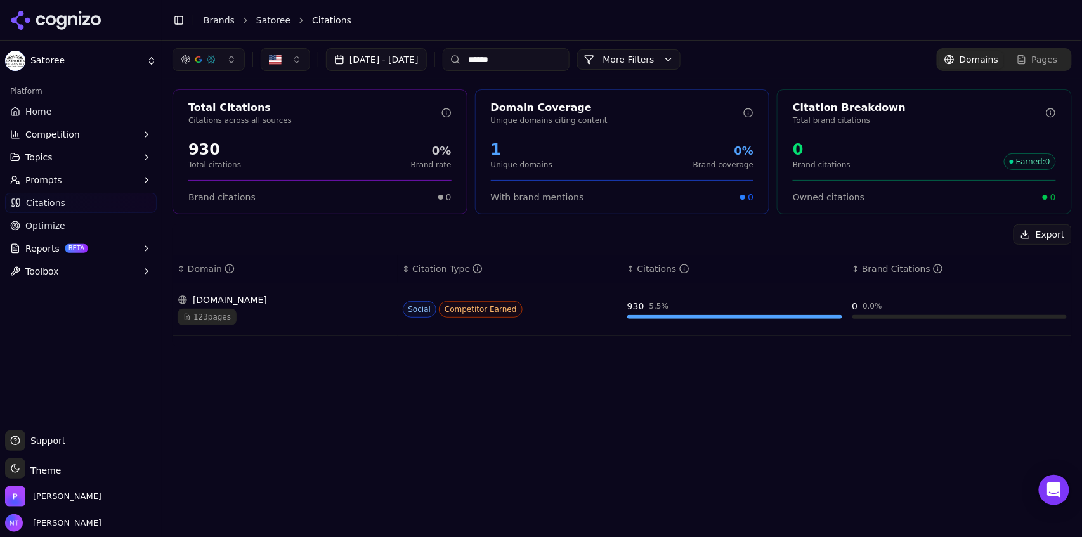
click at [1039, 68] on link "Pages" at bounding box center [1037, 60] width 66 height 18
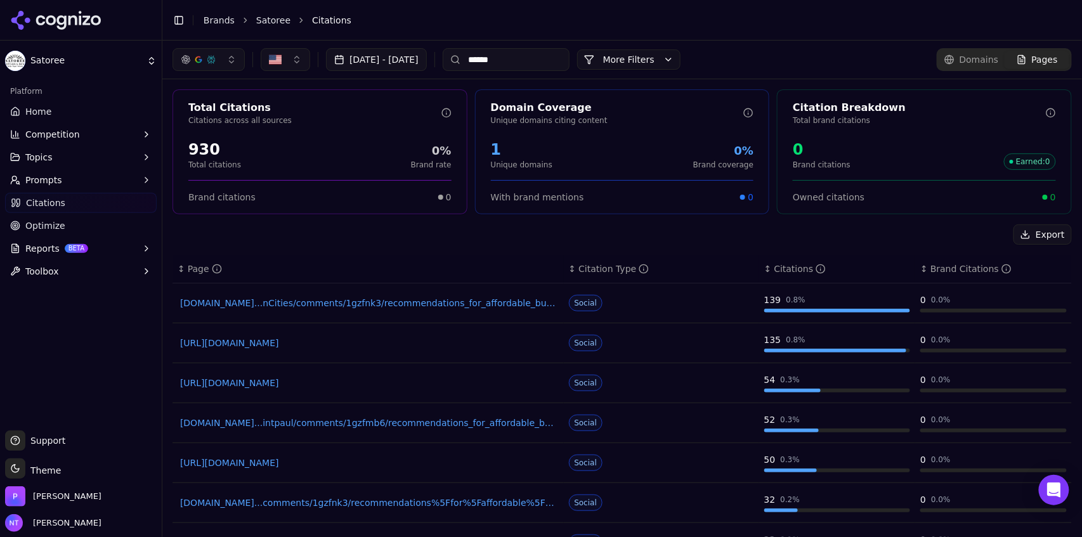
click at [556, 61] on input "******" at bounding box center [506, 59] width 127 height 23
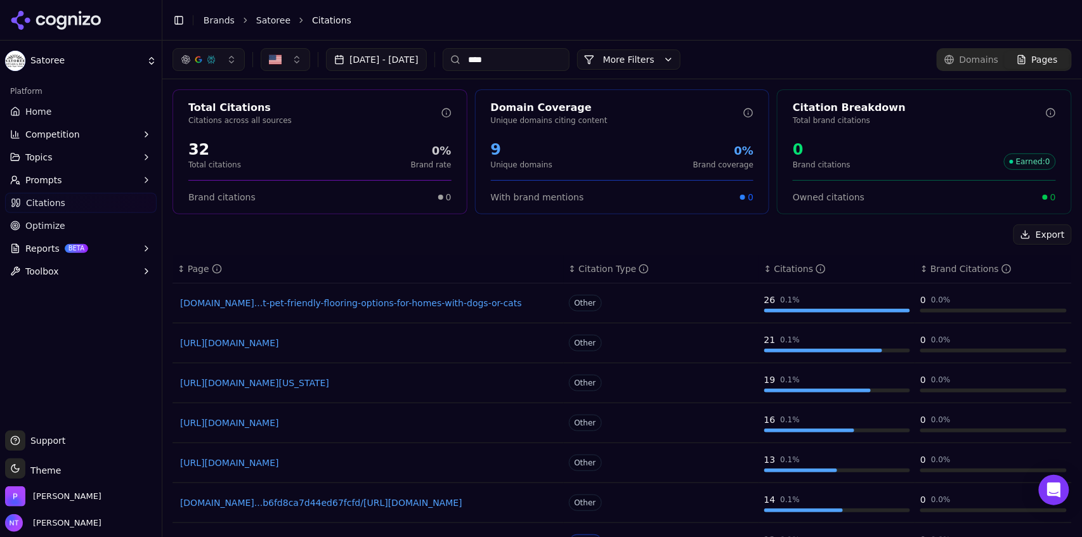
click at [663, 62] on button "More Filters" at bounding box center [628, 59] width 103 height 20
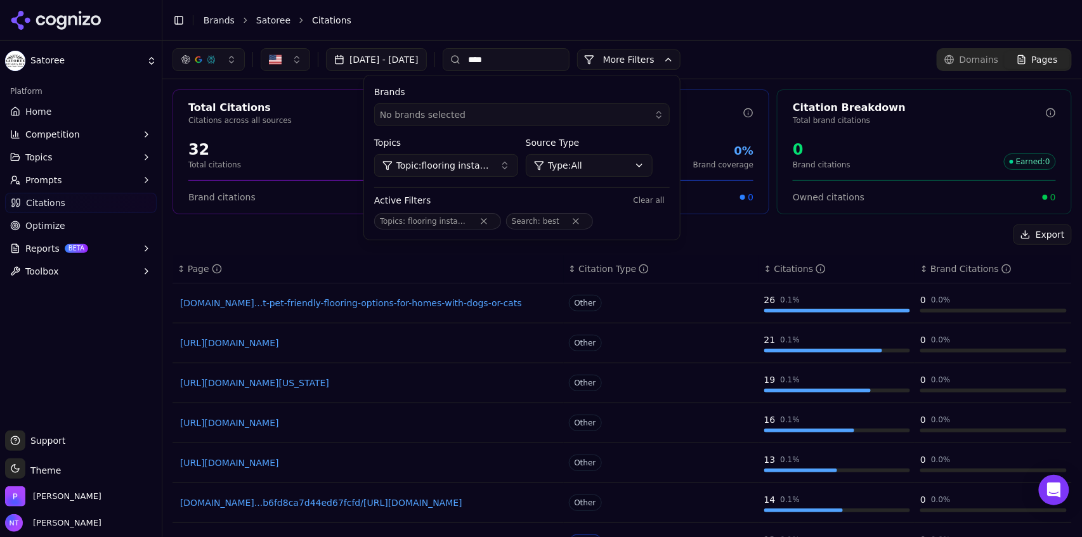
click at [489, 167] on span "Topic: flooring installation twin cities" at bounding box center [442, 165] width 93 height 13
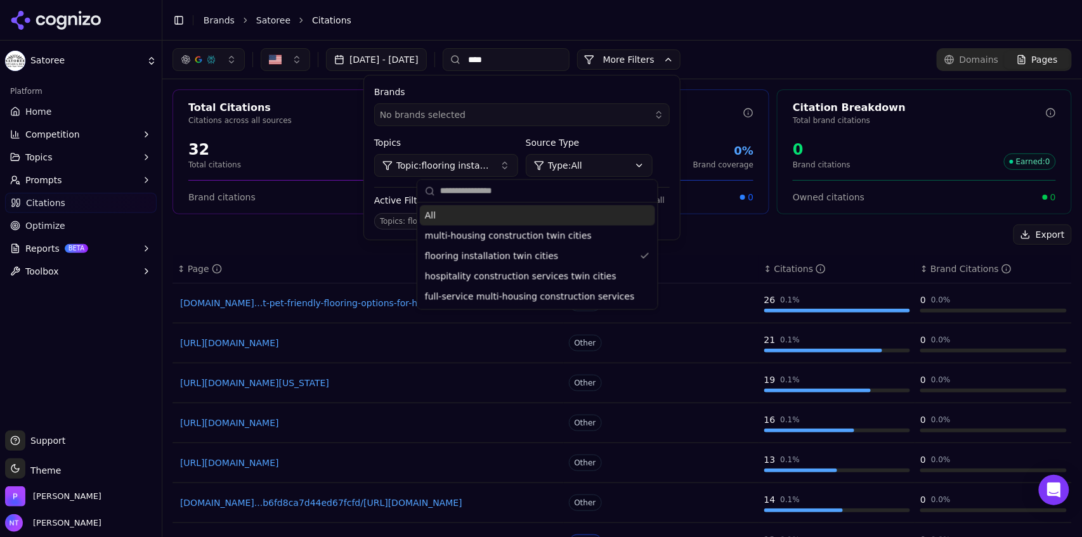
click at [573, 214] on div "All" at bounding box center [537, 215] width 235 height 20
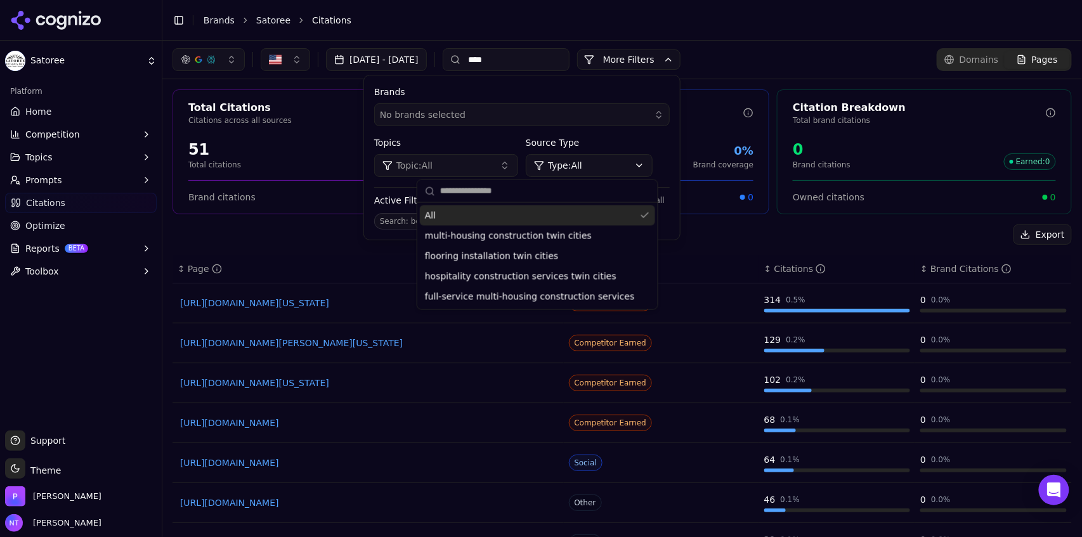
click at [784, 29] on header "Toggle Sidebar Brands Satoree Citations" at bounding box center [621, 20] width 919 height 41
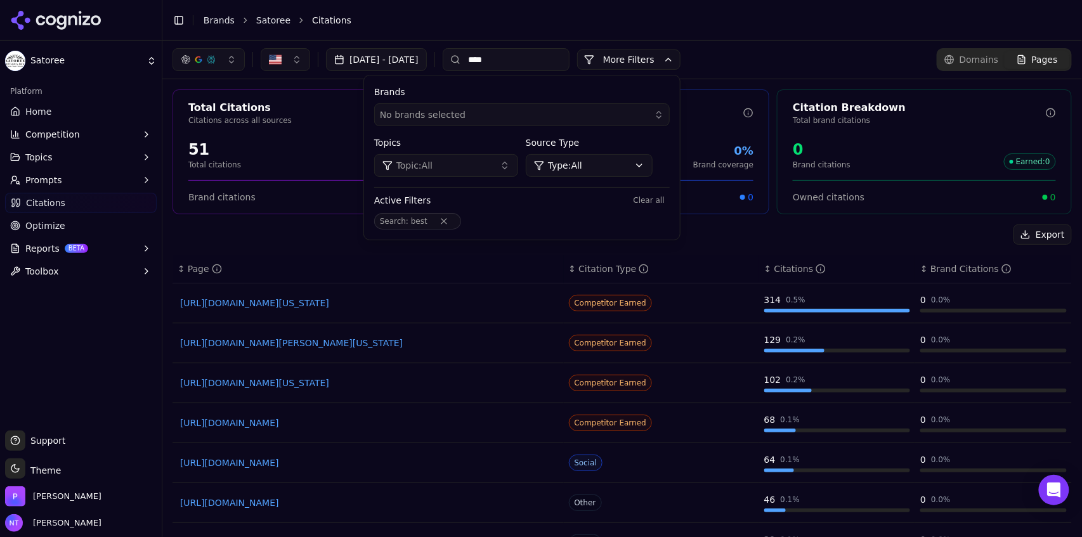
click at [522, 58] on input "****" at bounding box center [506, 59] width 127 height 23
click at [983, 51] on link "Domains" at bounding box center [971, 60] width 66 height 18
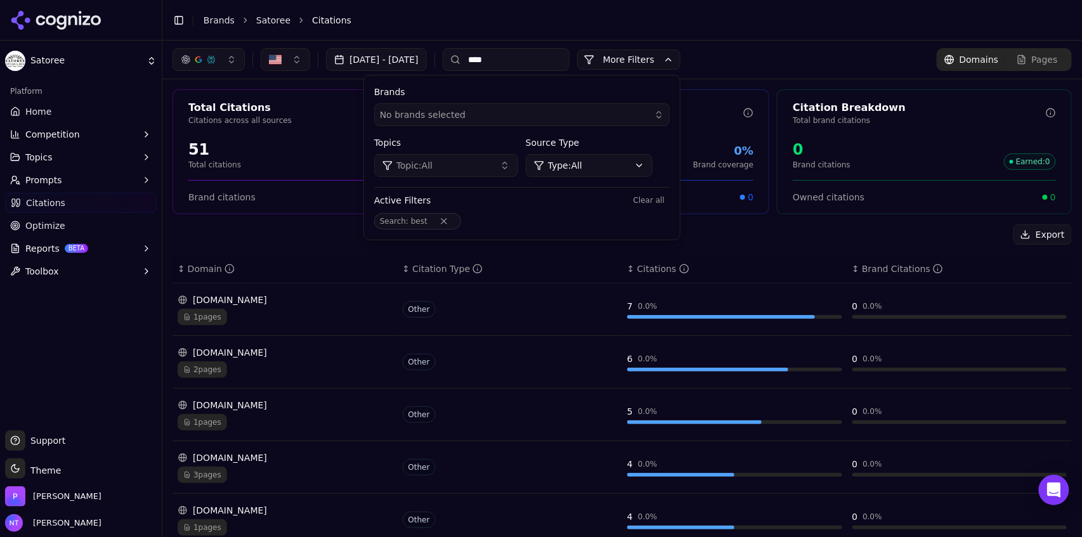
click at [978, 61] on span "Domains" at bounding box center [978, 59] width 39 height 13
click at [536, 61] on input "****" at bounding box center [506, 59] width 127 height 23
click at [963, 60] on span "Domains" at bounding box center [978, 59] width 39 height 13
click at [545, 57] on input "****" at bounding box center [506, 59] width 127 height 23
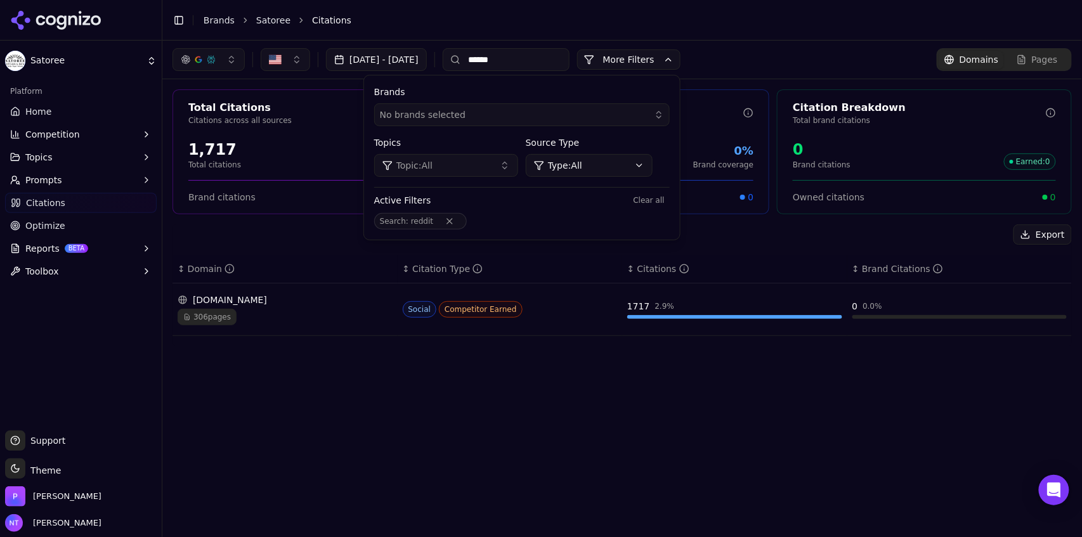
click at [533, 51] on input "******" at bounding box center [506, 59] width 127 height 23
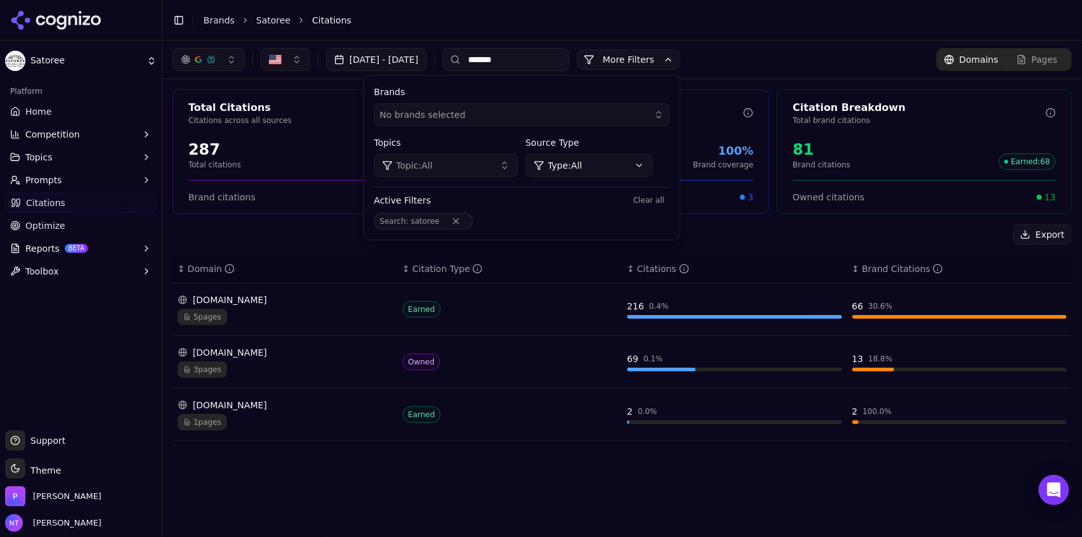
type input "*******"
click at [547, 58] on input "*******" at bounding box center [506, 59] width 127 height 23
click at [547, 58] on input at bounding box center [506, 59] width 127 height 23
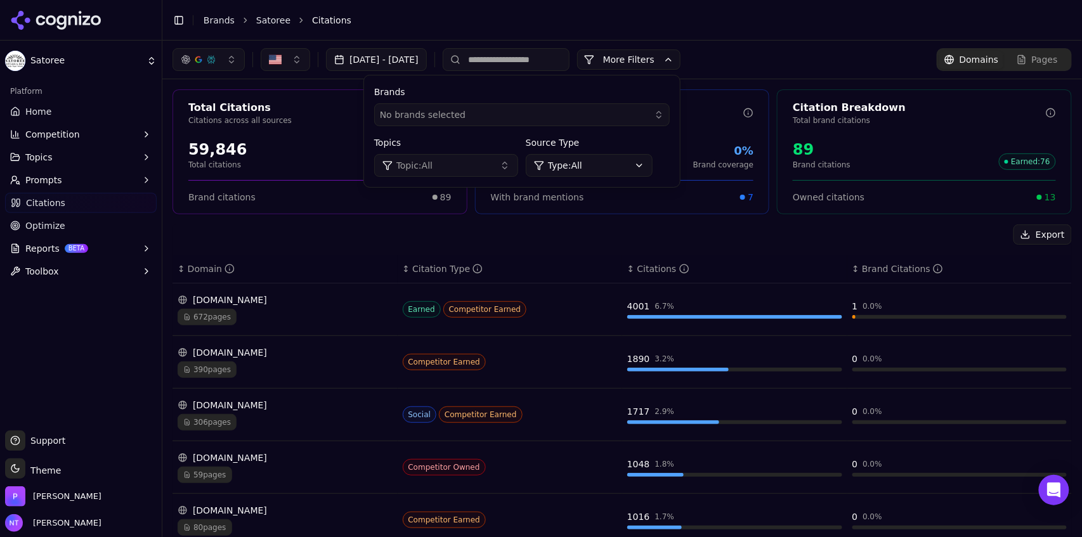
click at [753, 52] on div "[DATE] - [DATE] More More Filters Brands No brands selected Topics Topic: All S…" at bounding box center [621, 59] width 899 height 23
click at [531, 58] on input at bounding box center [506, 59] width 127 height 23
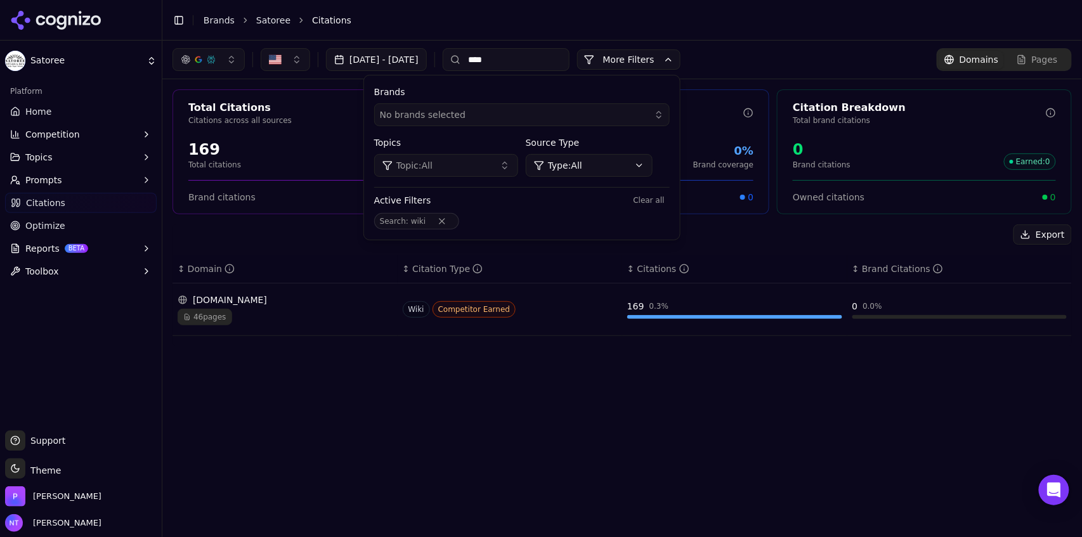
type input "****"
click at [1032, 55] on div "Pages" at bounding box center [1036, 59] width 41 height 13
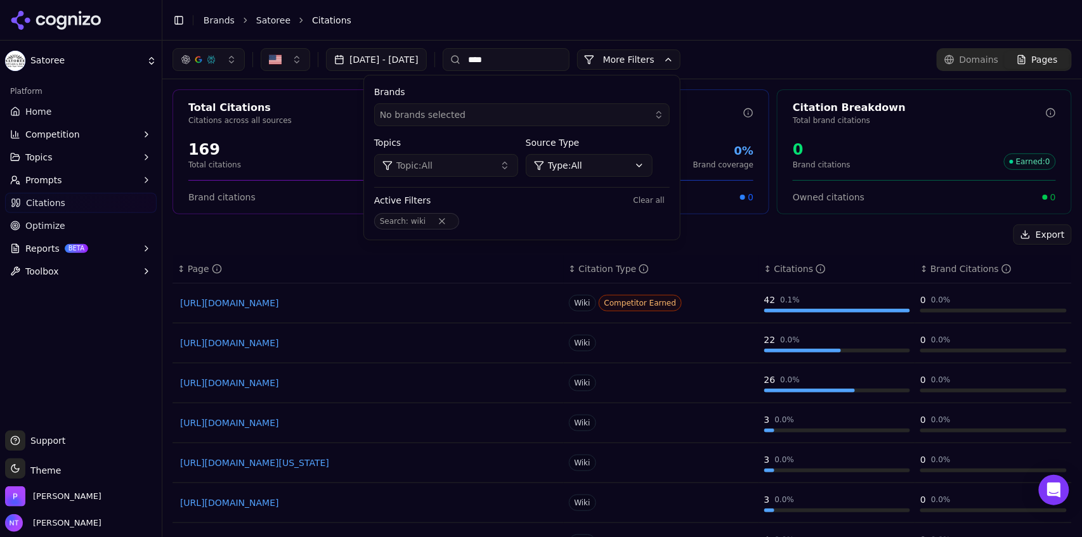
click at [521, 67] on input "****" at bounding box center [506, 59] width 127 height 23
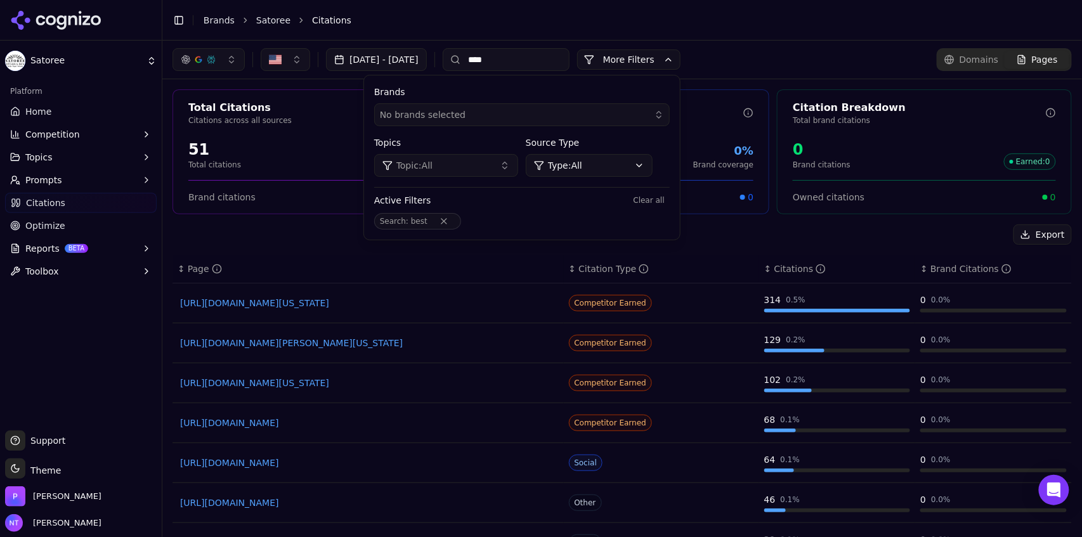
type input "****"
click at [484, 306] on link "[URL][DOMAIN_NAME][US_STATE]" at bounding box center [368, 303] width 376 height 13
